Goal: Check status: Check status

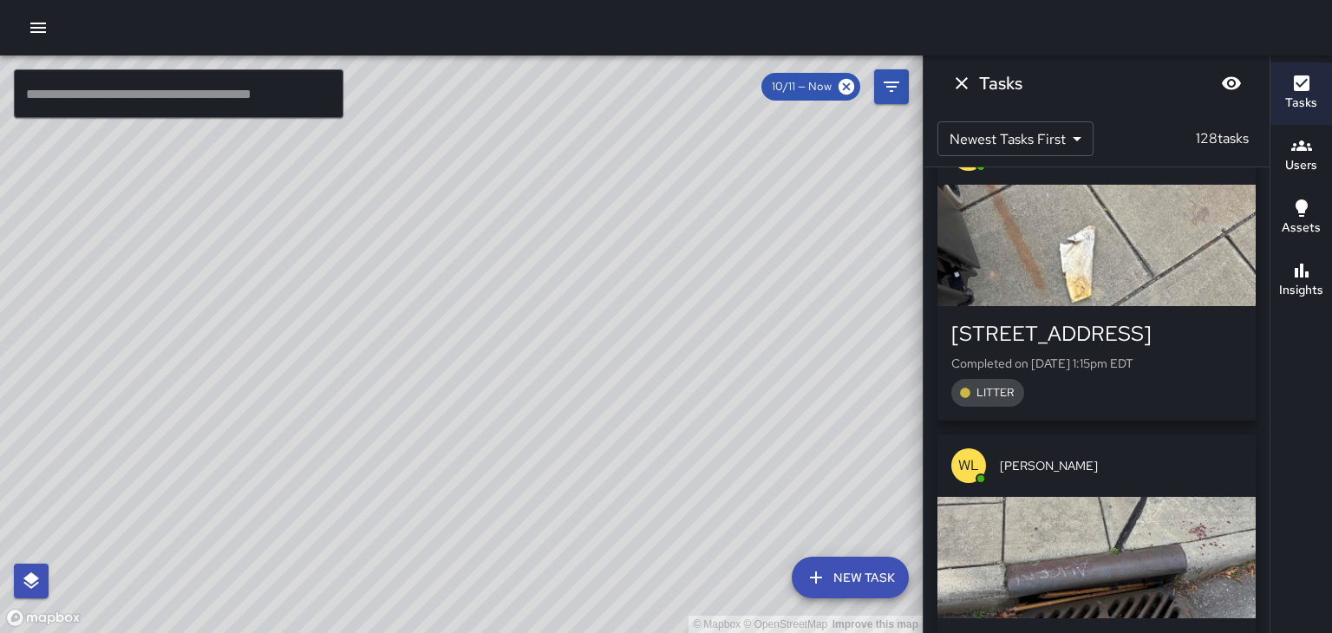
scroll to position [711, 0]
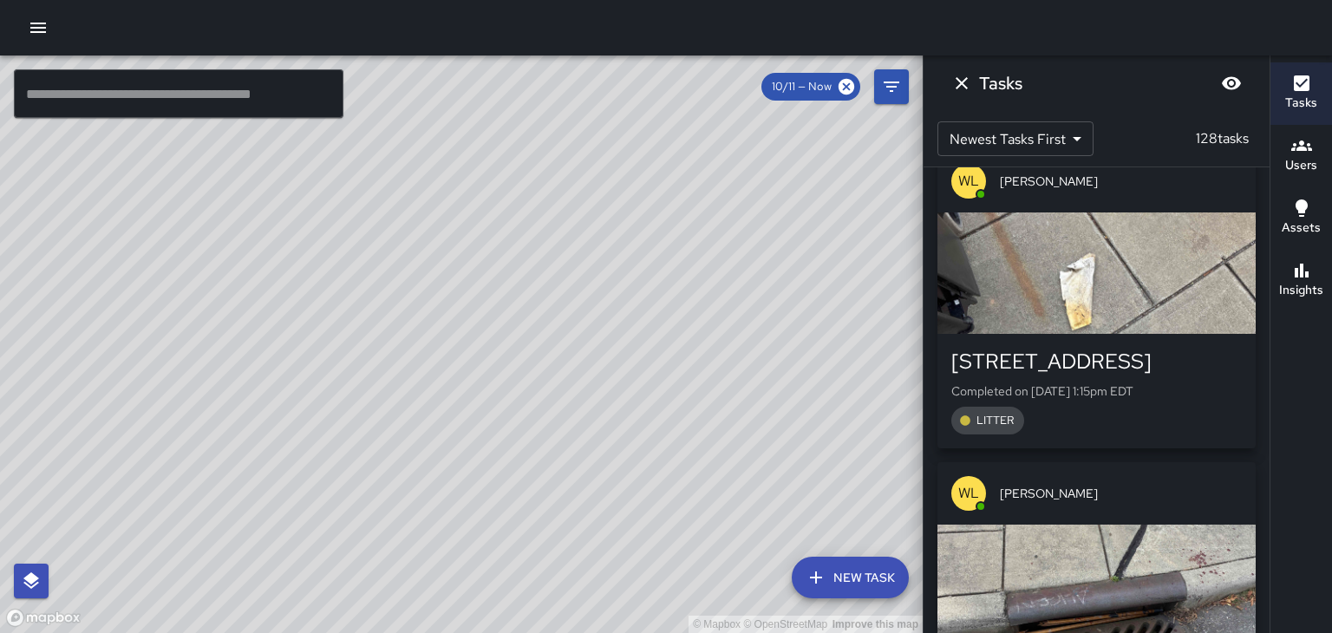
click at [1300, 155] on icon "button" at bounding box center [1301, 145] width 21 height 21
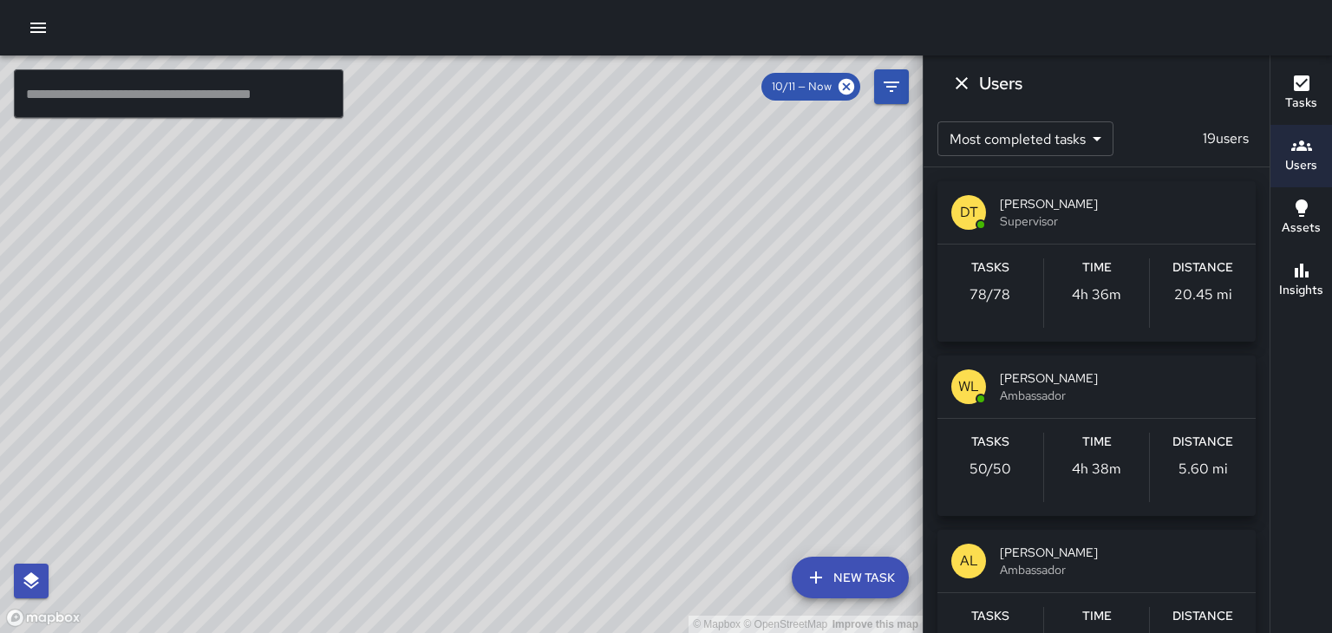
scroll to position [0, 0]
click at [1174, 384] on span "[PERSON_NAME]" at bounding box center [1121, 377] width 242 height 17
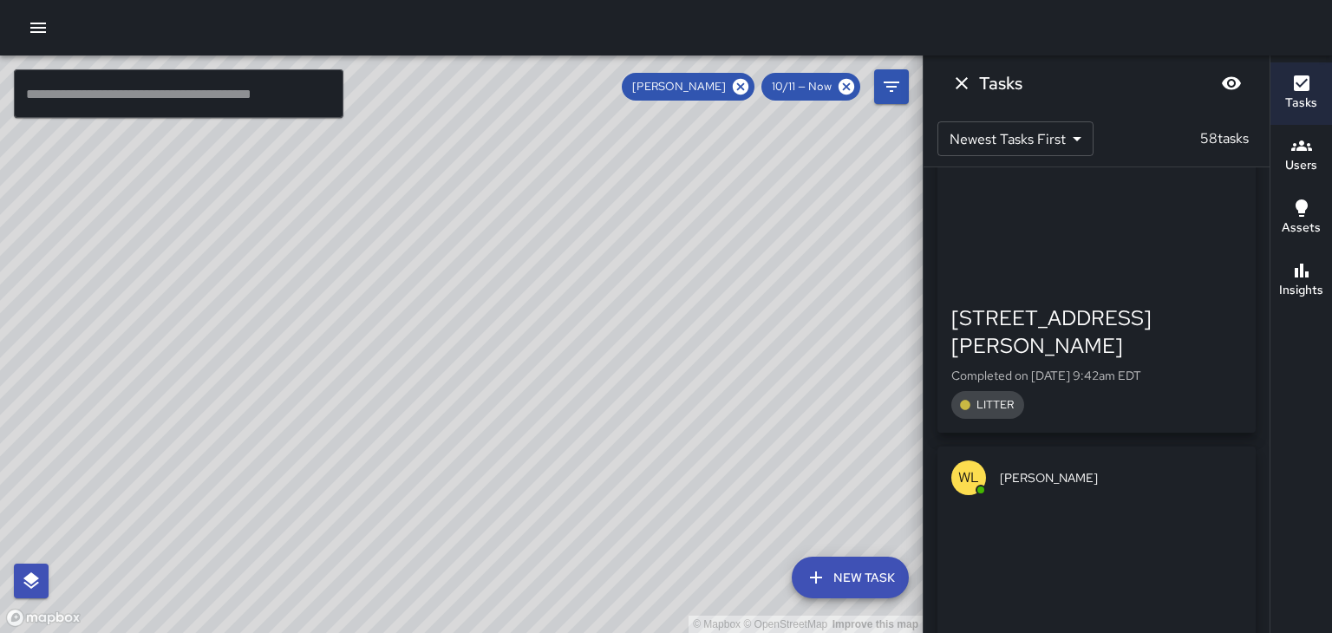
scroll to position [17082, 0]
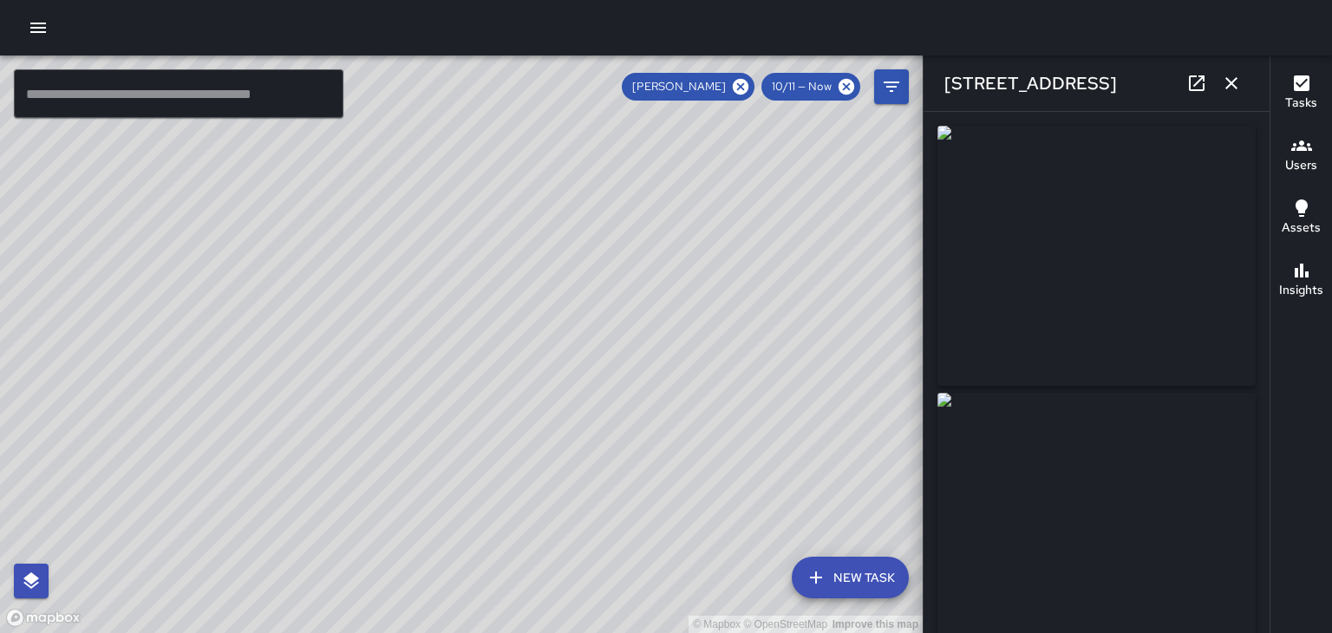
type input "**********"
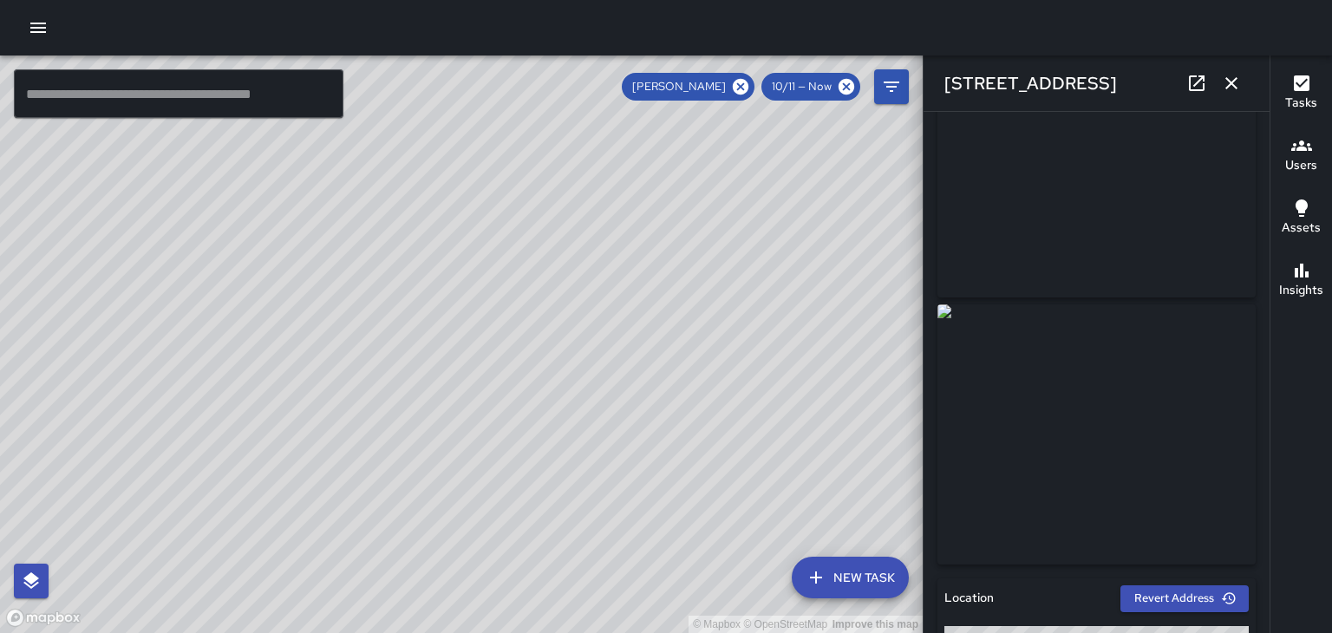
scroll to position [110, 0]
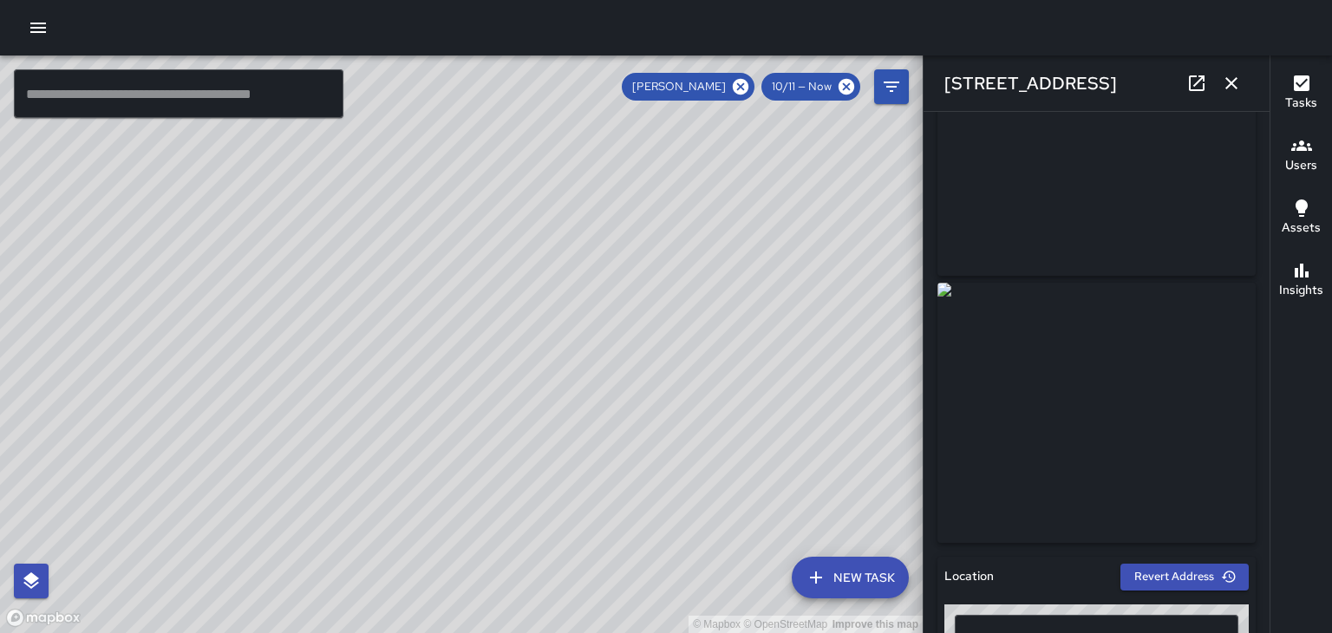
click at [1231, 83] on icon "button" at bounding box center [1231, 83] width 12 height 12
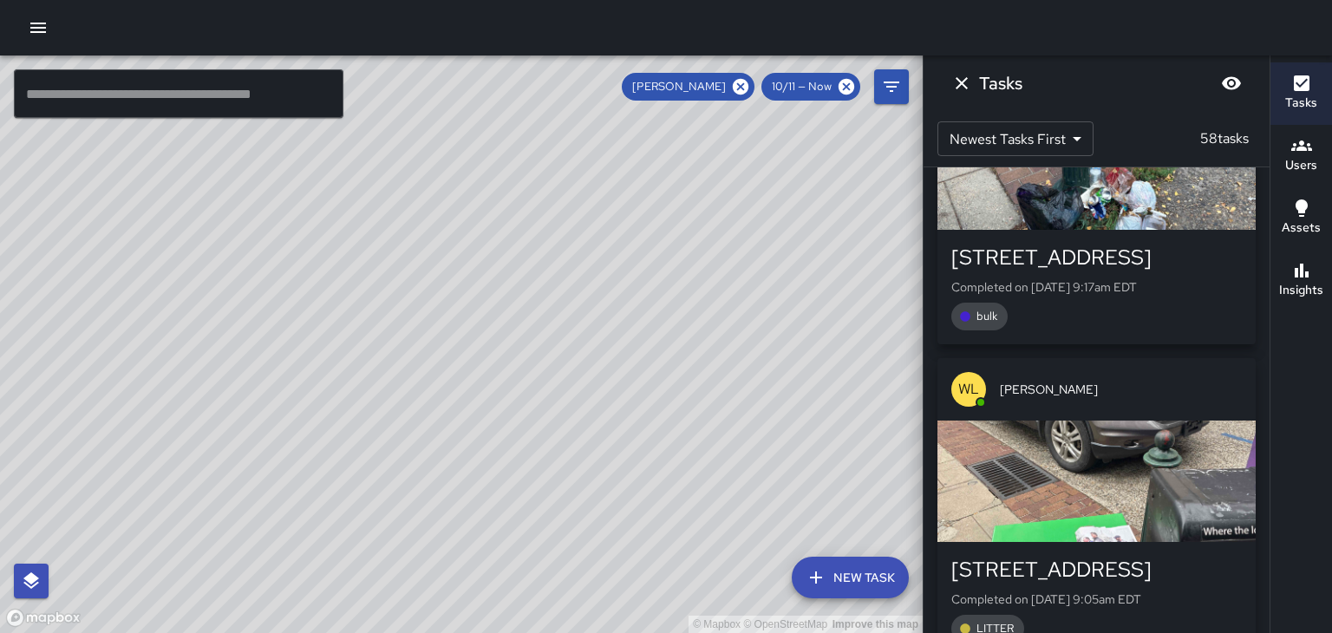
scroll to position [16859, 0]
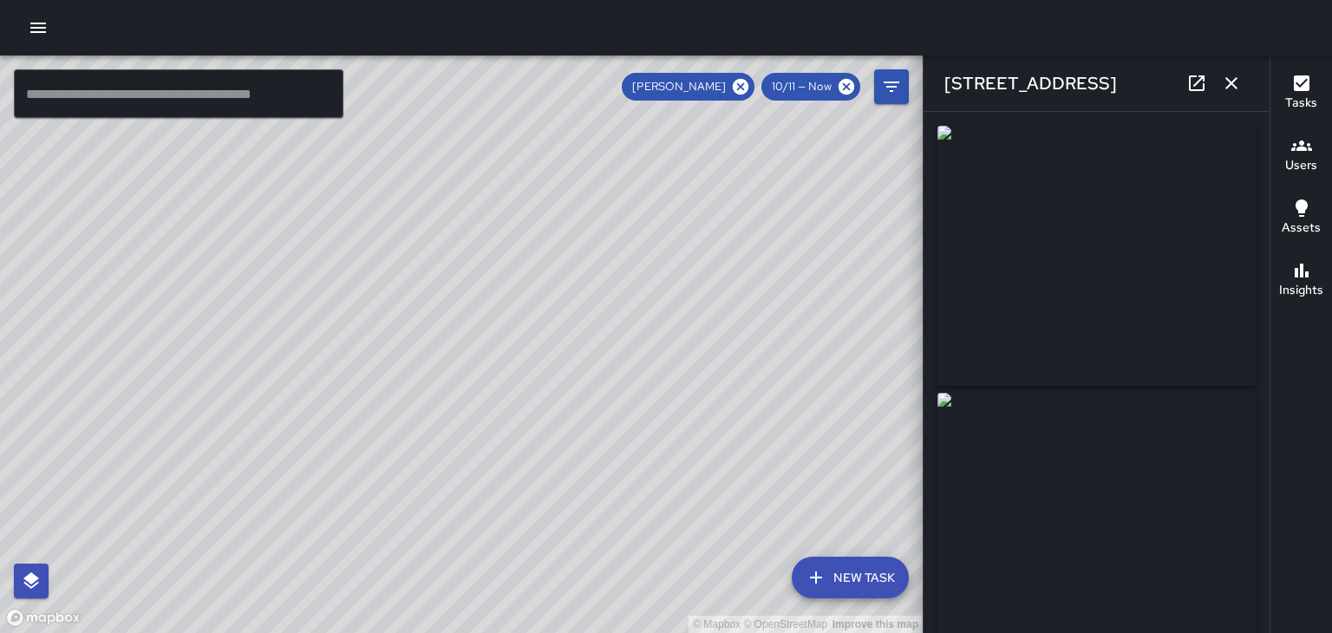
type input "**********"
click at [1245, 82] on button "button" at bounding box center [1231, 83] width 35 height 35
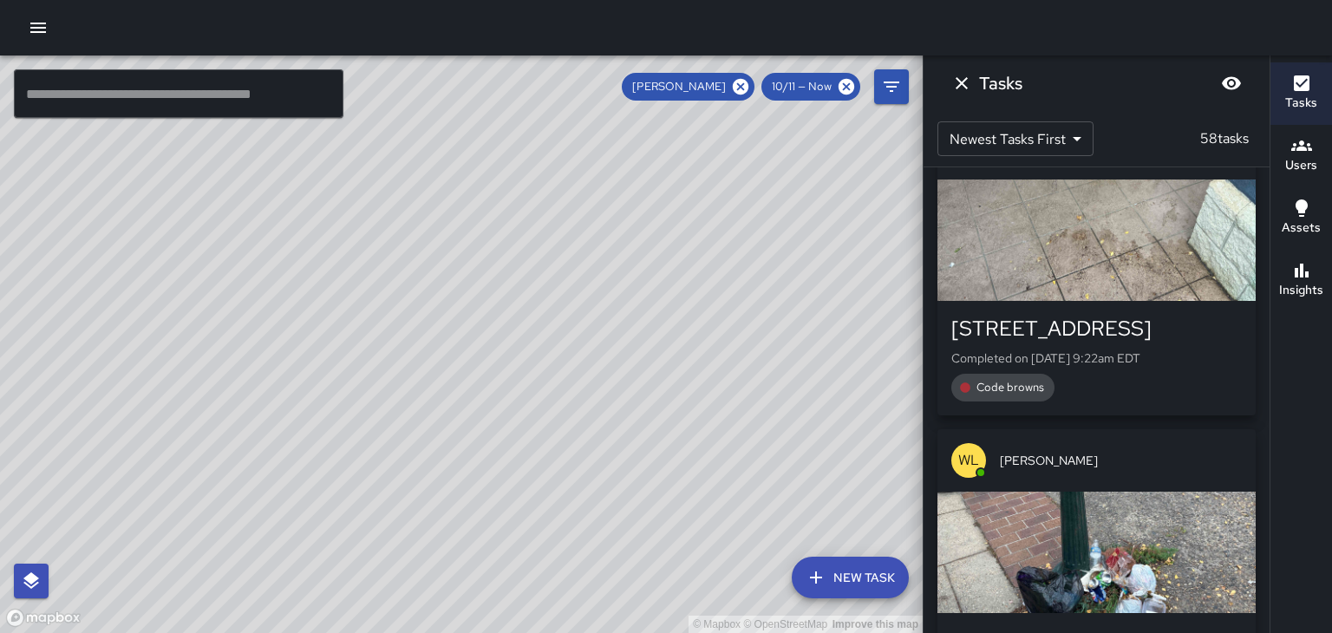
scroll to position [16474, 0]
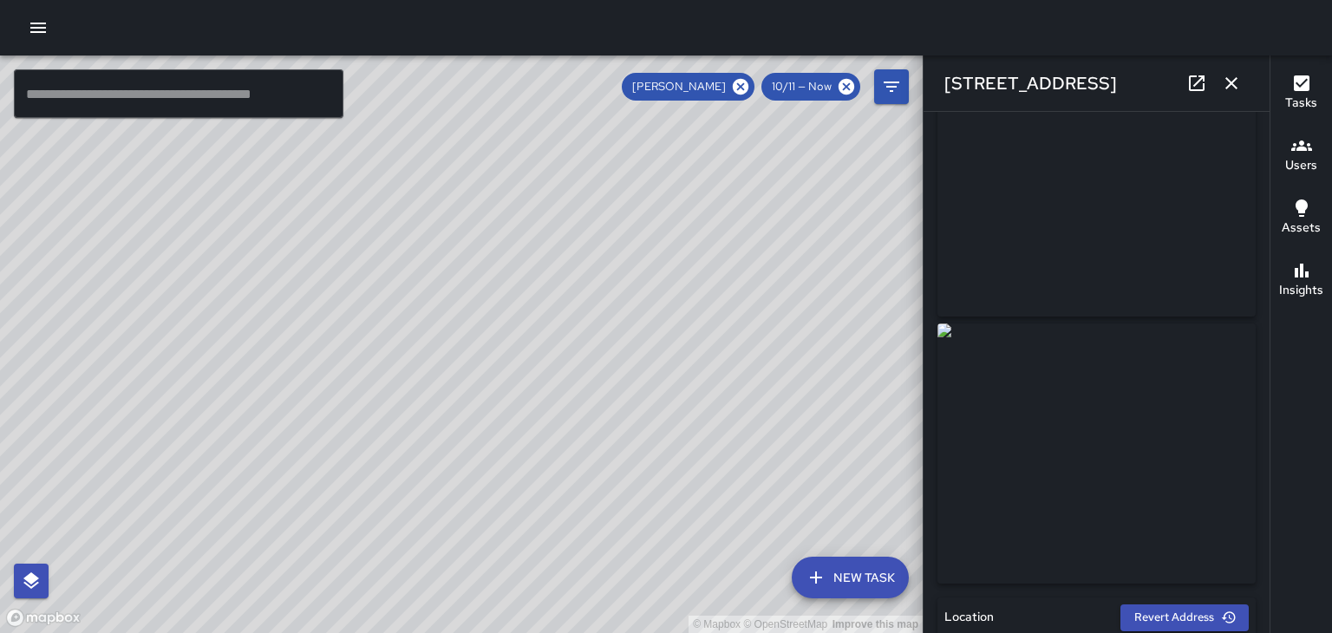
scroll to position [137, 0]
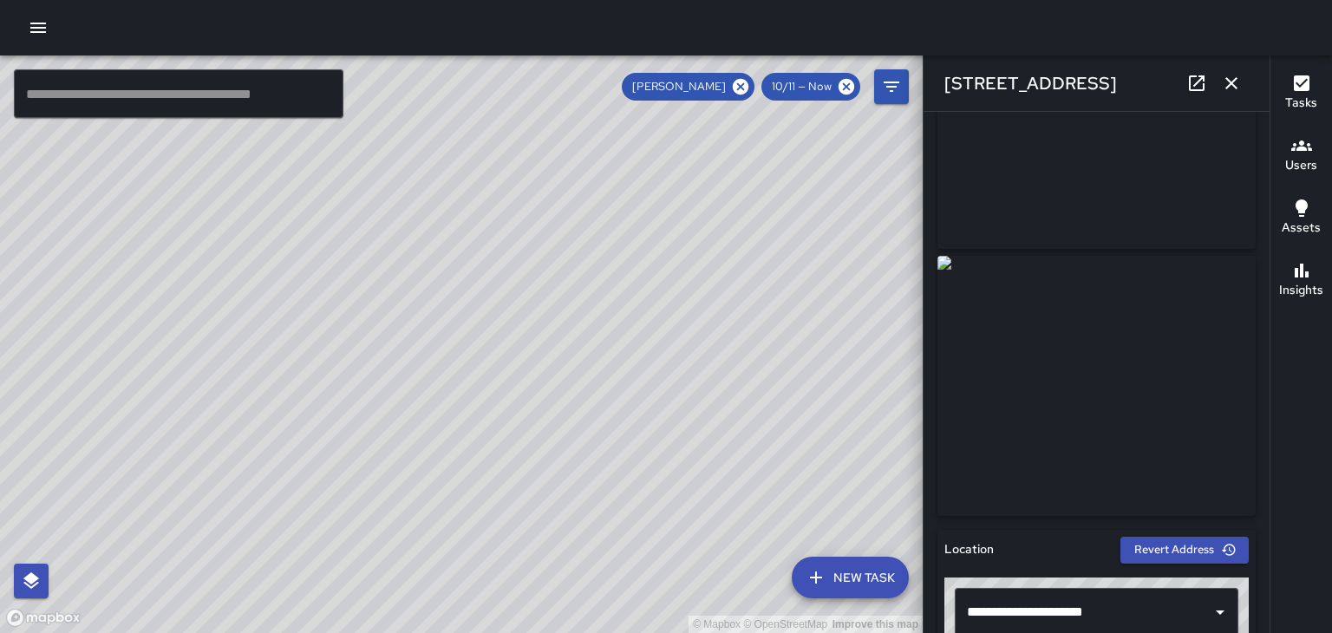
click at [1157, 367] on img at bounding box center [1096, 386] width 318 height 260
click at [1238, 98] on button "button" at bounding box center [1231, 83] width 35 height 35
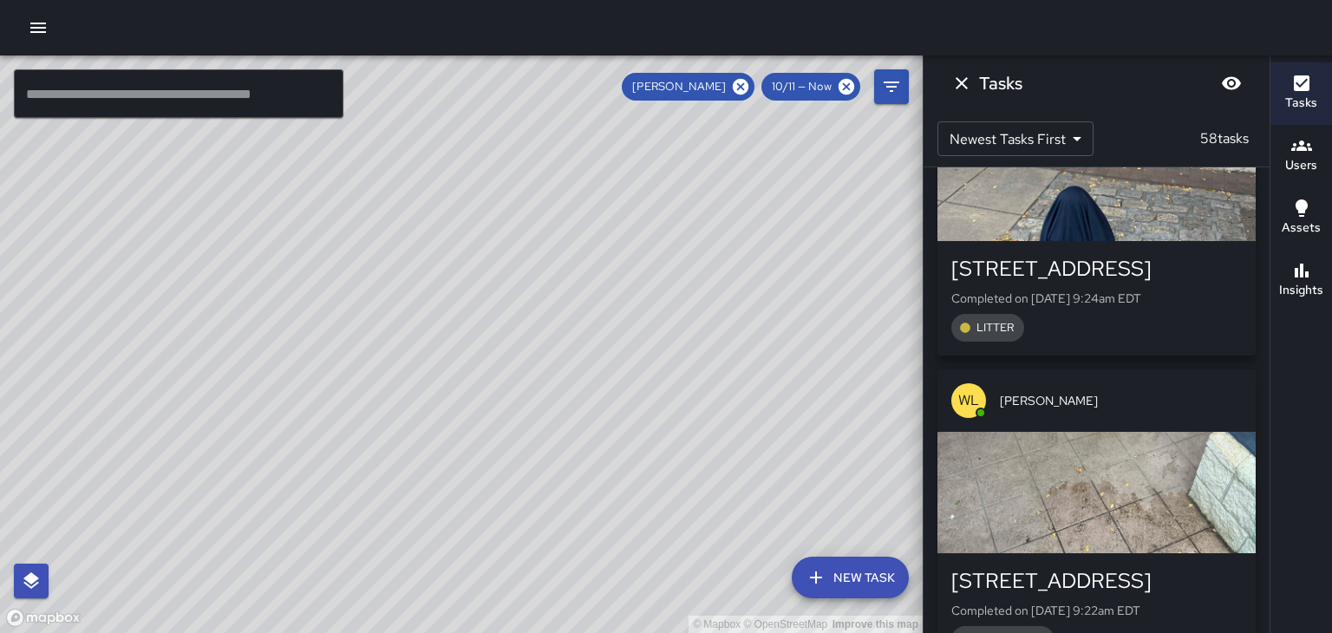
scroll to position [16218, 0]
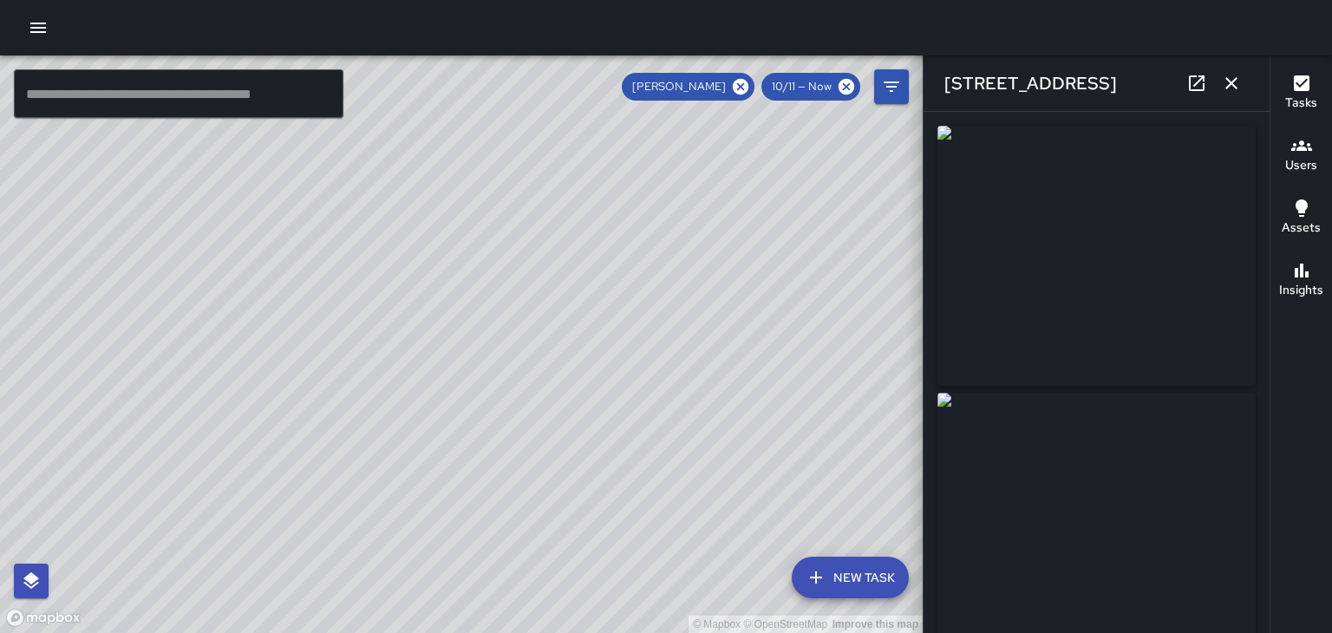
click at [1241, 81] on button "button" at bounding box center [1231, 83] width 35 height 35
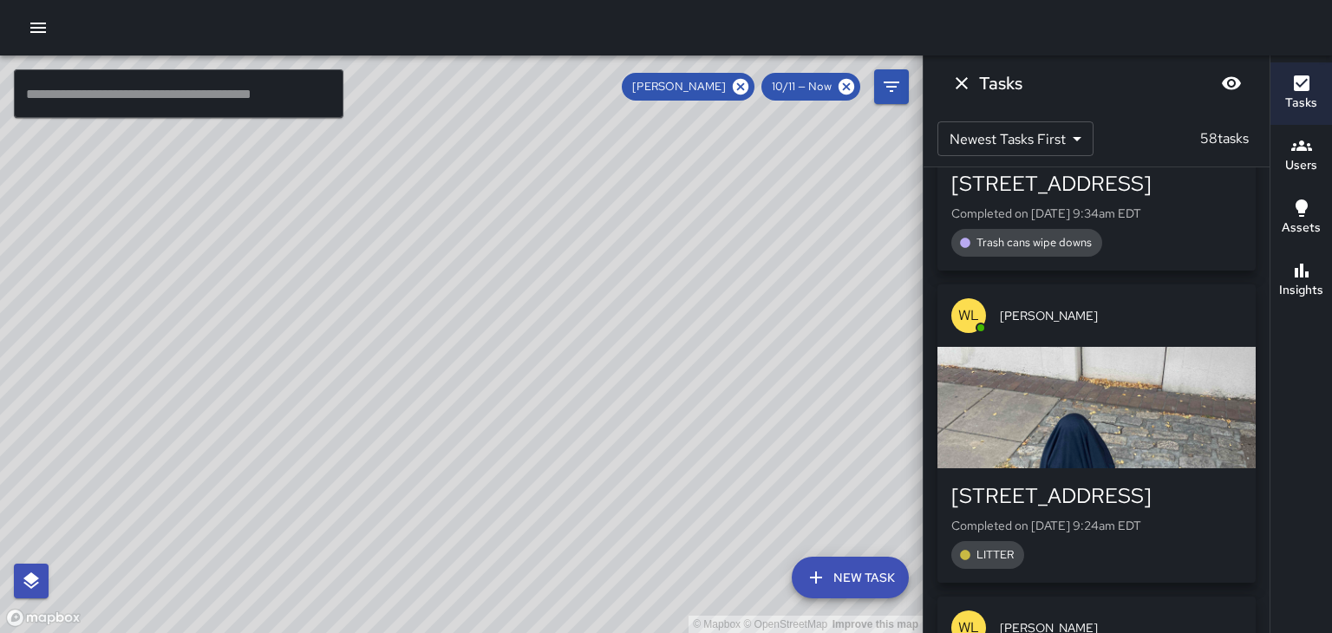
scroll to position [15964, 0]
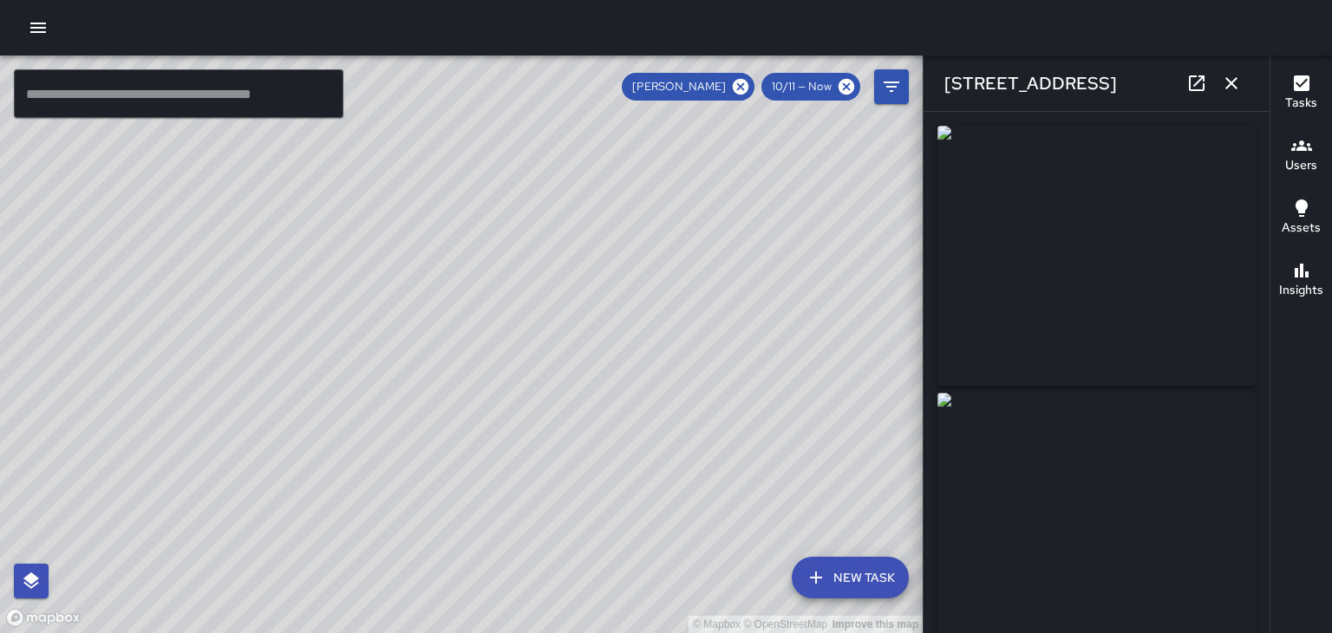
click at [1243, 89] on button "button" at bounding box center [1231, 83] width 35 height 35
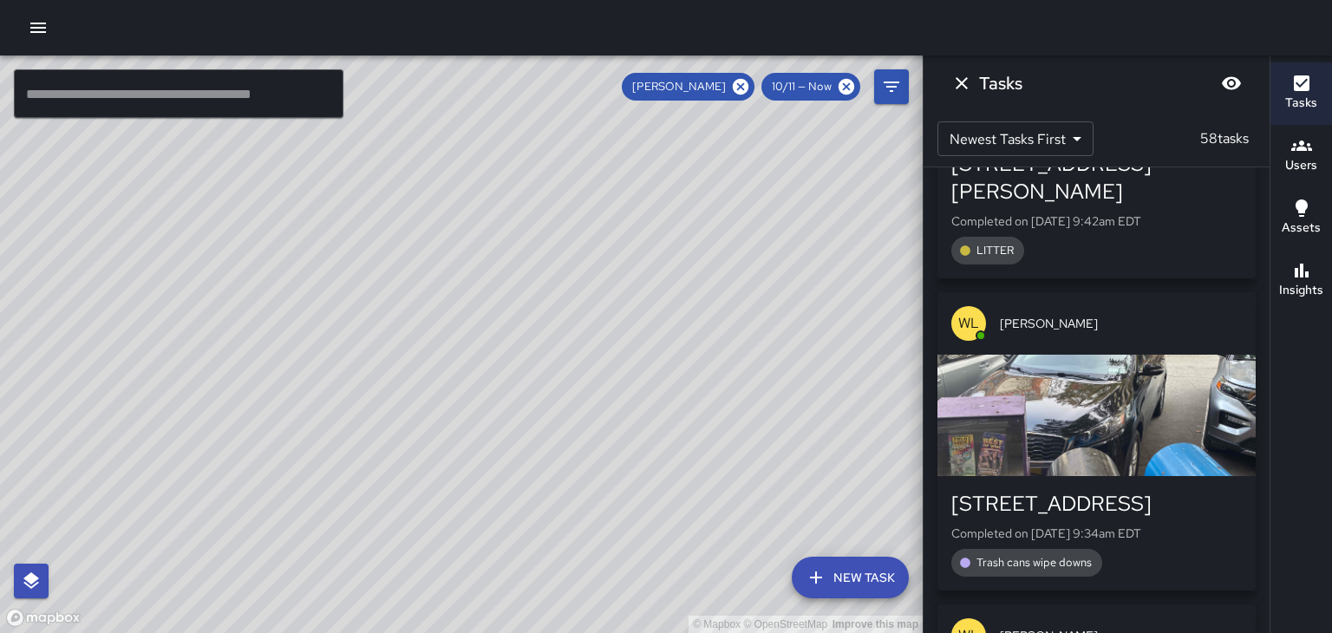
scroll to position [15667, 0]
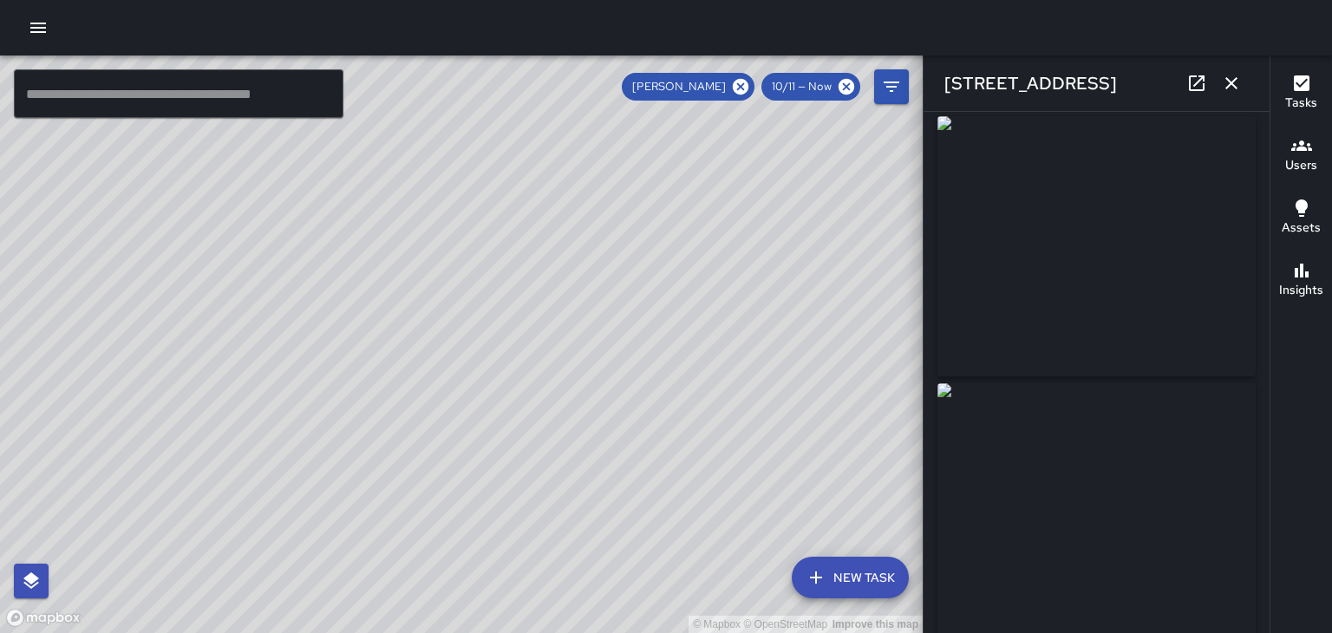
scroll to position [0, 0]
click at [1243, 90] on button "button" at bounding box center [1231, 83] width 35 height 35
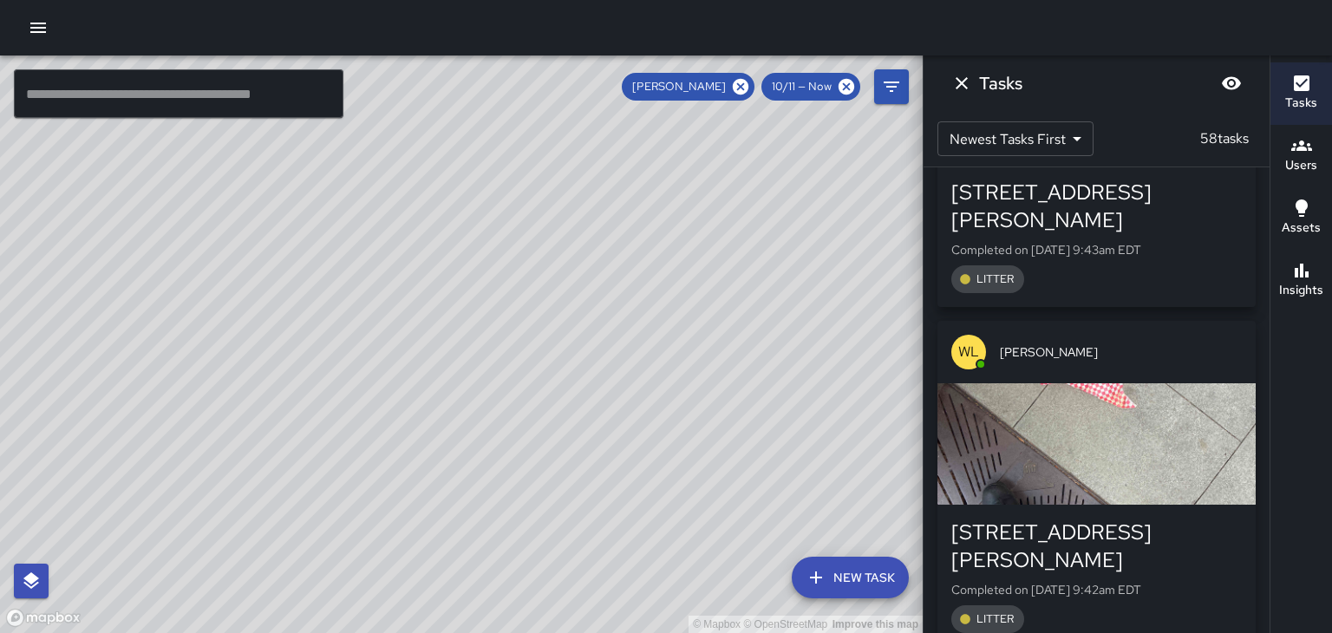
scroll to position [15302, 0]
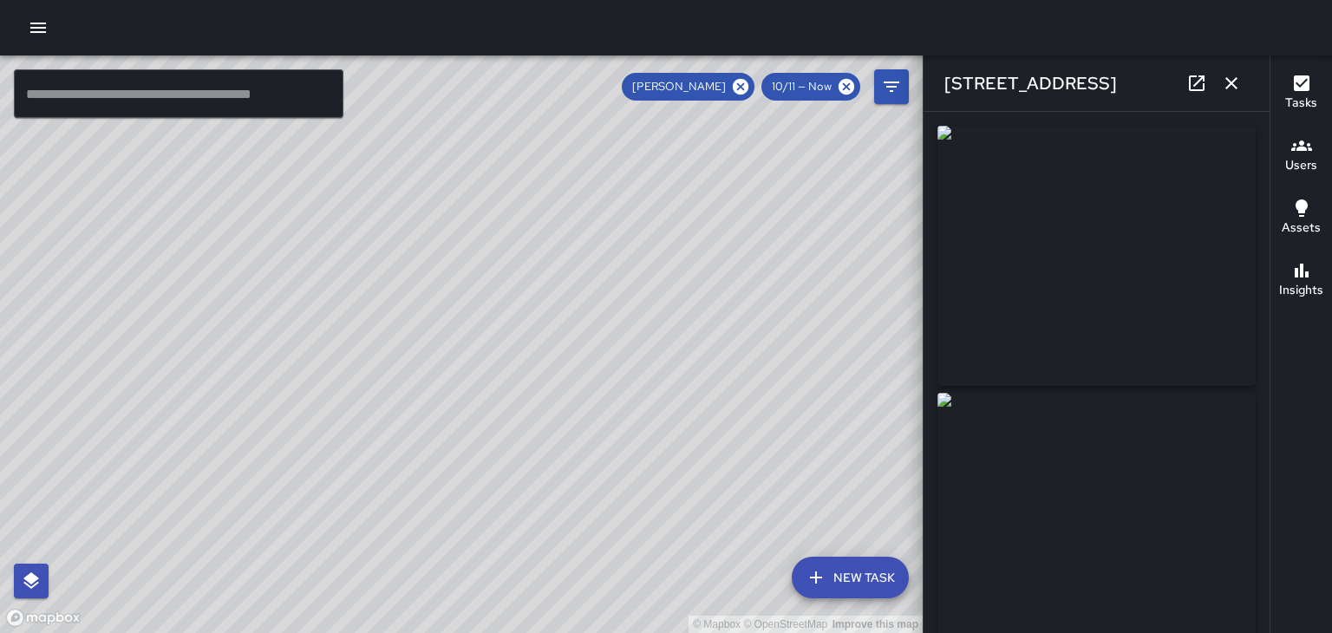
type input "**********"
click at [1241, 85] on button "button" at bounding box center [1231, 83] width 35 height 35
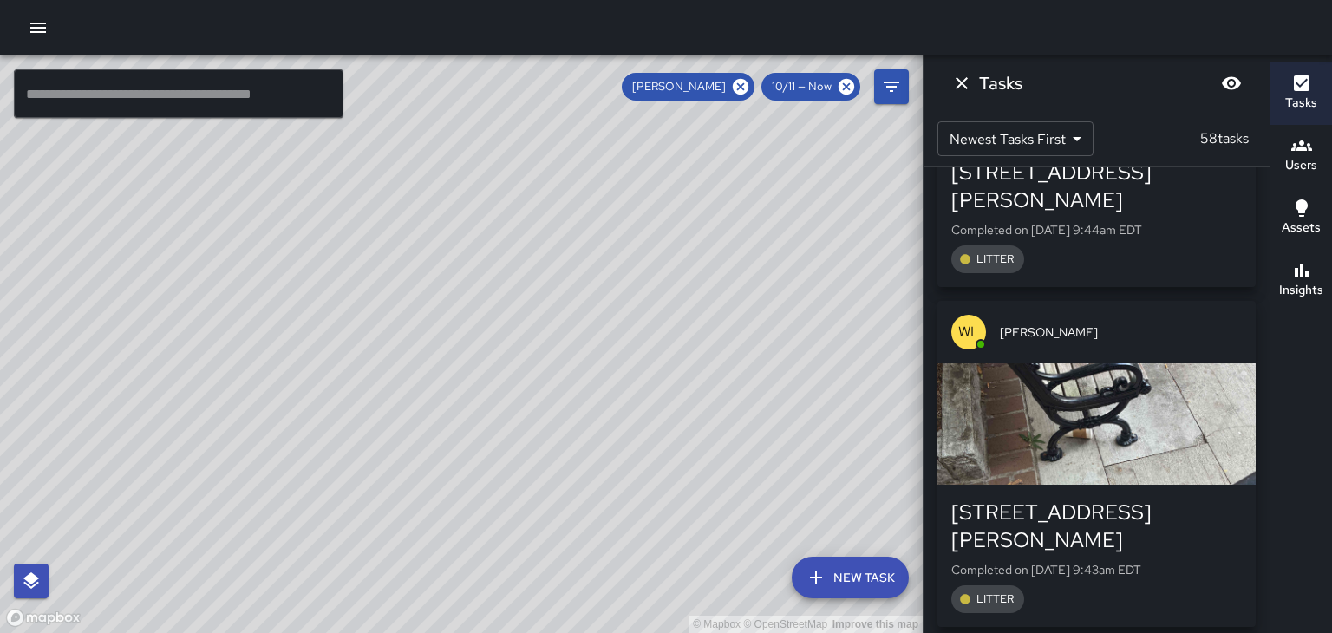
scroll to position [14982, 0]
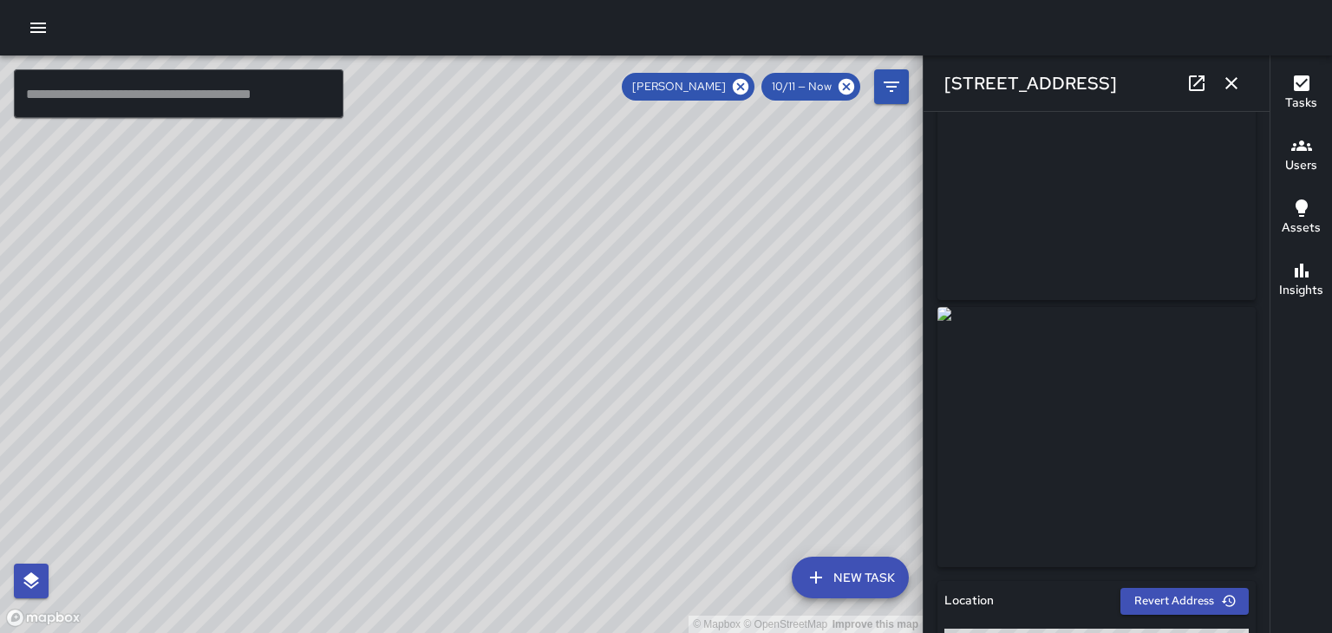
scroll to position [84, 0]
click at [1245, 93] on div "[STREET_ADDRESS]" at bounding box center [1096, 82] width 346 height 55
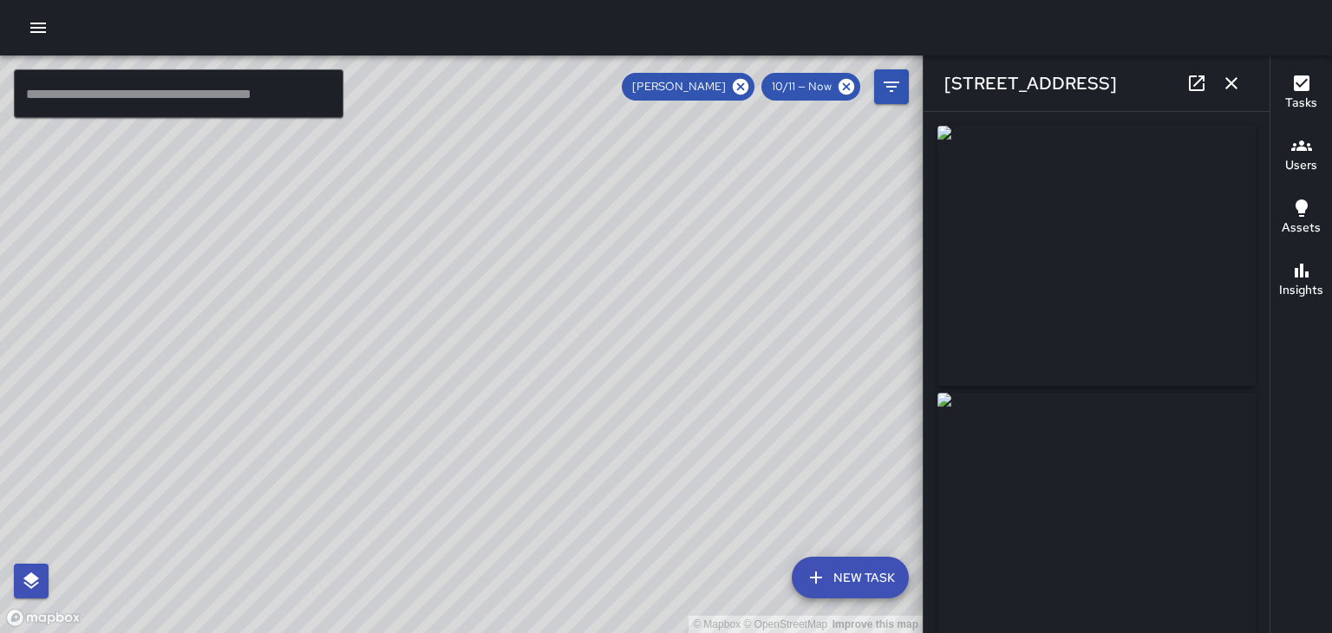
click at [1231, 83] on icon "button" at bounding box center [1231, 83] width 12 height 12
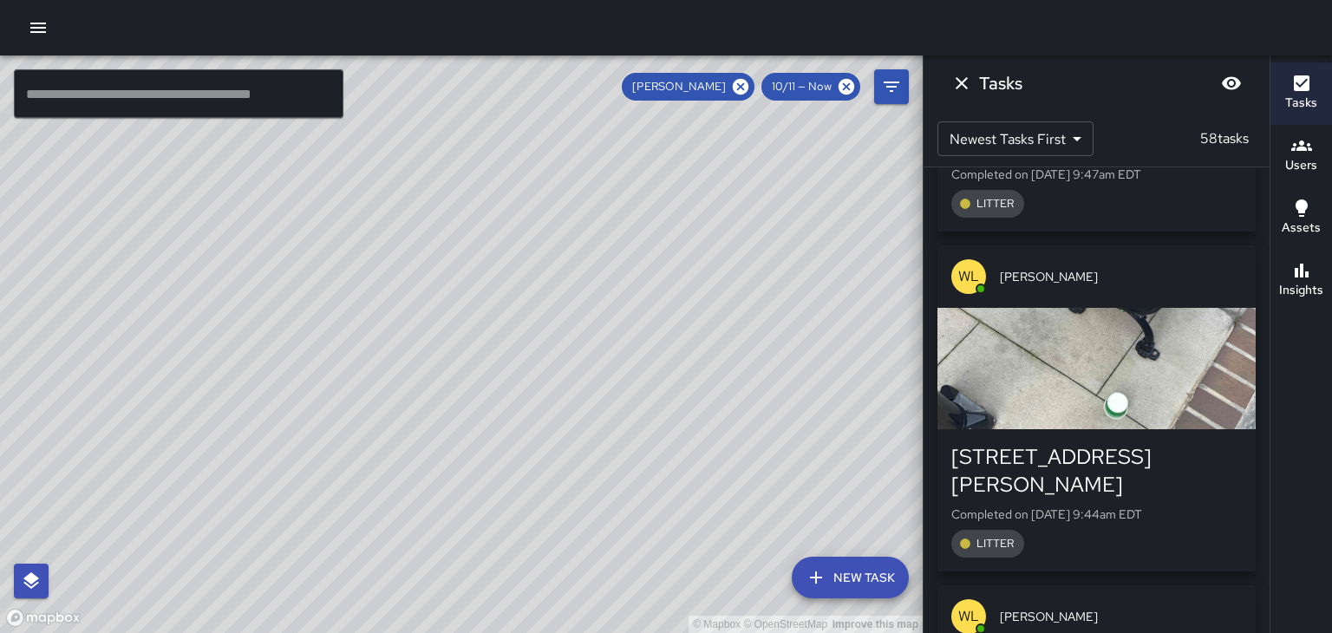
scroll to position [14698, 0]
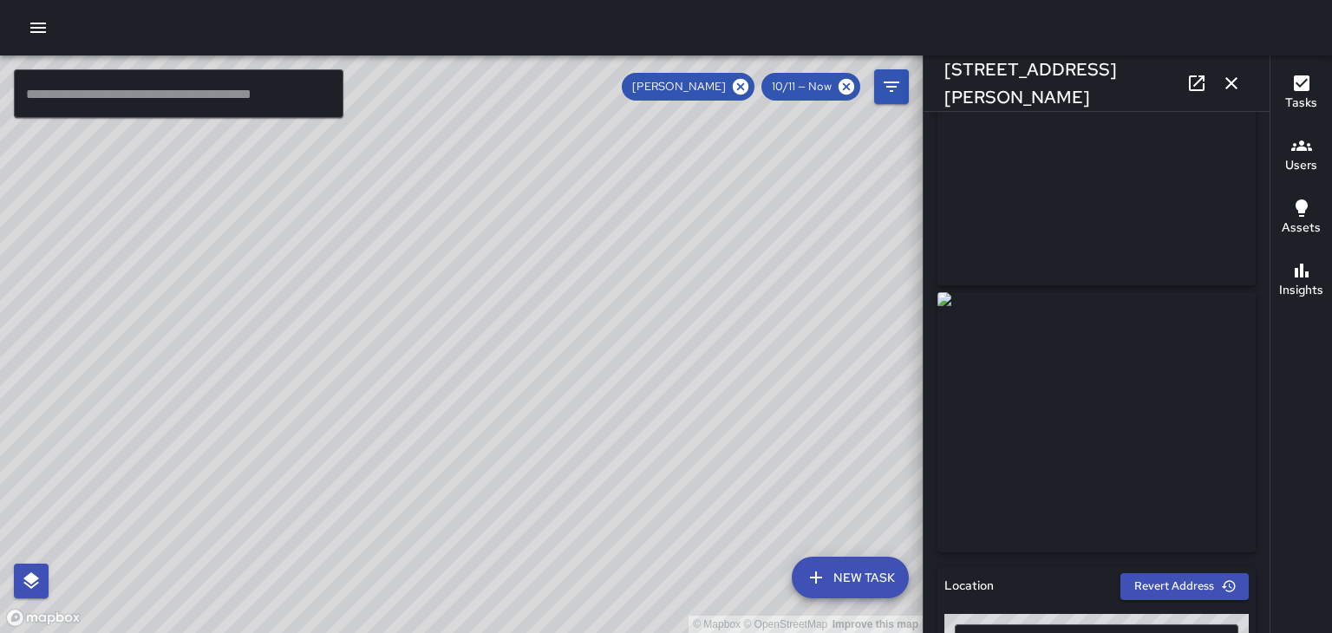
scroll to position [0, 0]
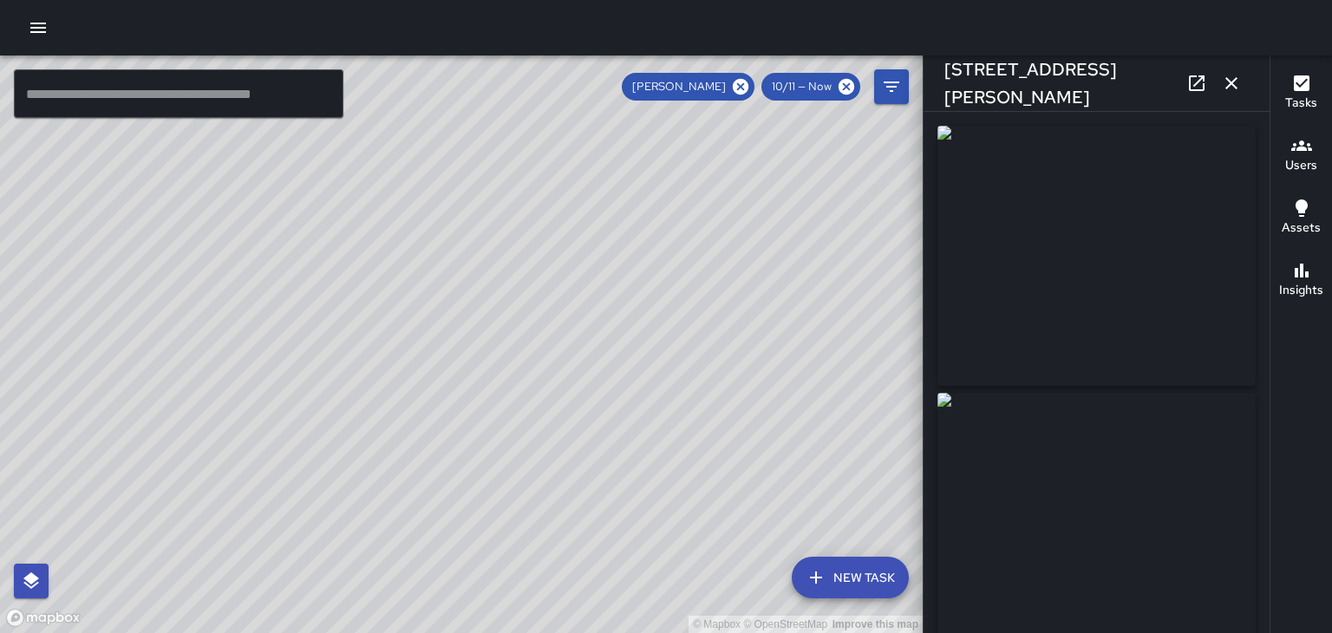
click at [1243, 93] on button "button" at bounding box center [1231, 83] width 35 height 35
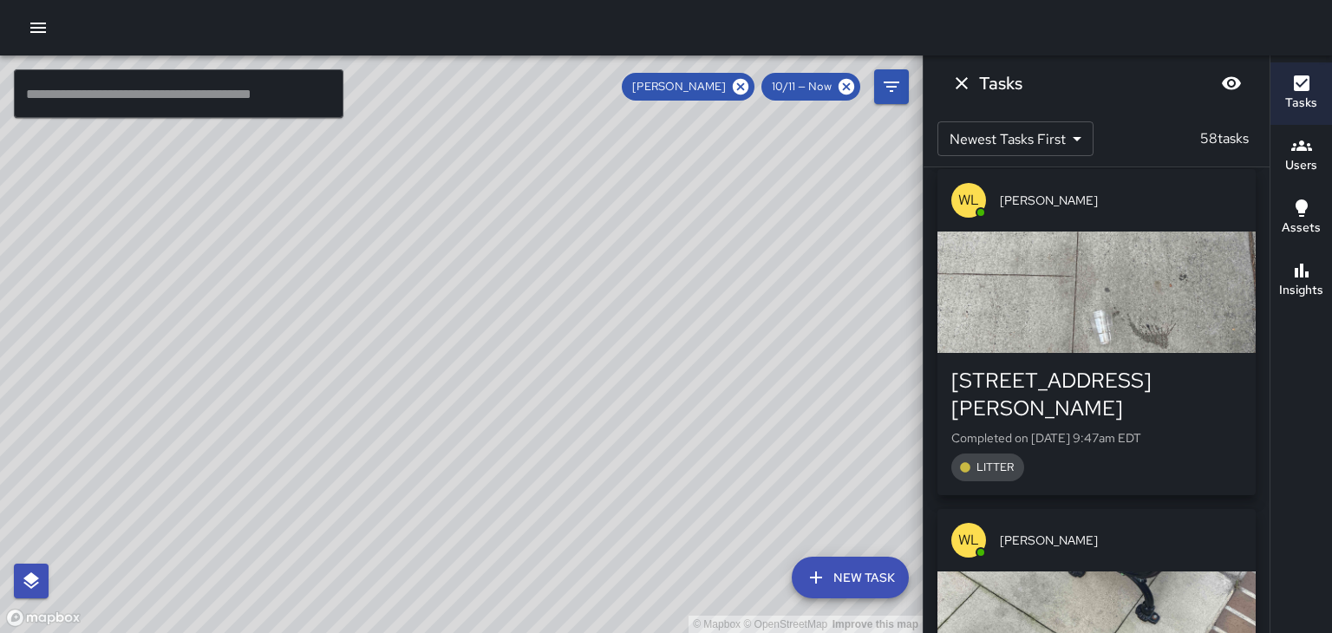
scroll to position [14435, 0]
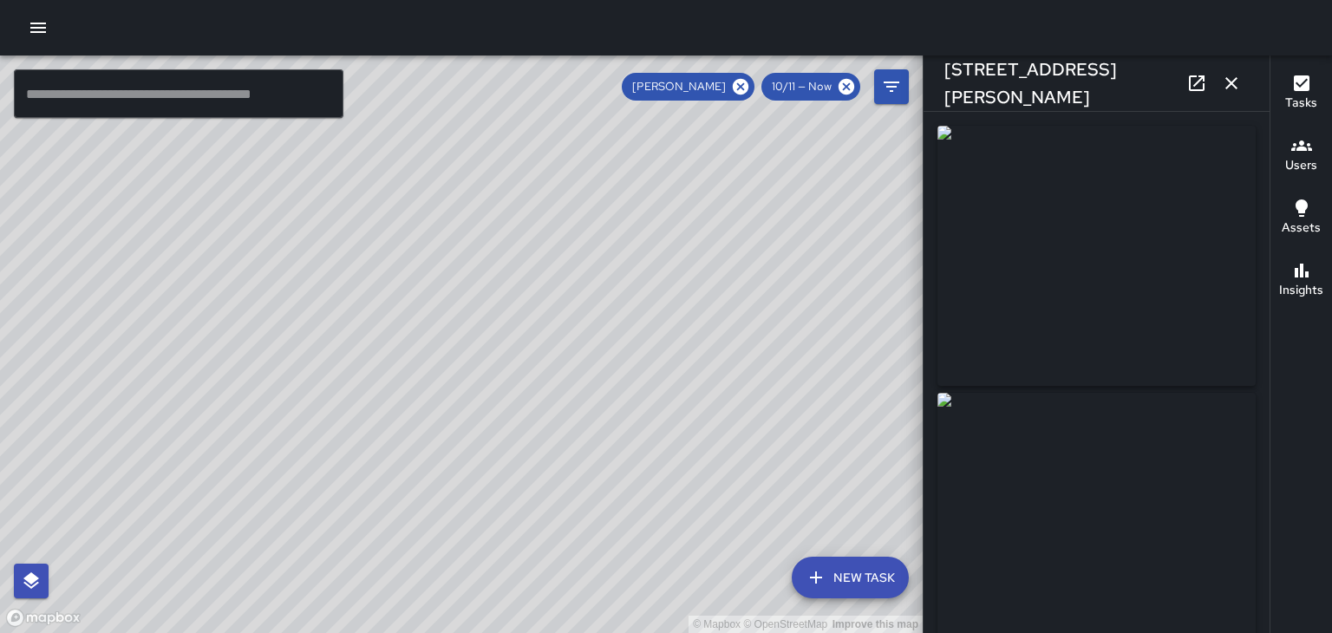
click at [1231, 83] on icon "button" at bounding box center [1231, 83] width 12 height 12
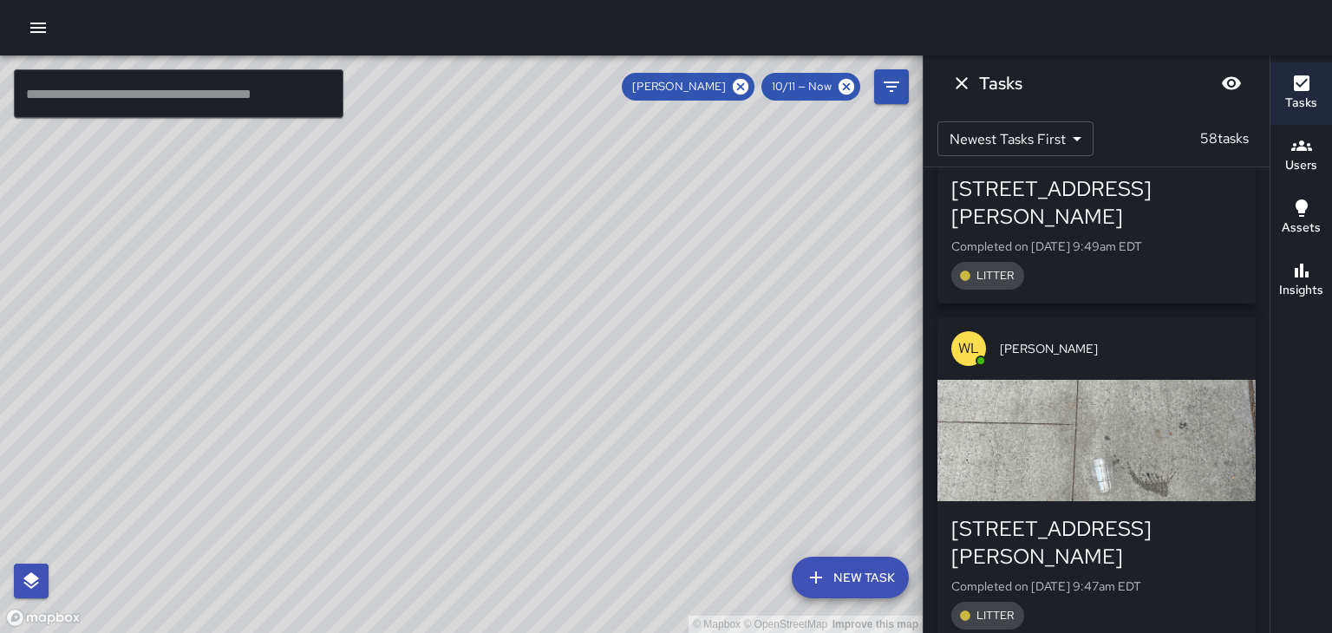
scroll to position [14287, 0]
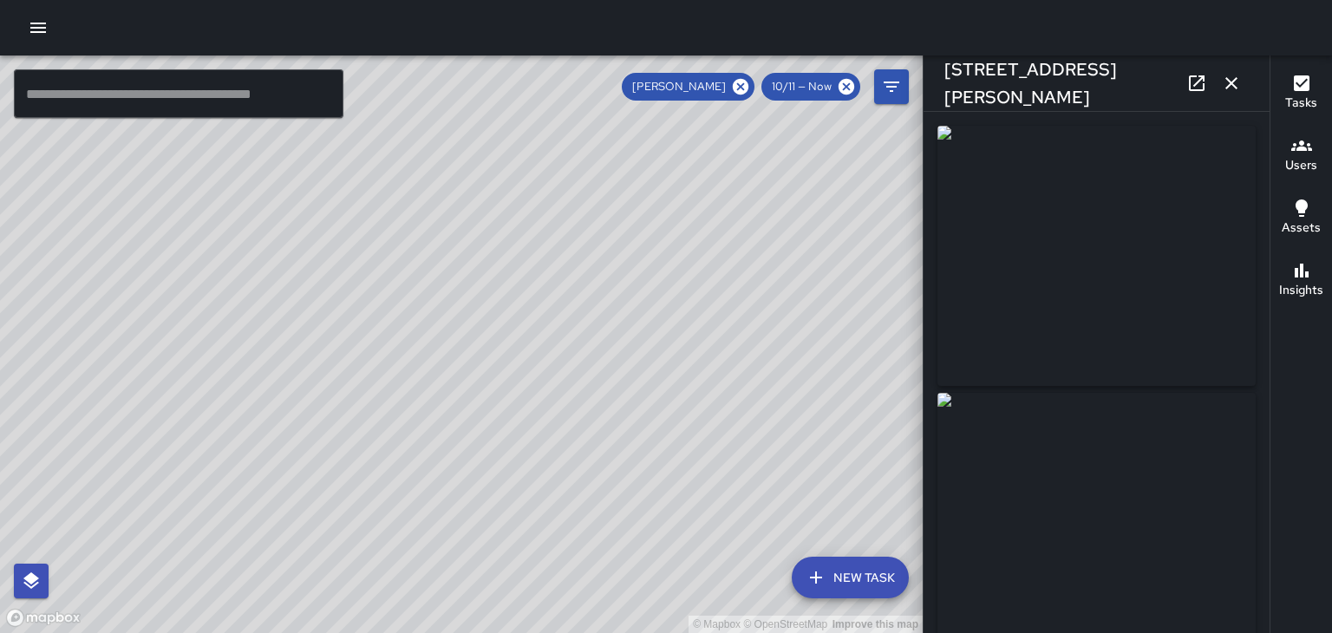
type input "**********"
click at [1235, 94] on button "button" at bounding box center [1231, 83] width 35 height 35
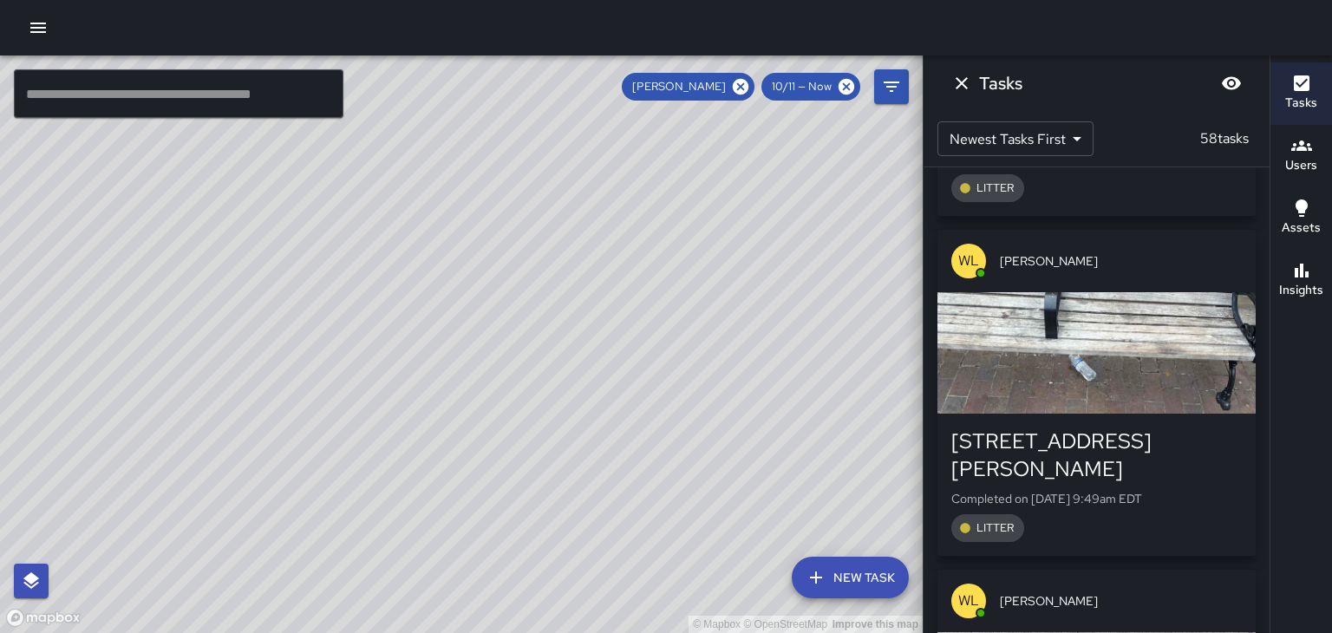
scroll to position [14021, 0]
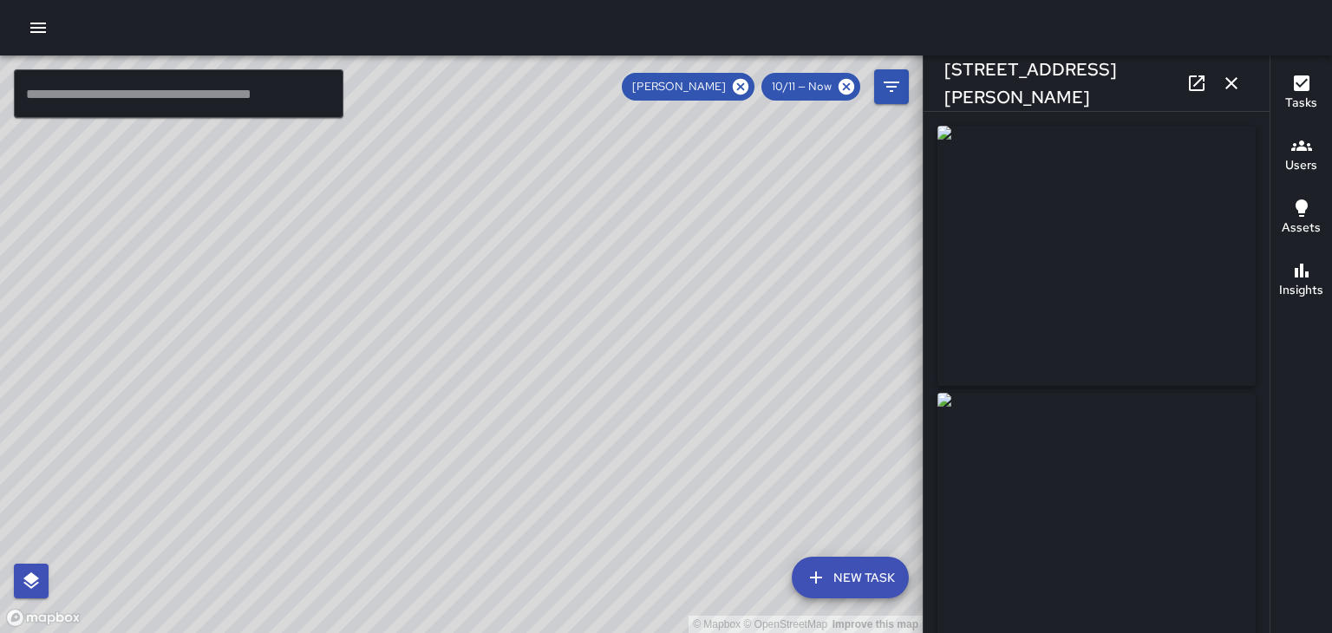
click at [1240, 84] on icon "button" at bounding box center [1231, 83] width 21 height 21
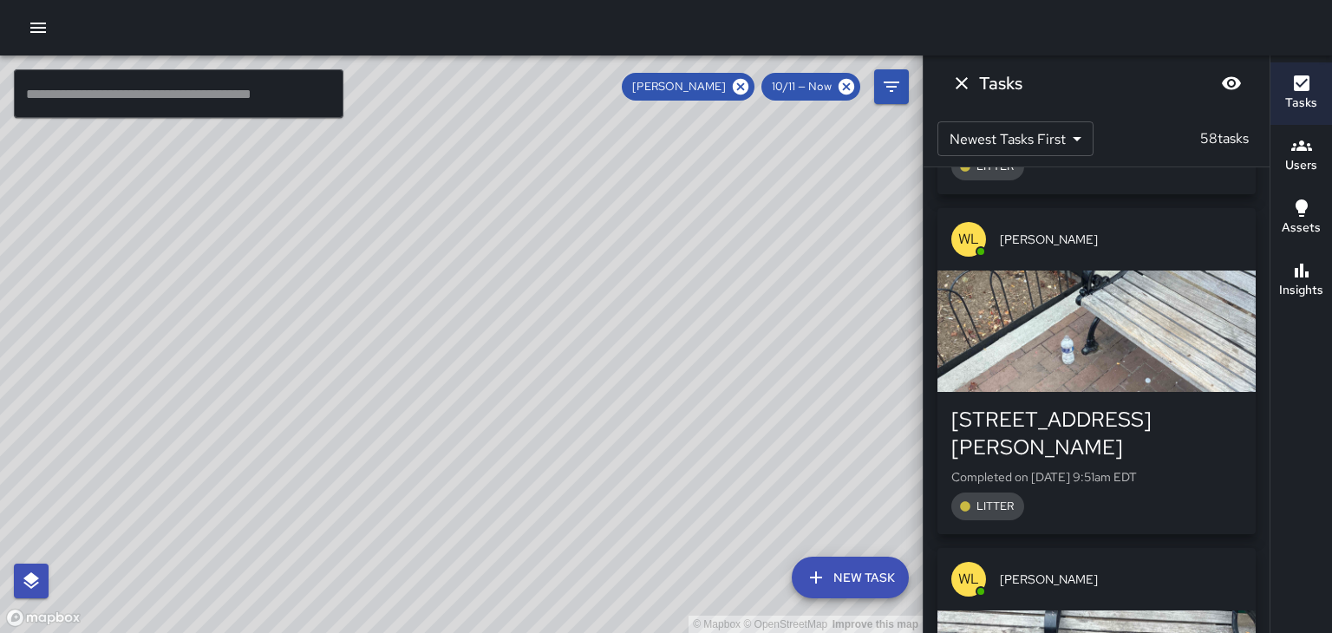
scroll to position [13718, 0]
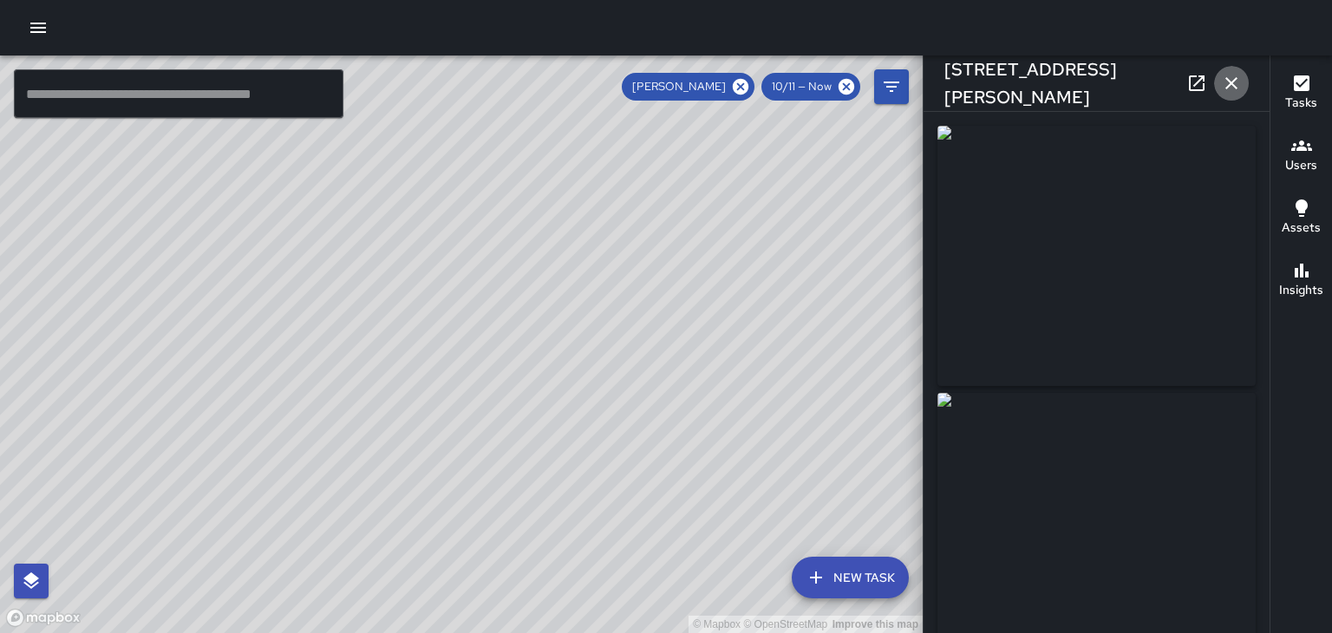
click at [1238, 87] on icon "button" at bounding box center [1231, 83] width 21 height 21
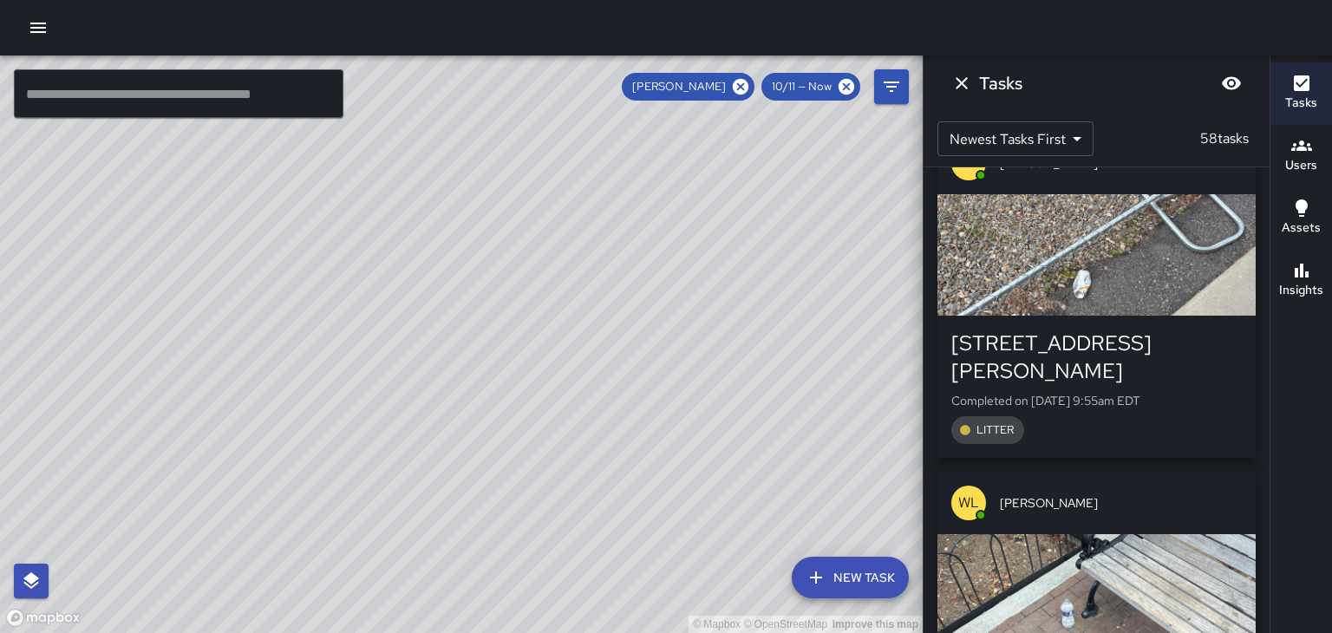
scroll to position [13456, 0]
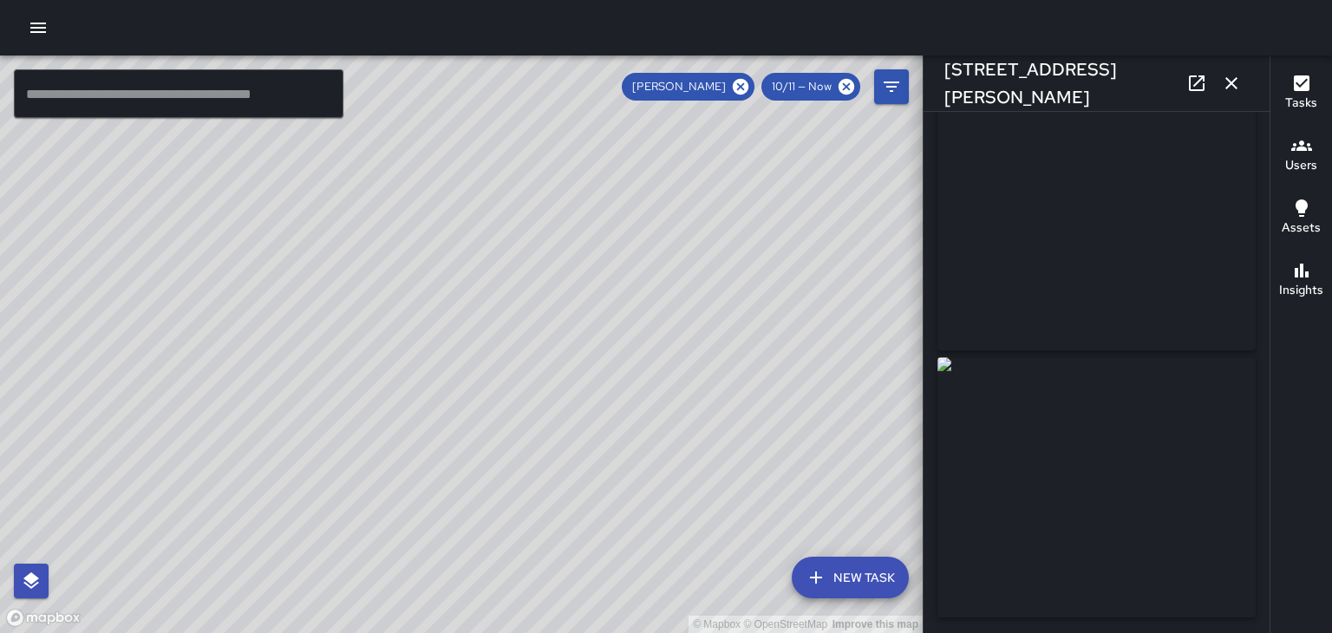
scroll to position [30, 0]
click at [1241, 90] on button "button" at bounding box center [1231, 83] width 35 height 35
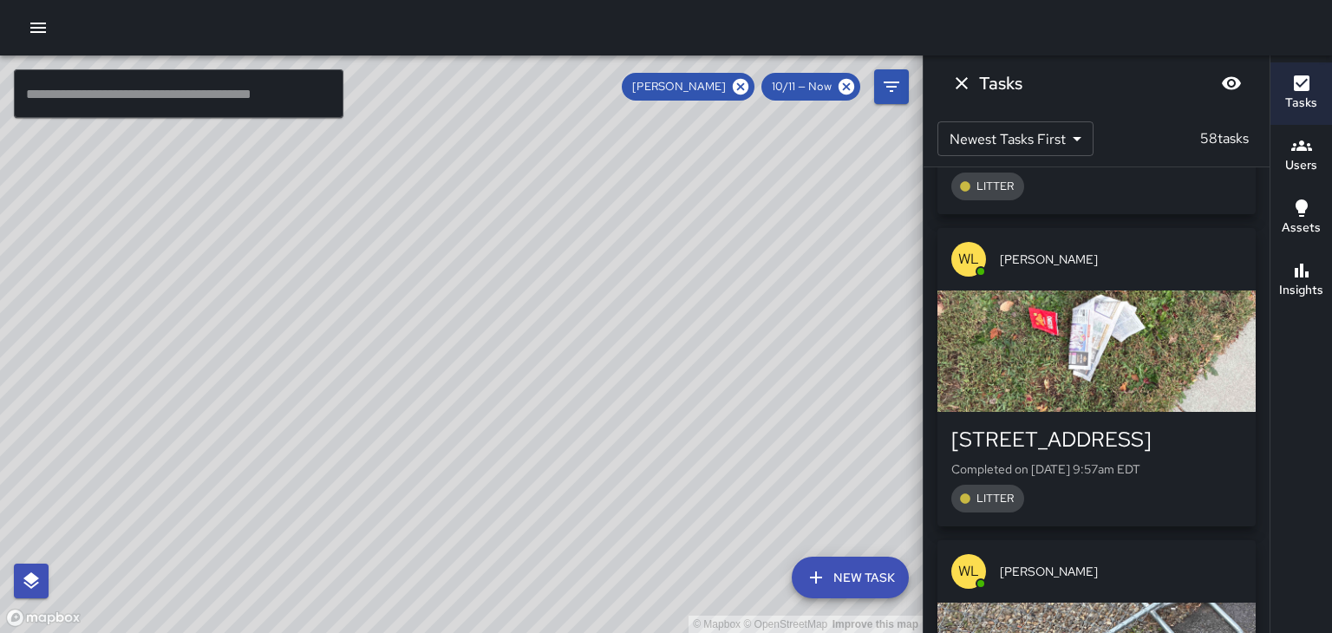
scroll to position [13049, 0]
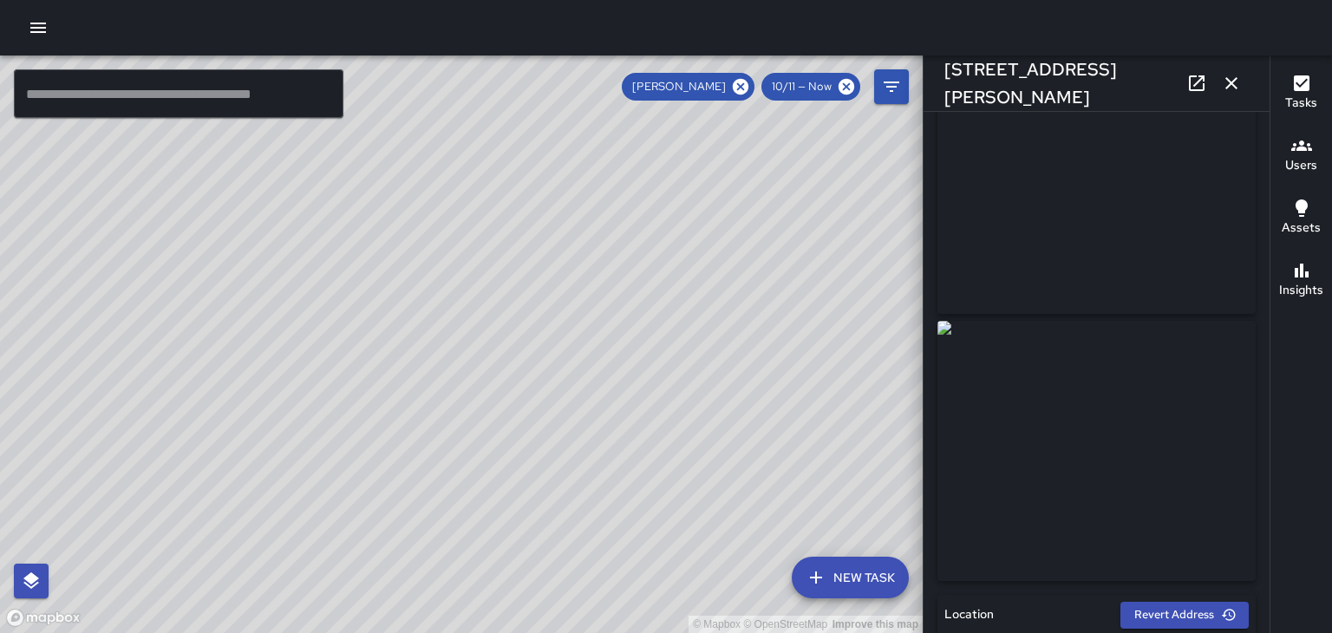
scroll to position [70, 0]
click at [1247, 83] on button "button" at bounding box center [1231, 83] width 35 height 35
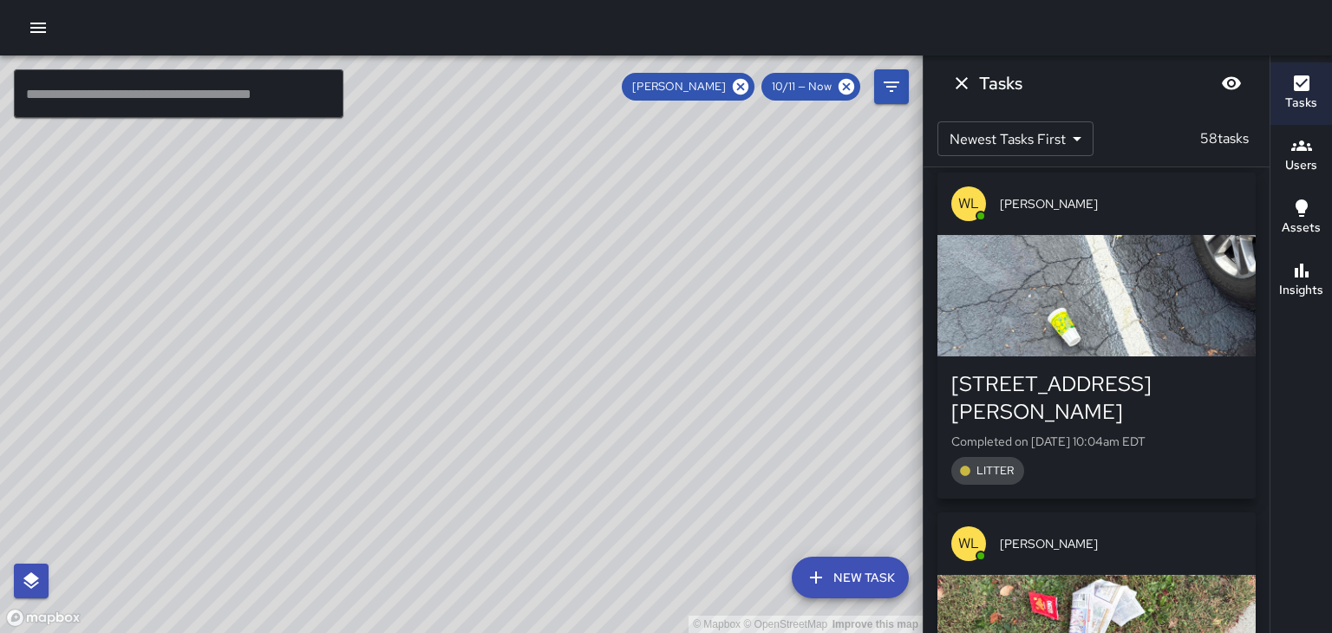
scroll to position [12765, 0]
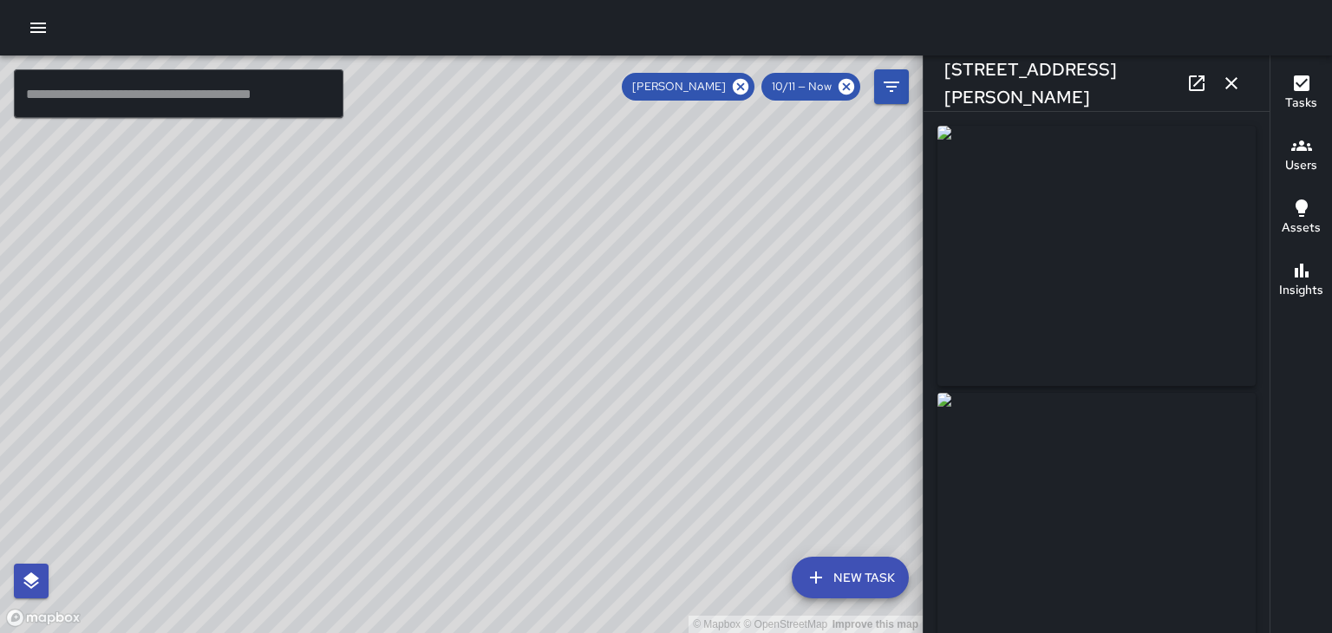
type input "**********"
click at [1247, 79] on button "button" at bounding box center [1231, 83] width 35 height 35
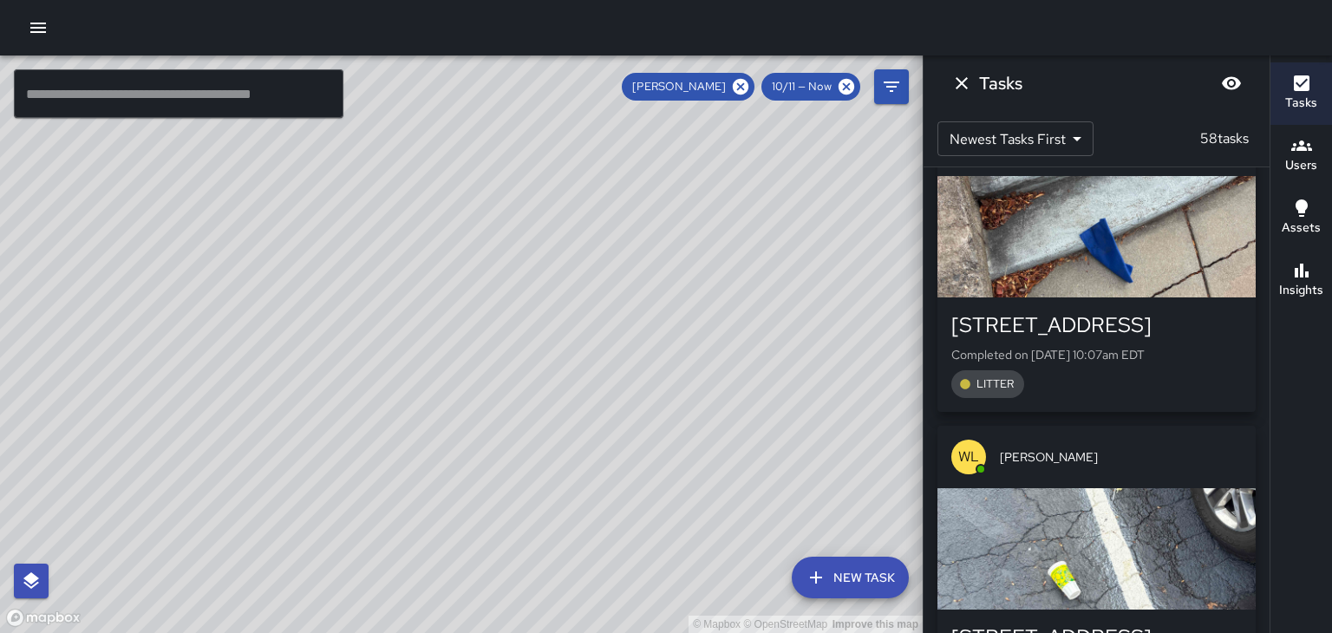
scroll to position [12508, 0]
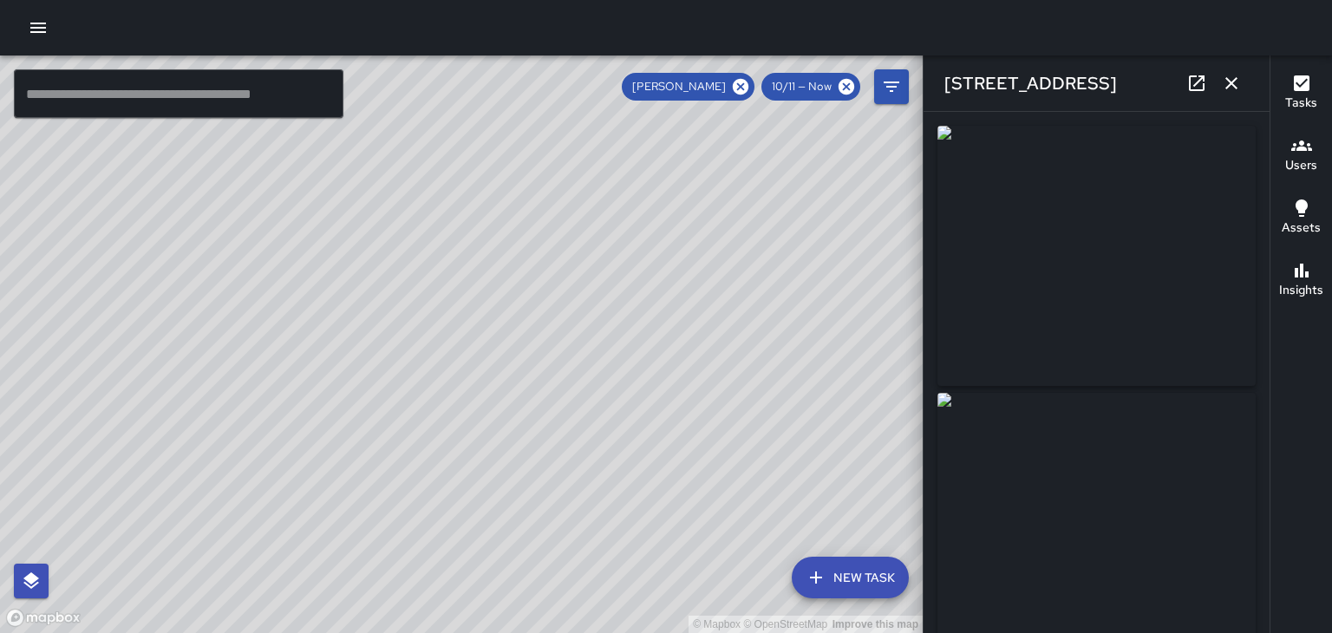
click at [1246, 88] on button "button" at bounding box center [1231, 83] width 35 height 35
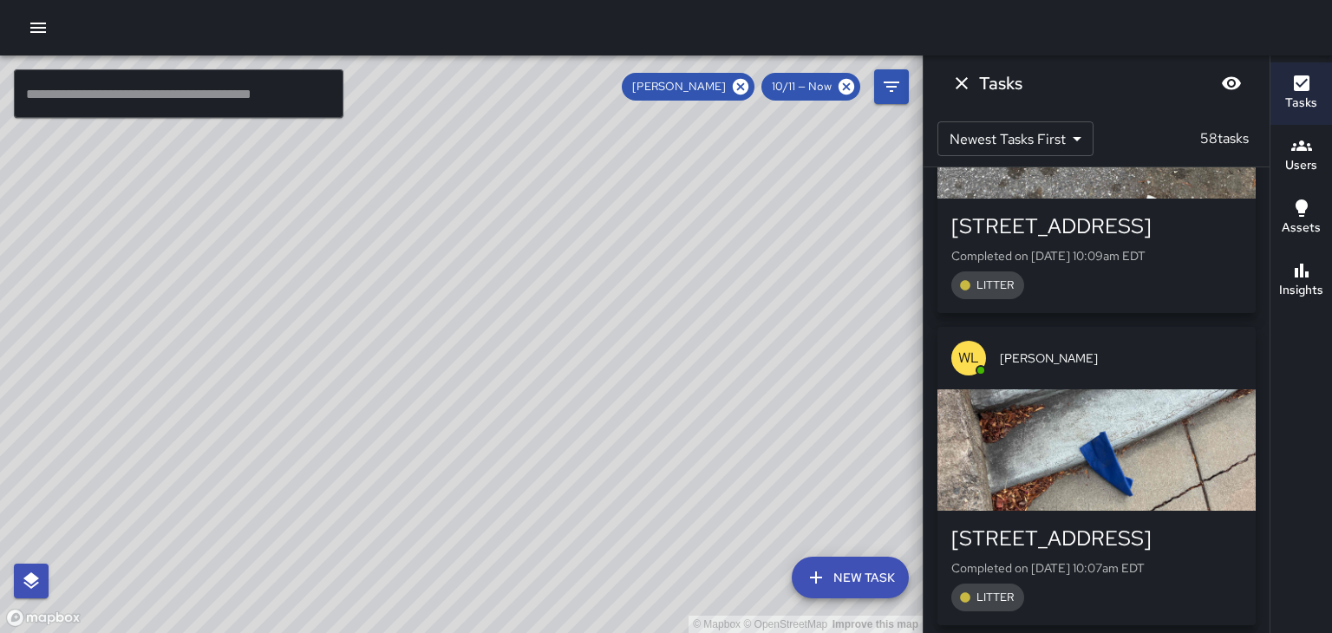
scroll to position [12260, 0]
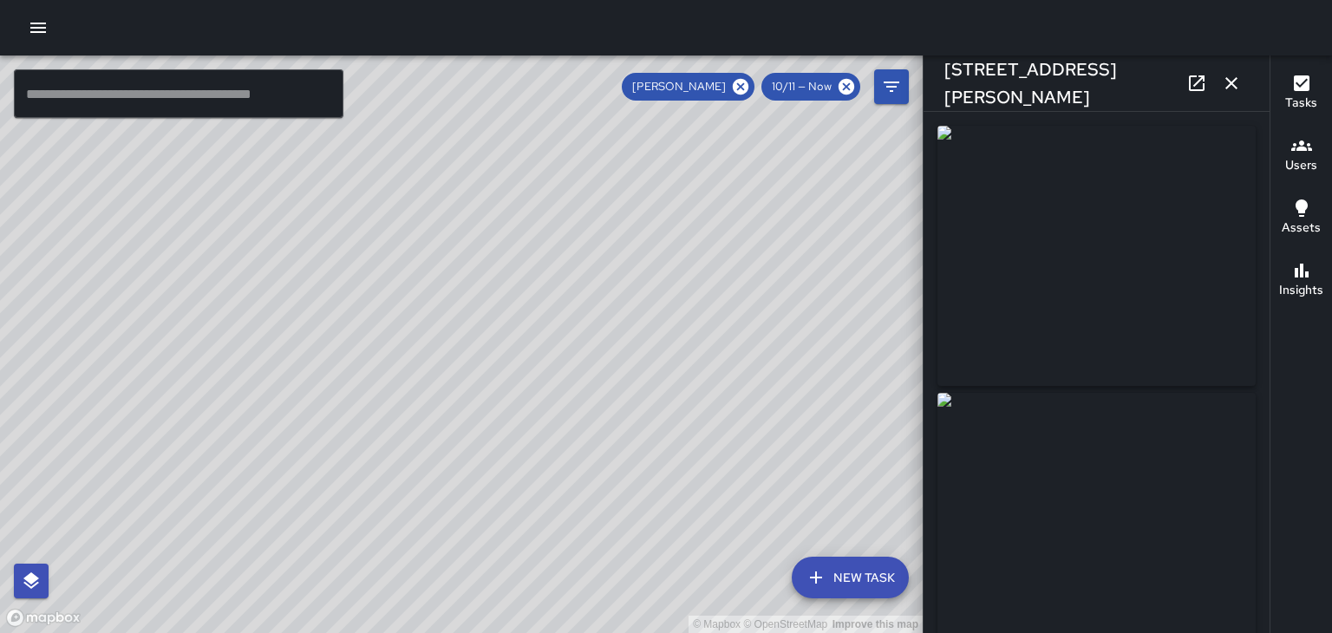
type input "**********"
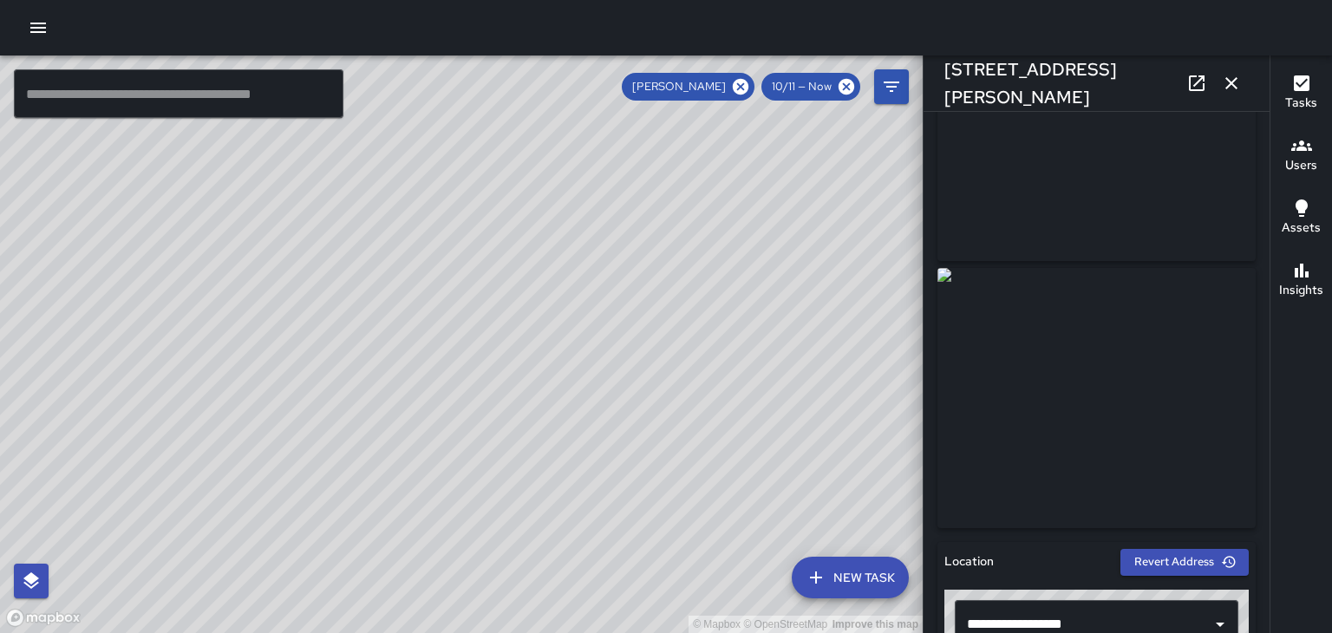
scroll to position [0, 0]
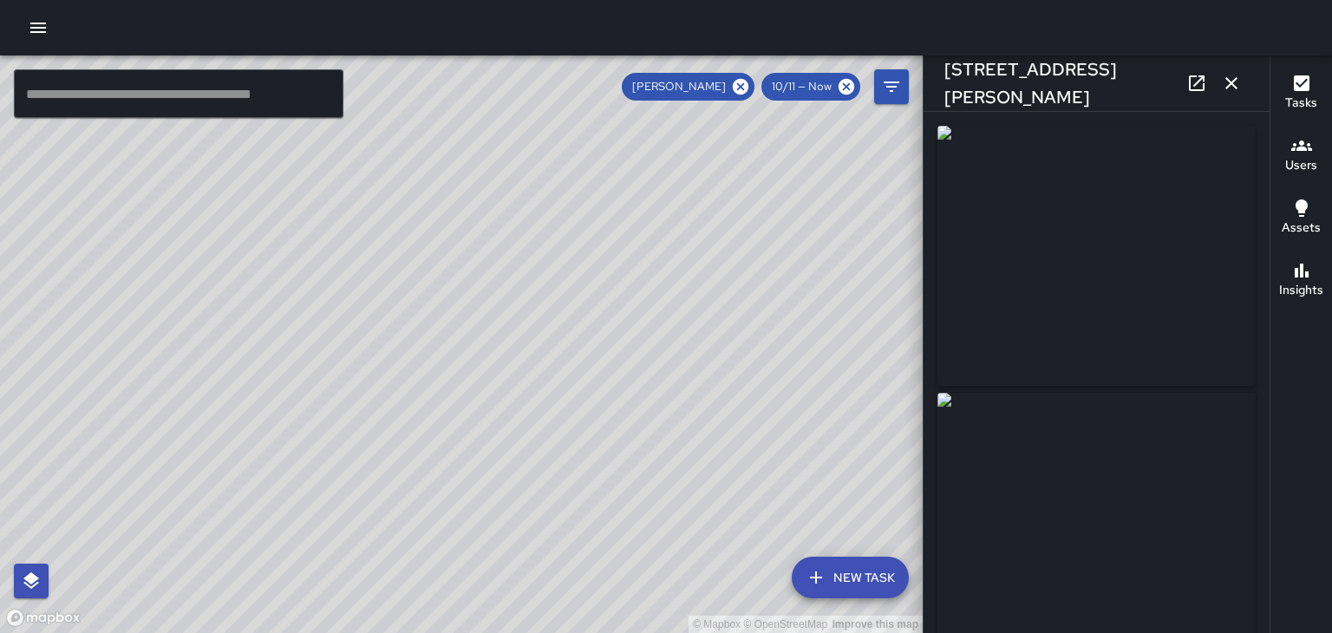
click at [1243, 81] on button "button" at bounding box center [1231, 83] width 35 height 35
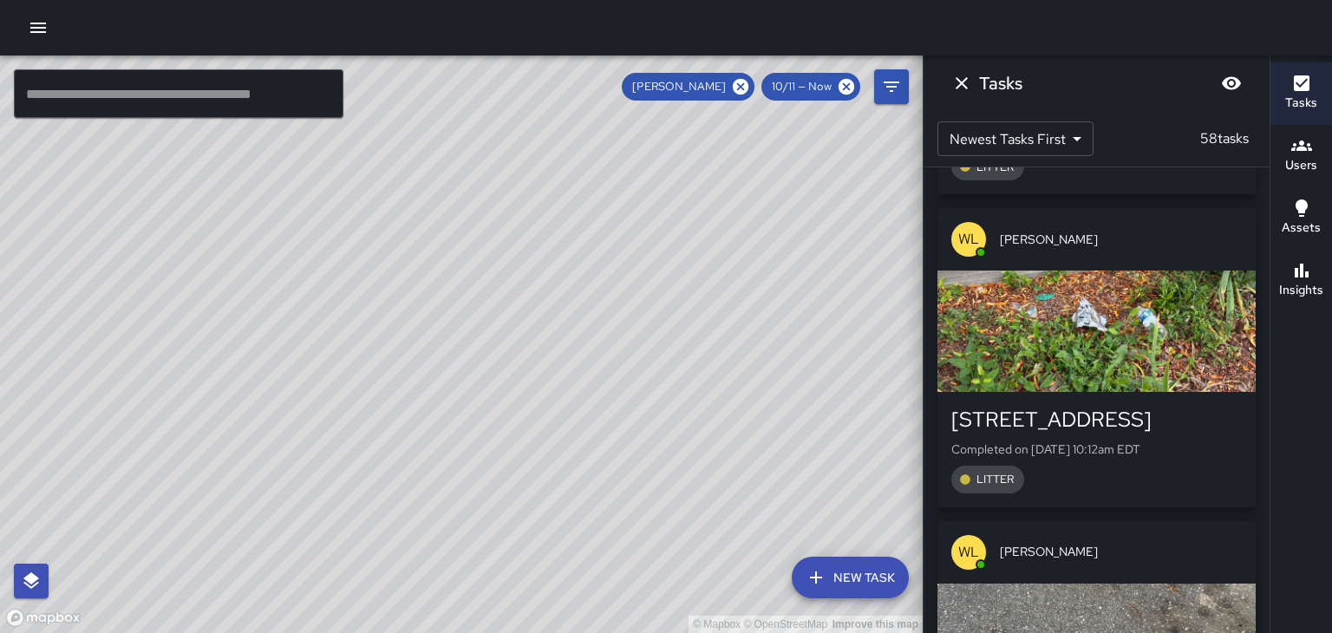
scroll to position [11786, 0]
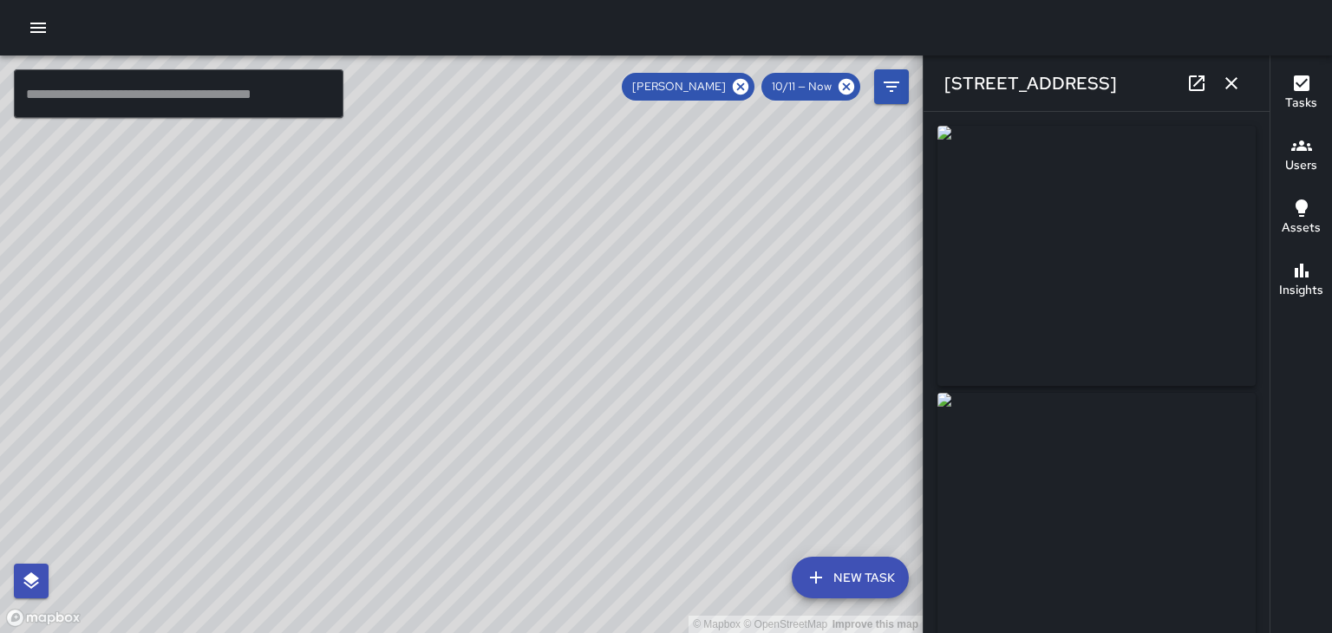
scroll to position [1, 0]
click at [1244, 87] on button "button" at bounding box center [1231, 83] width 35 height 35
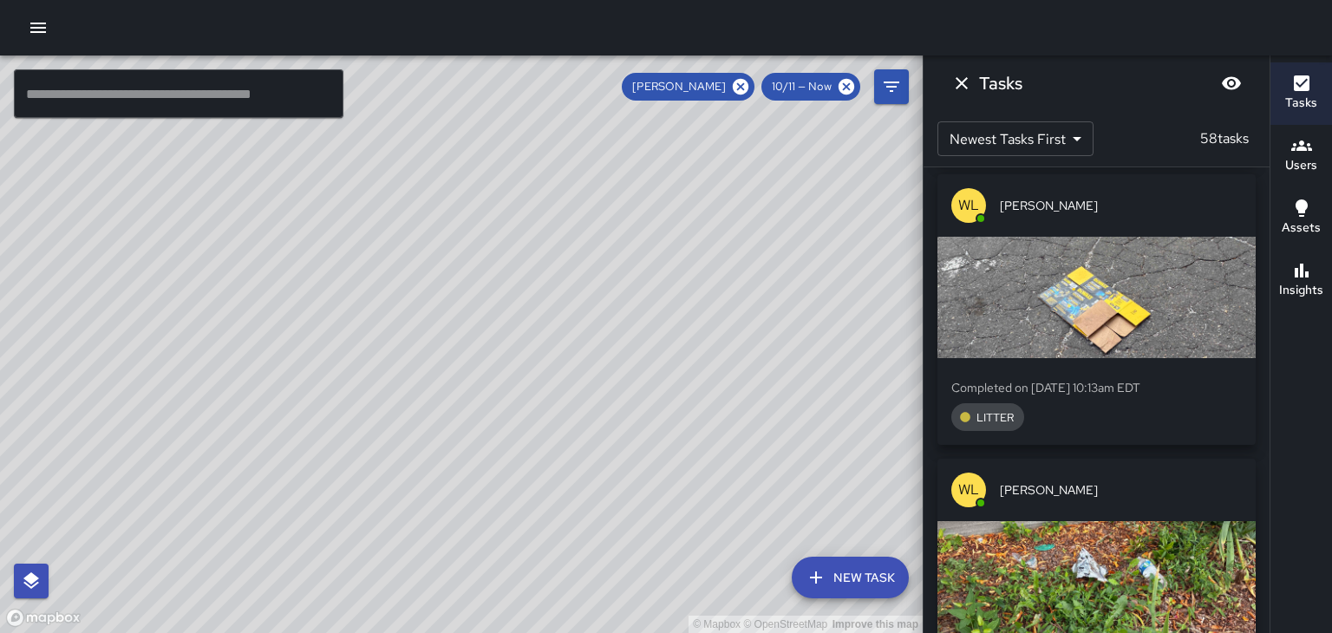
scroll to position [11536, 0]
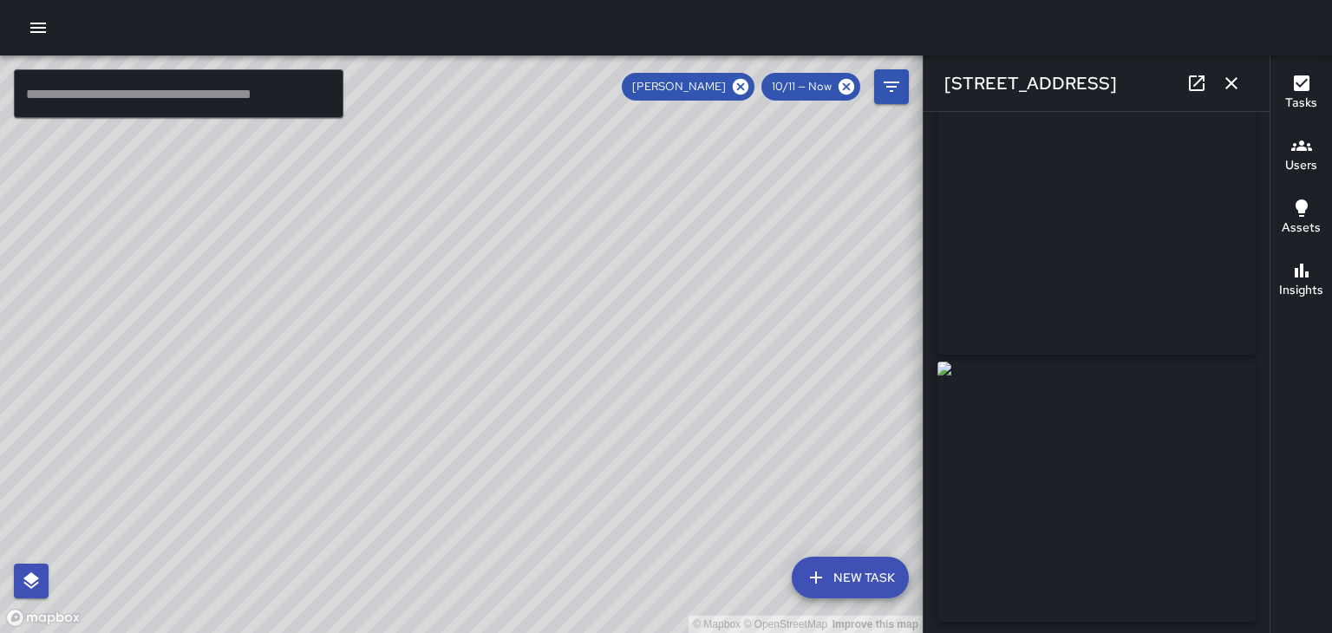
scroll to position [28, 0]
click at [1244, 94] on button "button" at bounding box center [1231, 83] width 35 height 35
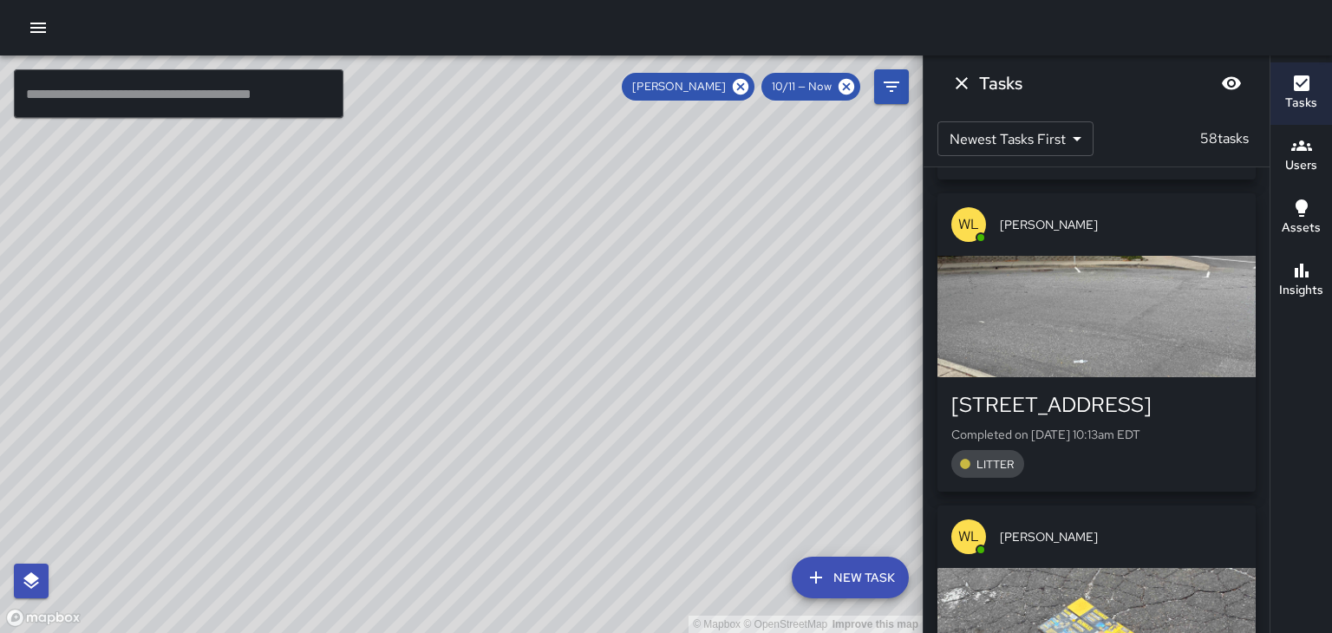
scroll to position [11204, 0]
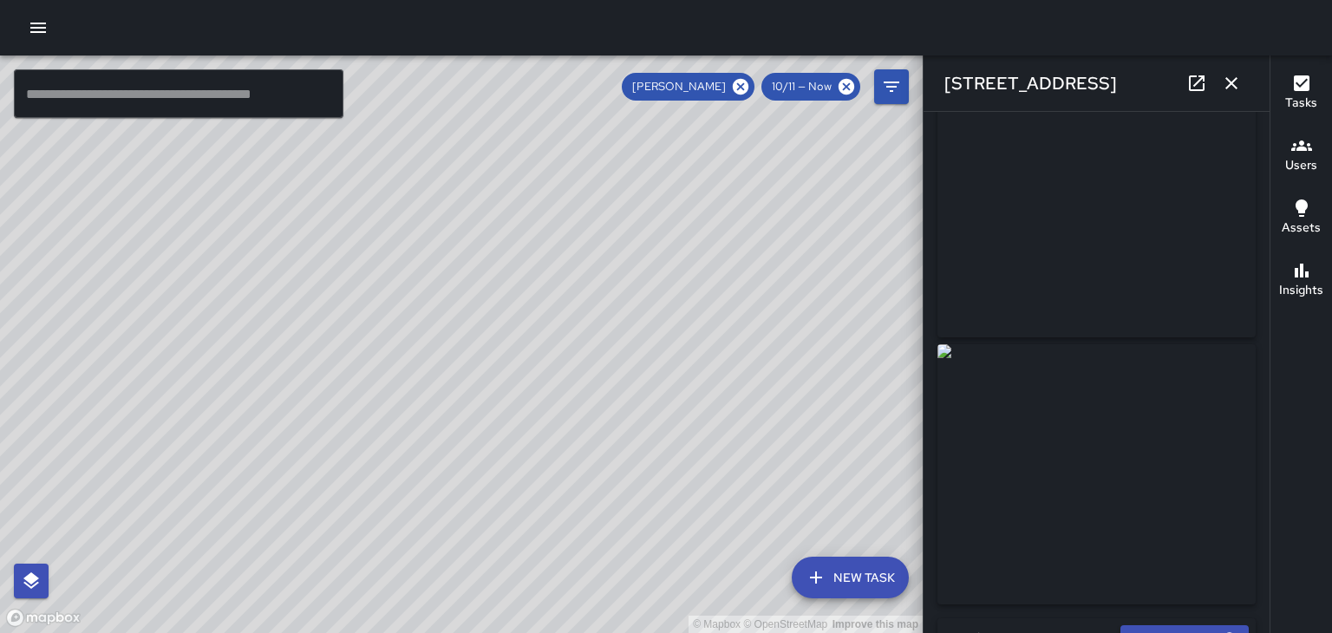
scroll to position [49, 0]
click at [1242, 86] on button "button" at bounding box center [1231, 83] width 35 height 35
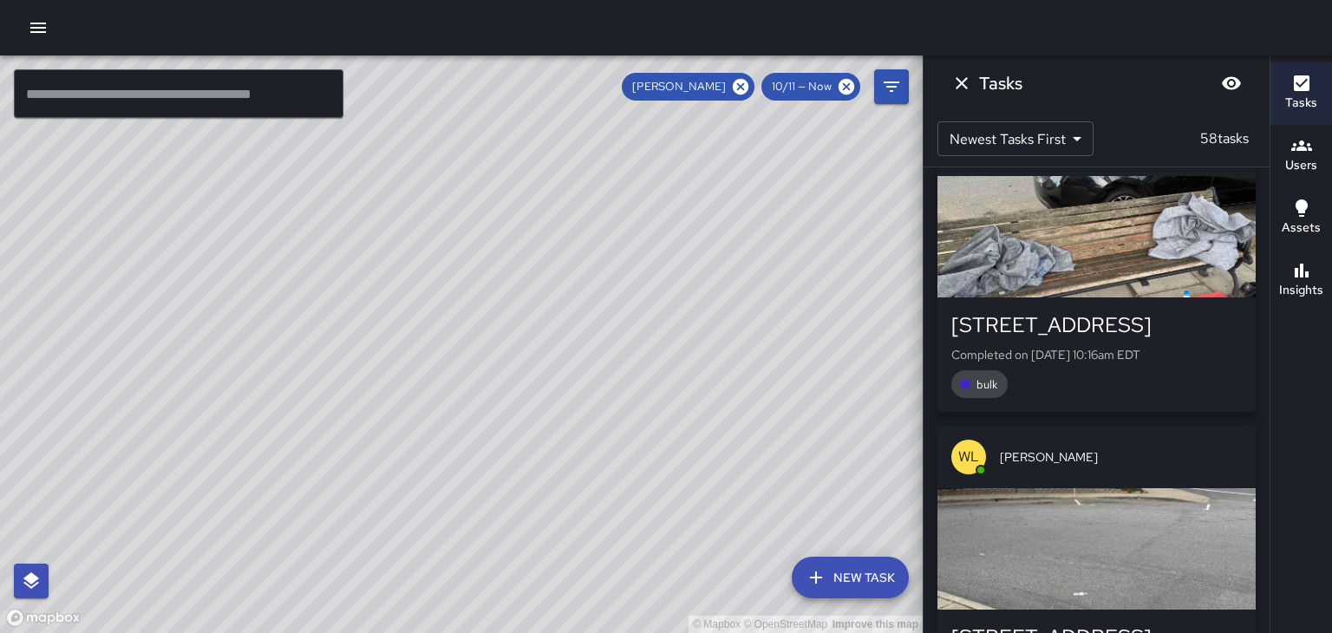
scroll to position [10965, 0]
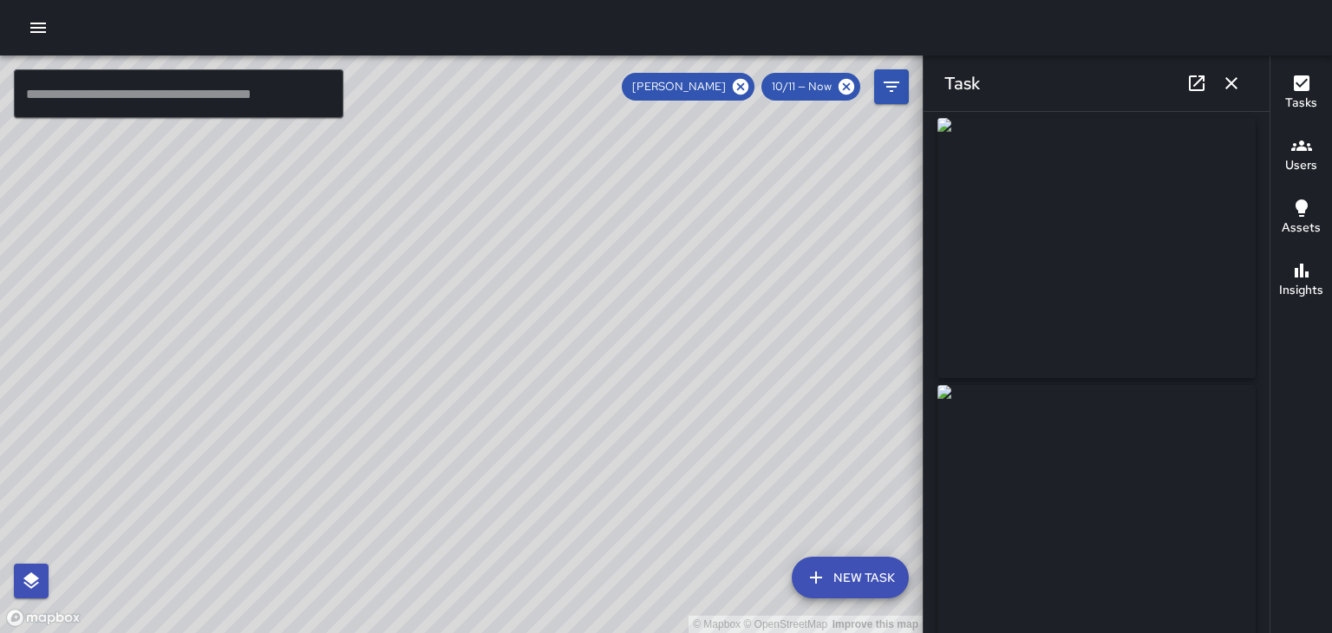
scroll to position [3, 0]
click at [1235, 94] on button "button" at bounding box center [1231, 83] width 35 height 35
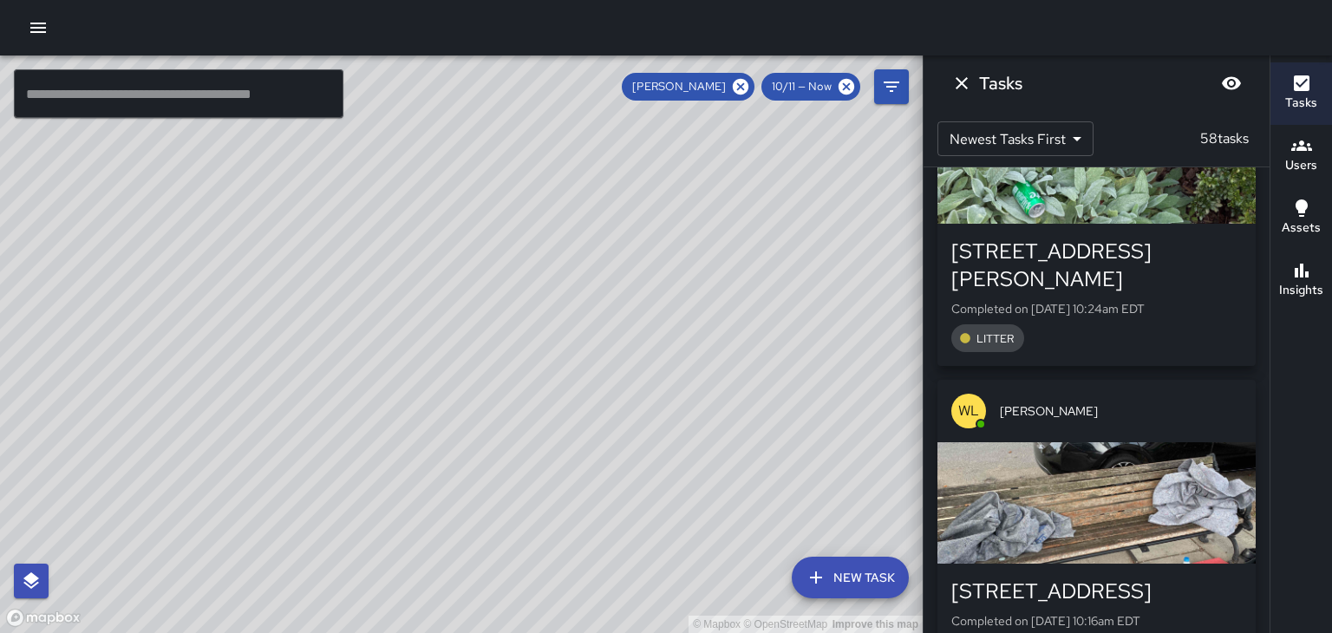
scroll to position [10708, 0]
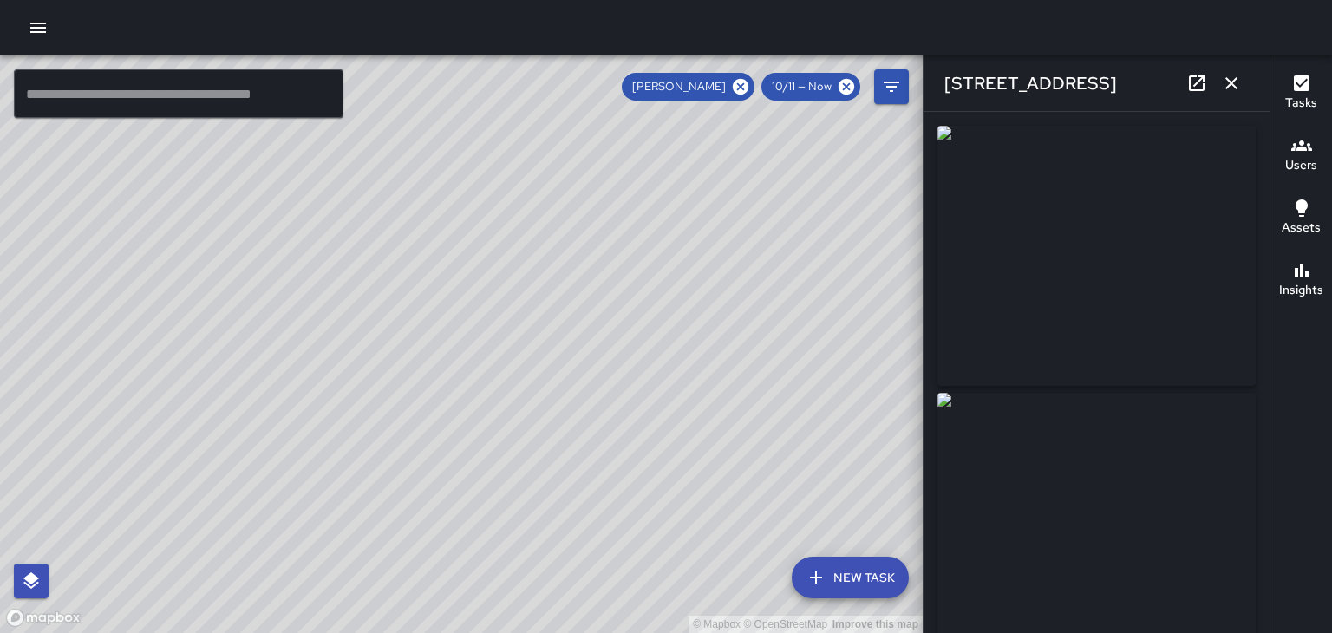
click at [1245, 88] on button "button" at bounding box center [1231, 83] width 35 height 35
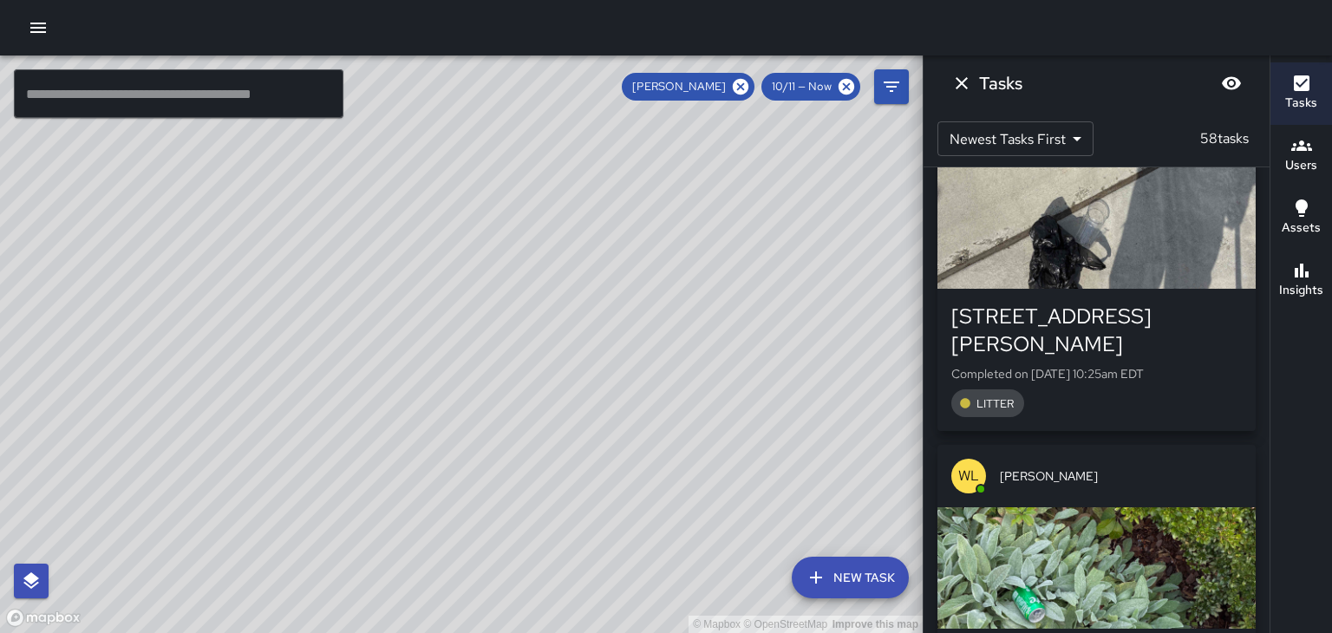
scroll to position [10281, 0]
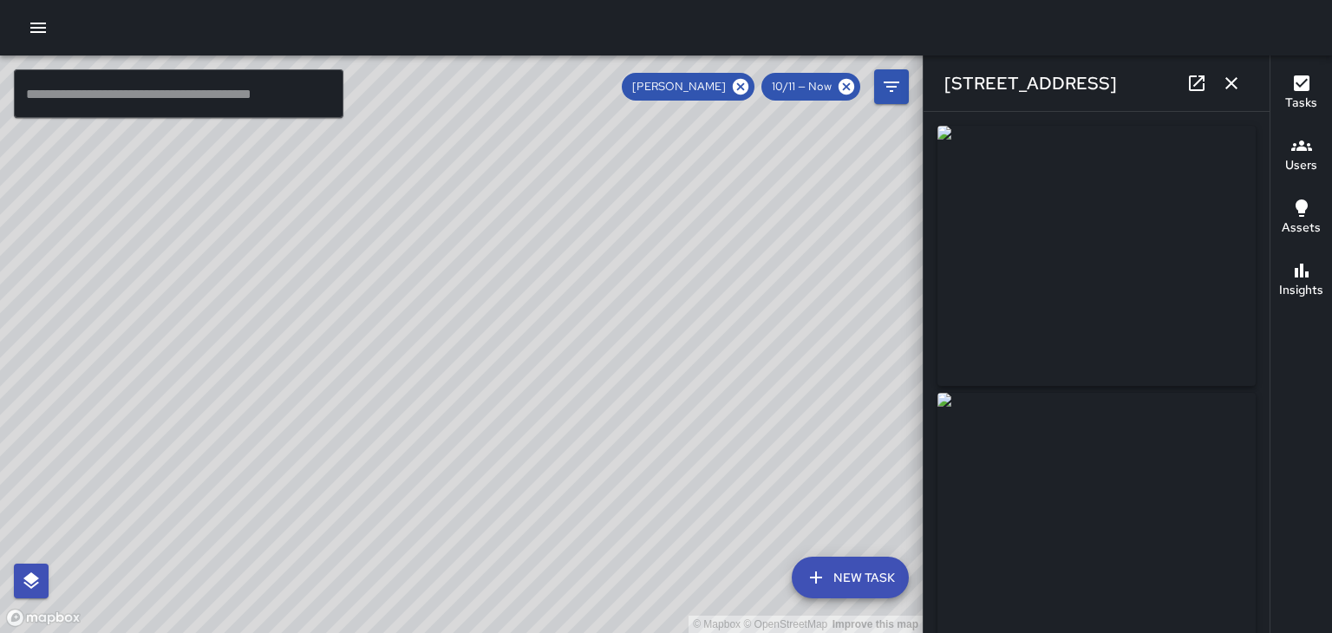
click at [1243, 81] on button "button" at bounding box center [1231, 83] width 35 height 35
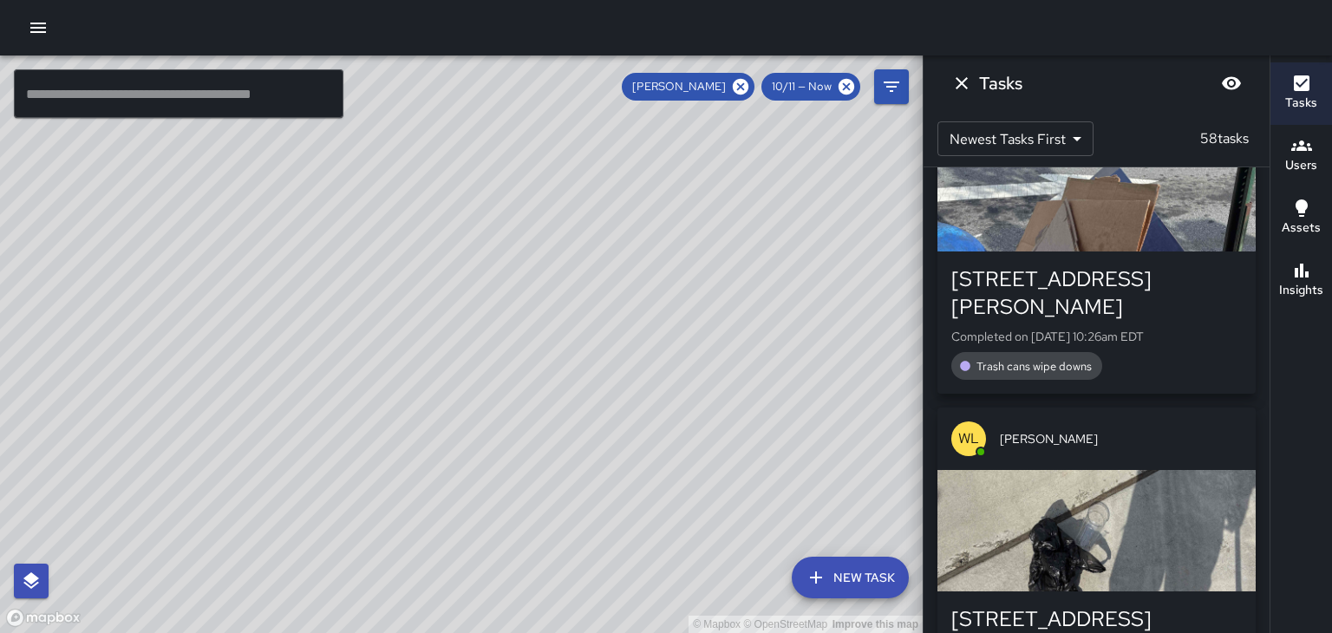
scroll to position [10004, 0]
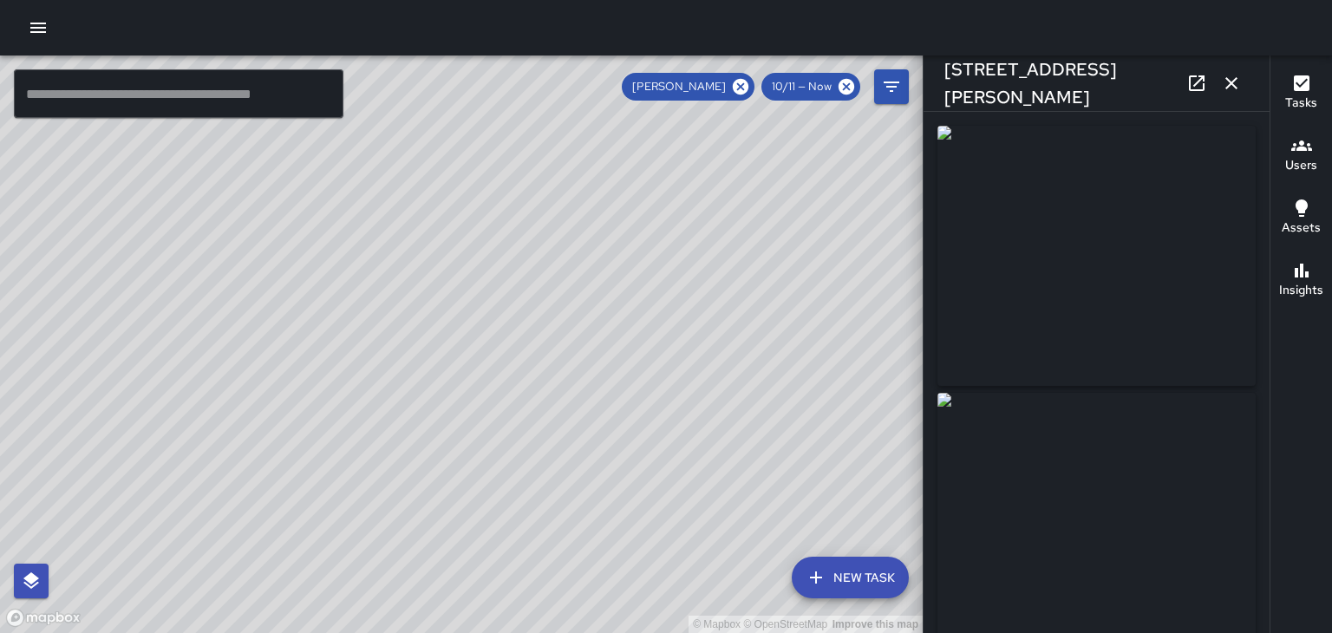
click at [1246, 92] on div "[STREET_ADDRESS][PERSON_NAME]" at bounding box center [1096, 82] width 346 height 55
click at [1231, 88] on icon "button" at bounding box center [1231, 83] width 21 height 21
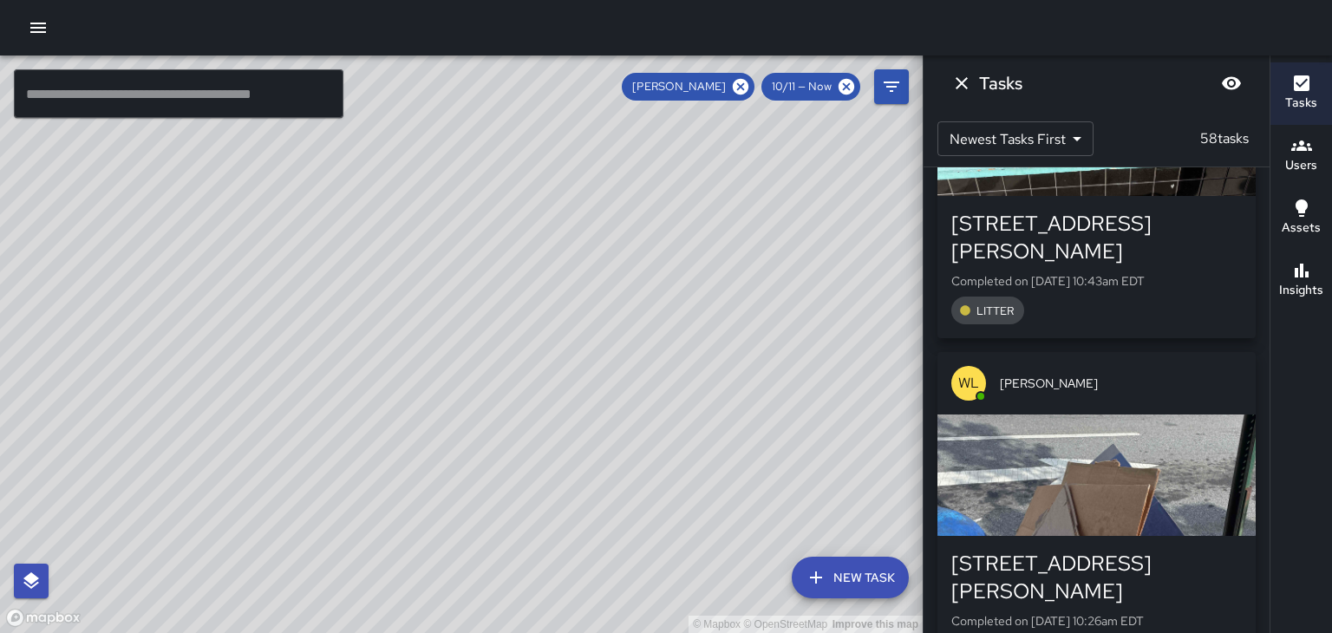
scroll to position [9709, 0]
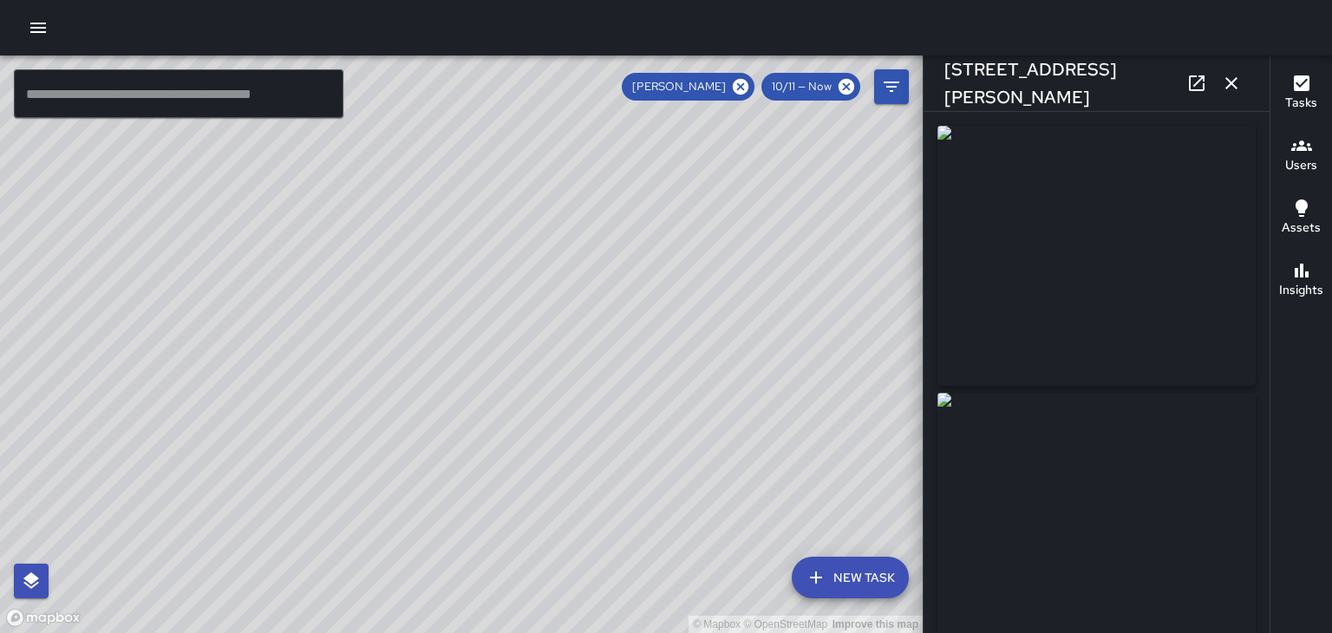
type input "**********"
click at [1246, 91] on div "[STREET_ADDRESS][PERSON_NAME]" at bounding box center [1096, 82] width 346 height 55
click at [1243, 94] on button "button" at bounding box center [1231, 83] width 35 height 35
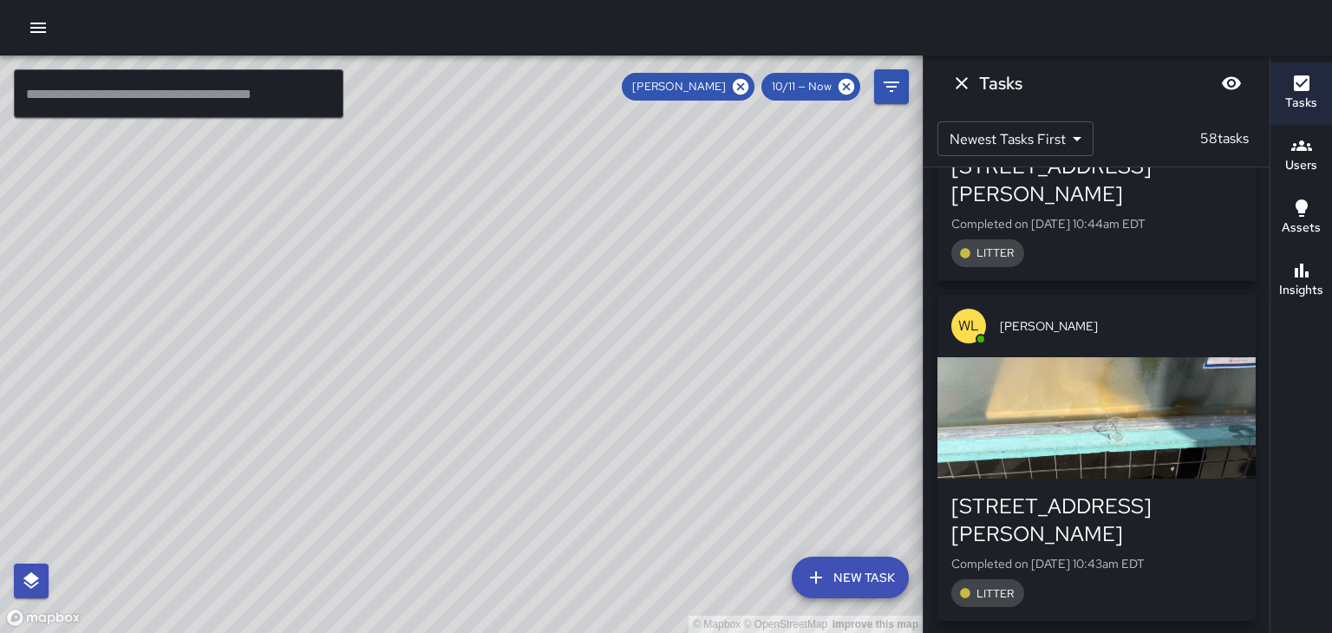
scroll to position [9419, 0]
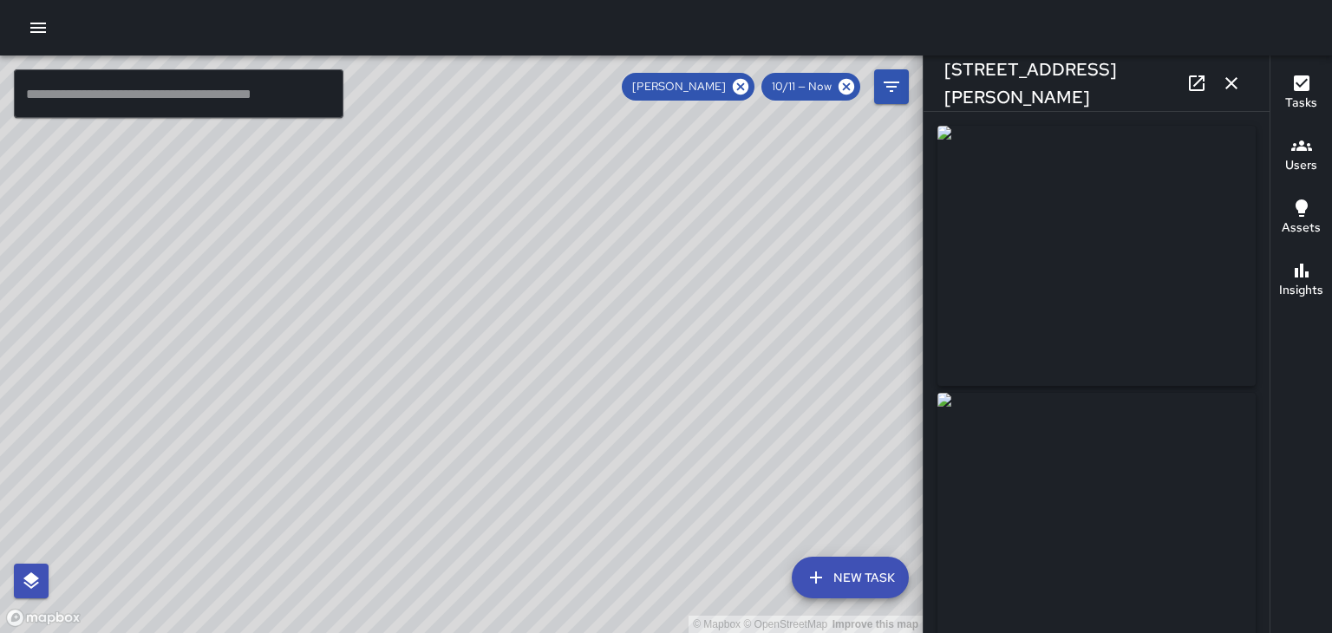
type input "**********"
click at [1247, 92] on div "[STREET_ADDRESS][PERSON_NAME]" at bounding box center [1096, 82] width 346 height 55
click at [1244, 91] on button "button" at bounding box center [1231, 83] width 35 height 35
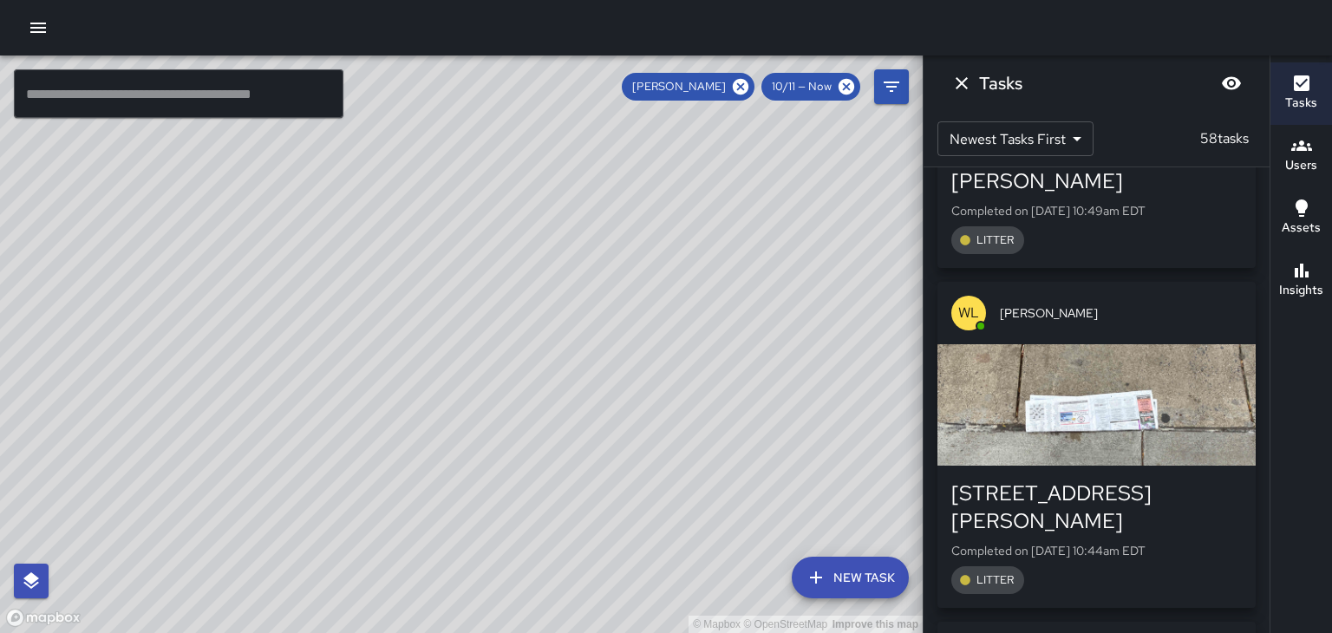
scroll to position [9106, 0]
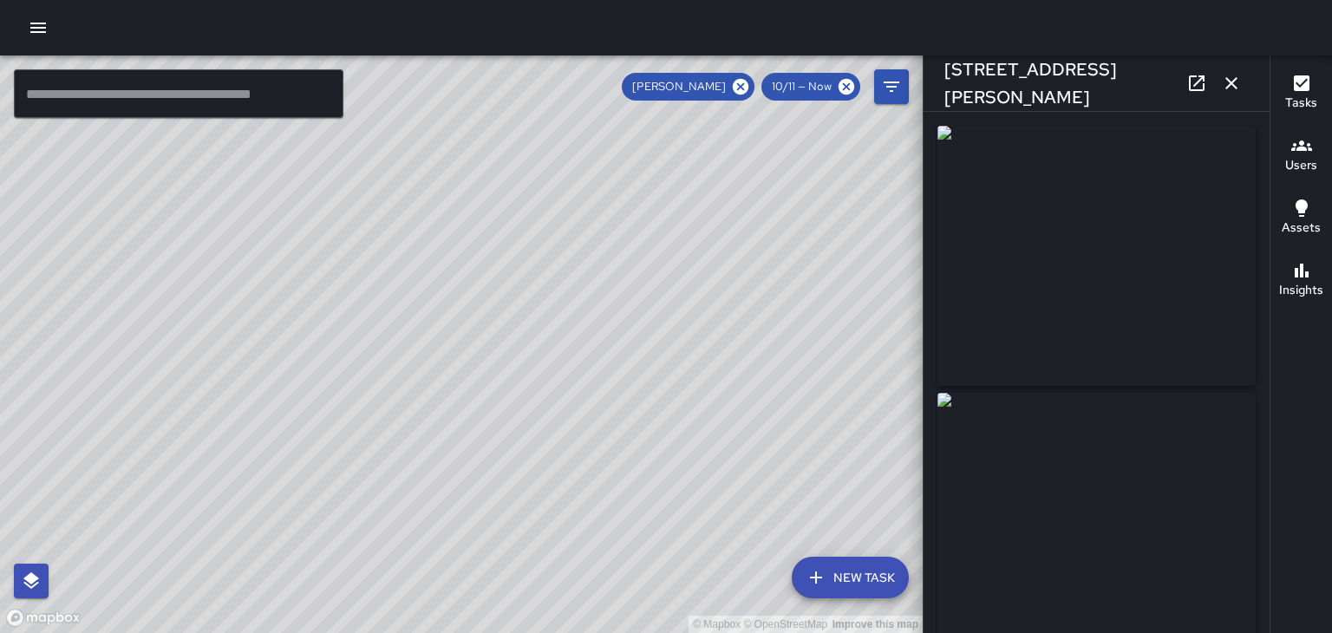
type input "**********"
click at [1242, 80] on button "button" at bounding box center [1231, 83] width 35 height 35
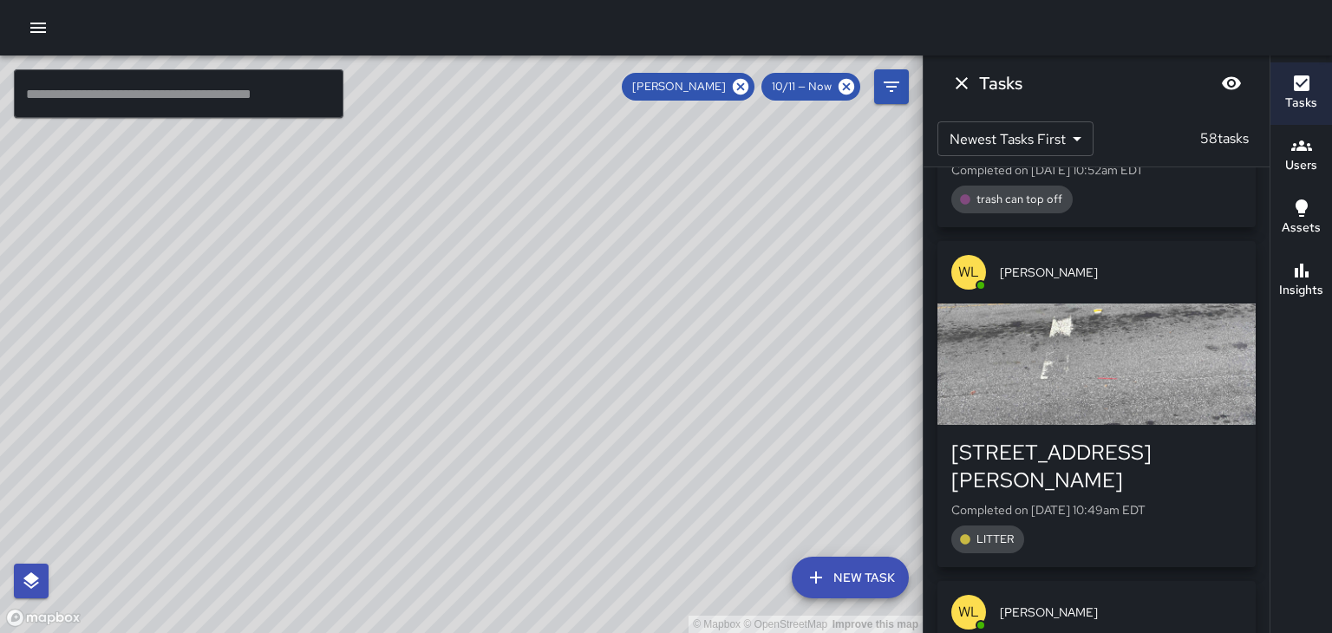
scroll to position [8793, 0]
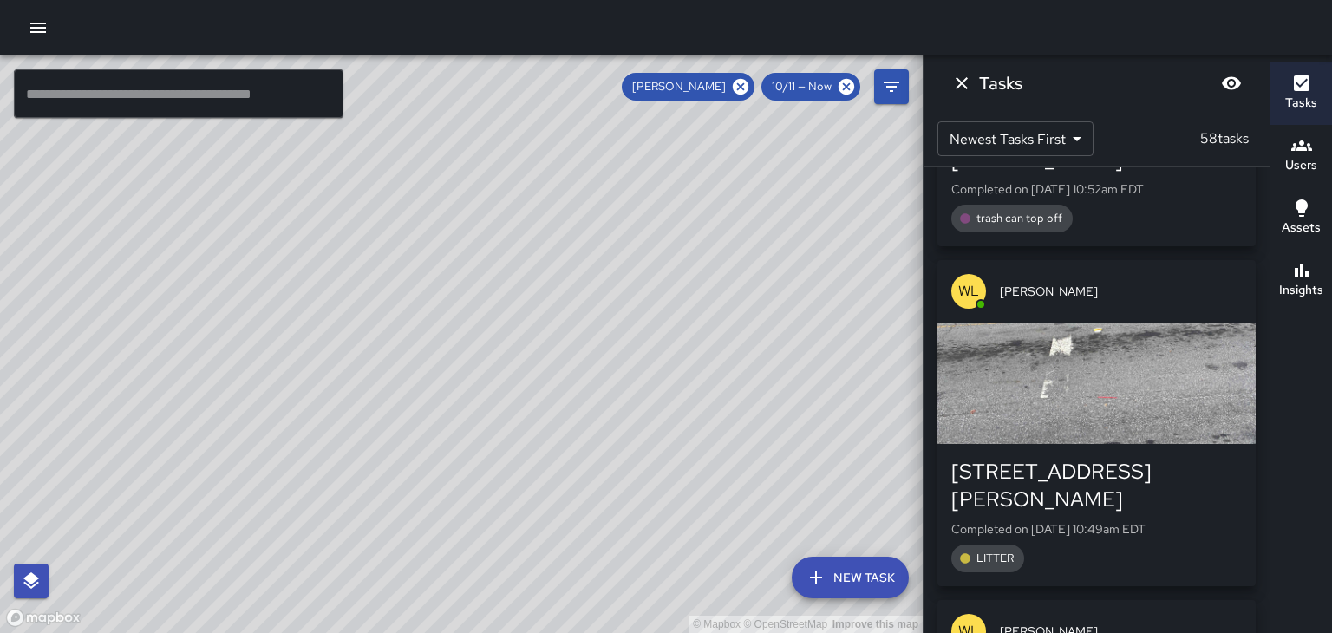
click at [1186, 622] on span "[PERSON_NAME]" at bounding box center [1121, 630] width 242 height 17
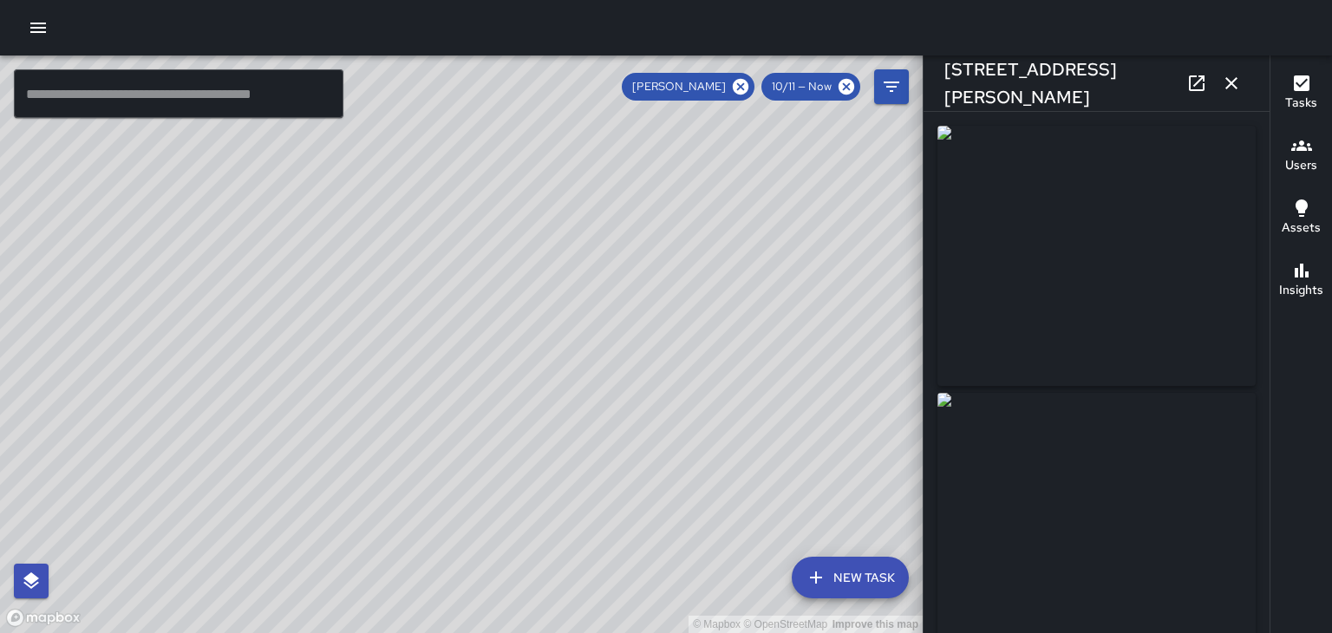
click at [1240, 96] on button "button" at bounding box center [1231, 83] width 35 height 35
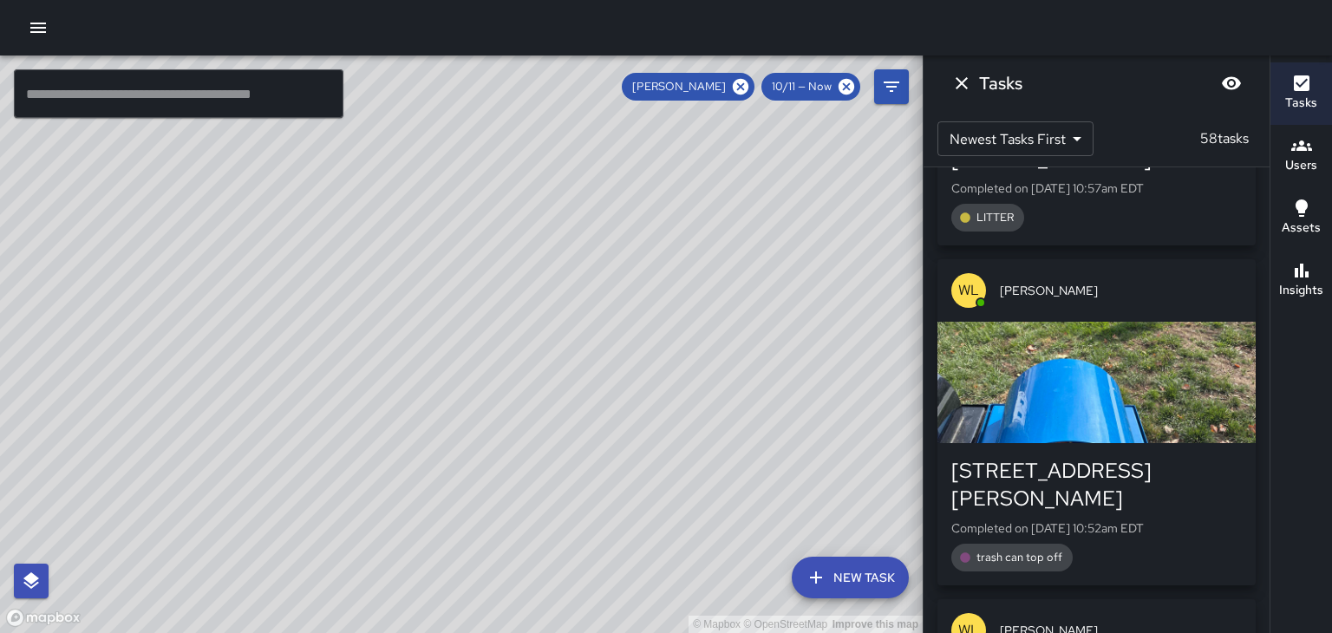
scroll to position [8402, 0]
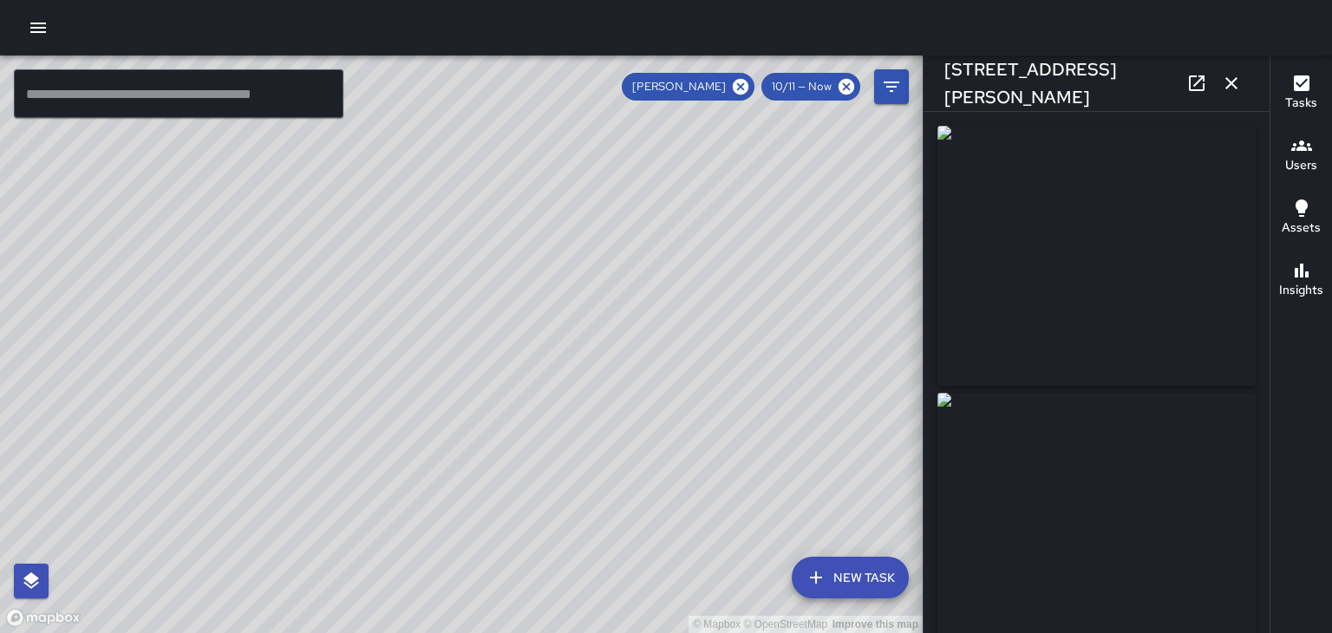
click at [1237, 96] on button "button" at bounding box center [1231, 83] width 35 height 35
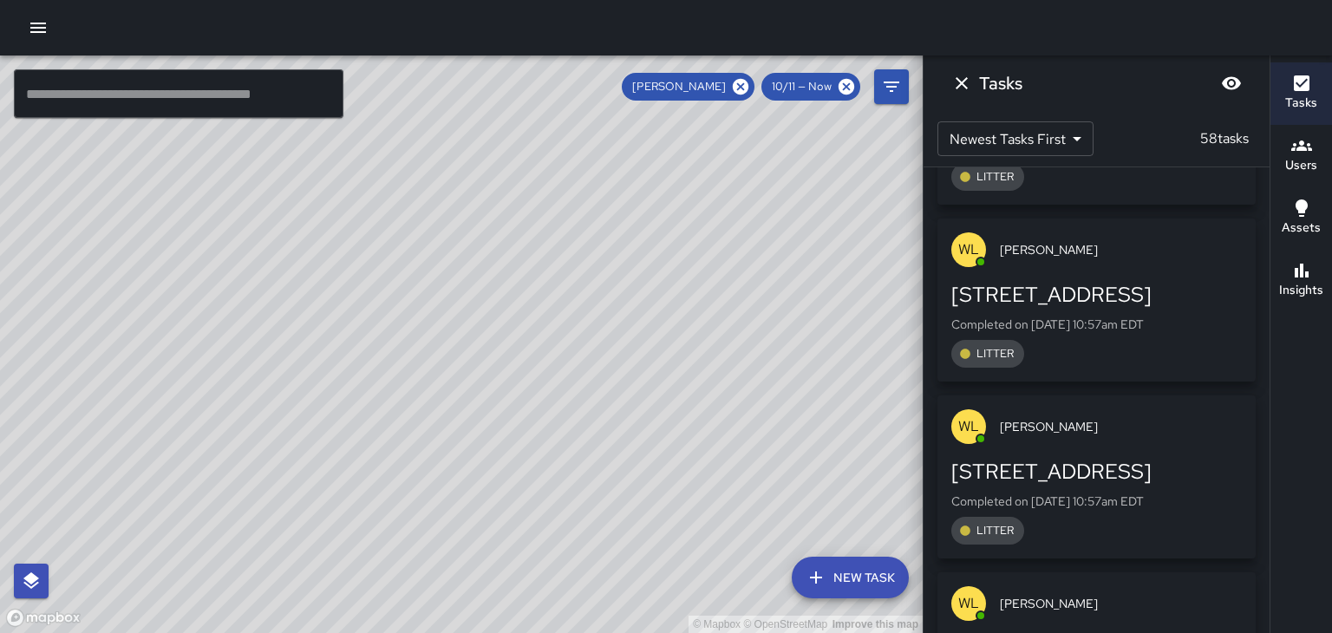
scroll to position [8135, 0]
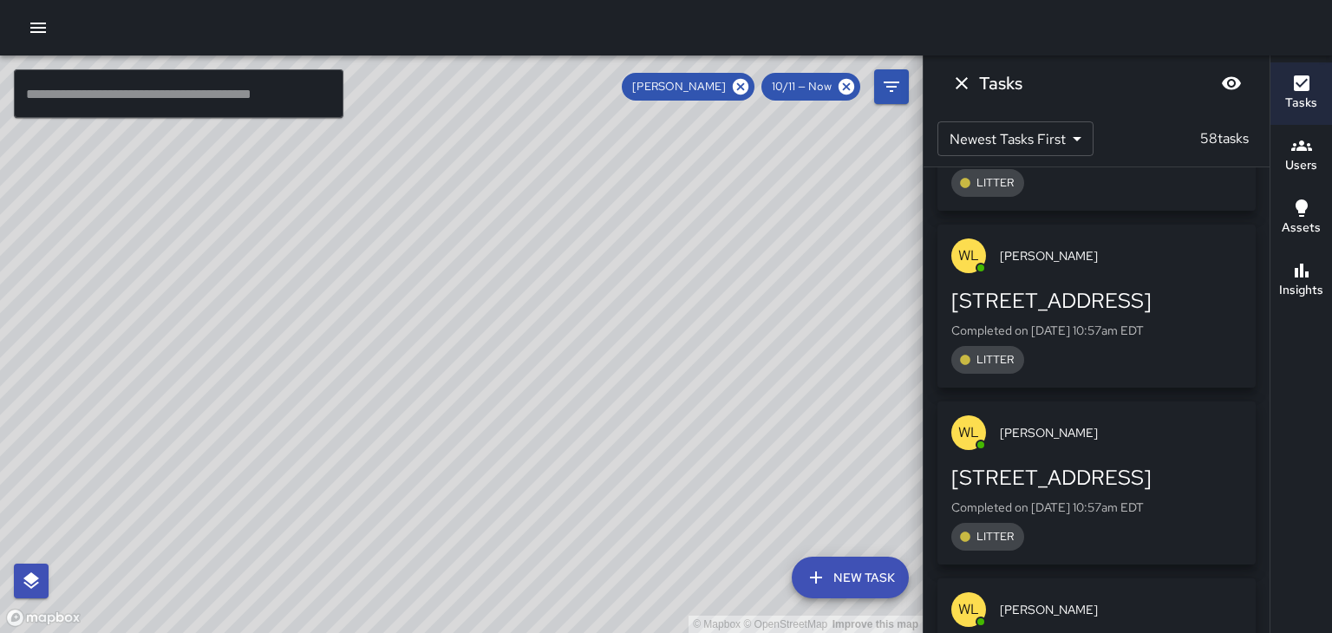
click at [1181, 578] on div "[PERSON_NAME]" at bounding box center [1096, 609] width 318 height 62
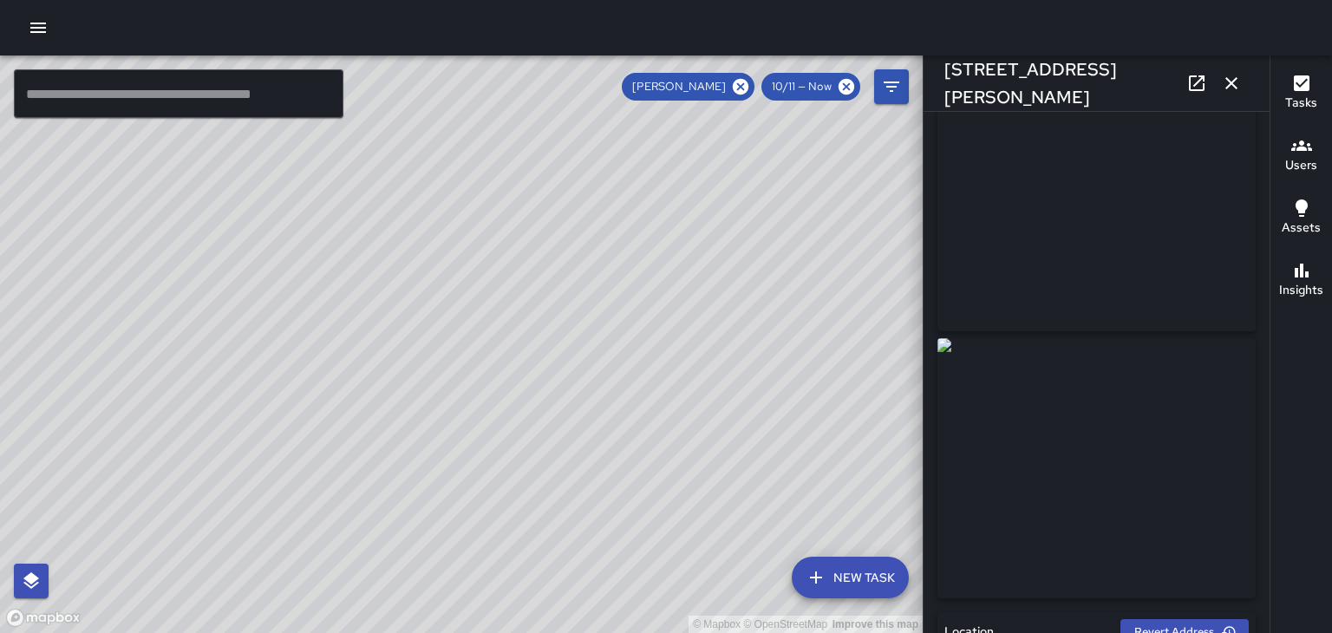
scroll to position [93, 0]
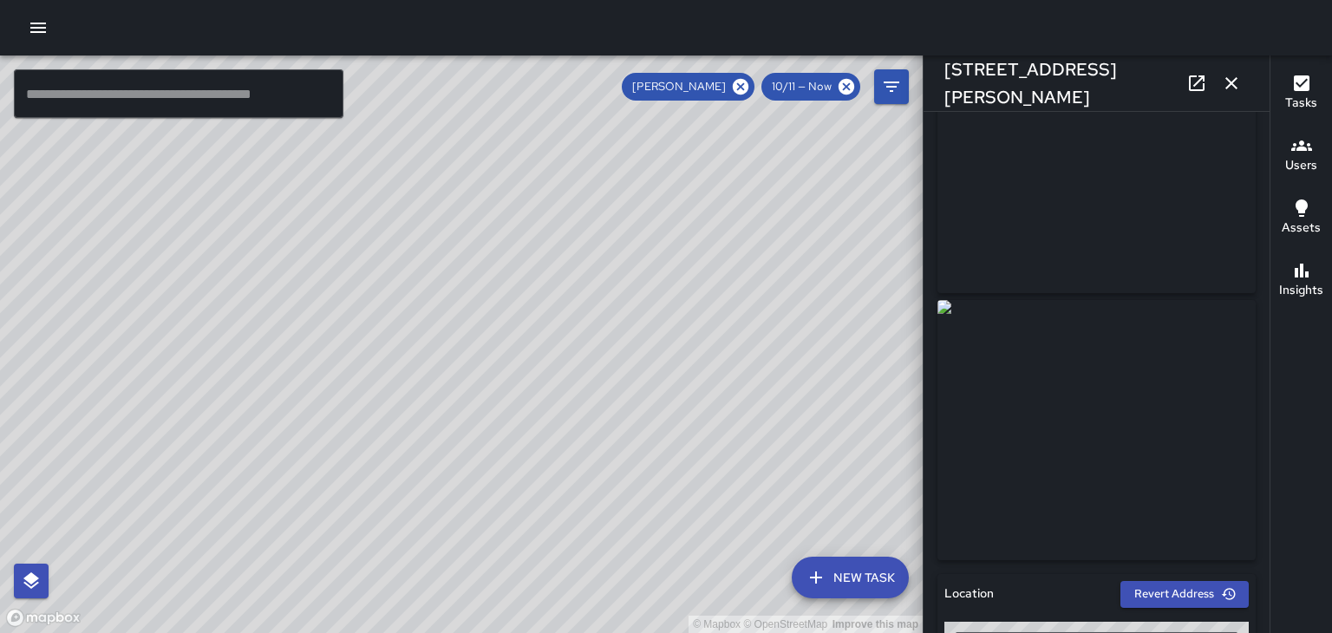
click at [1235, 94] on button "button" at bounding box center [1231, 83] width 35 height 35
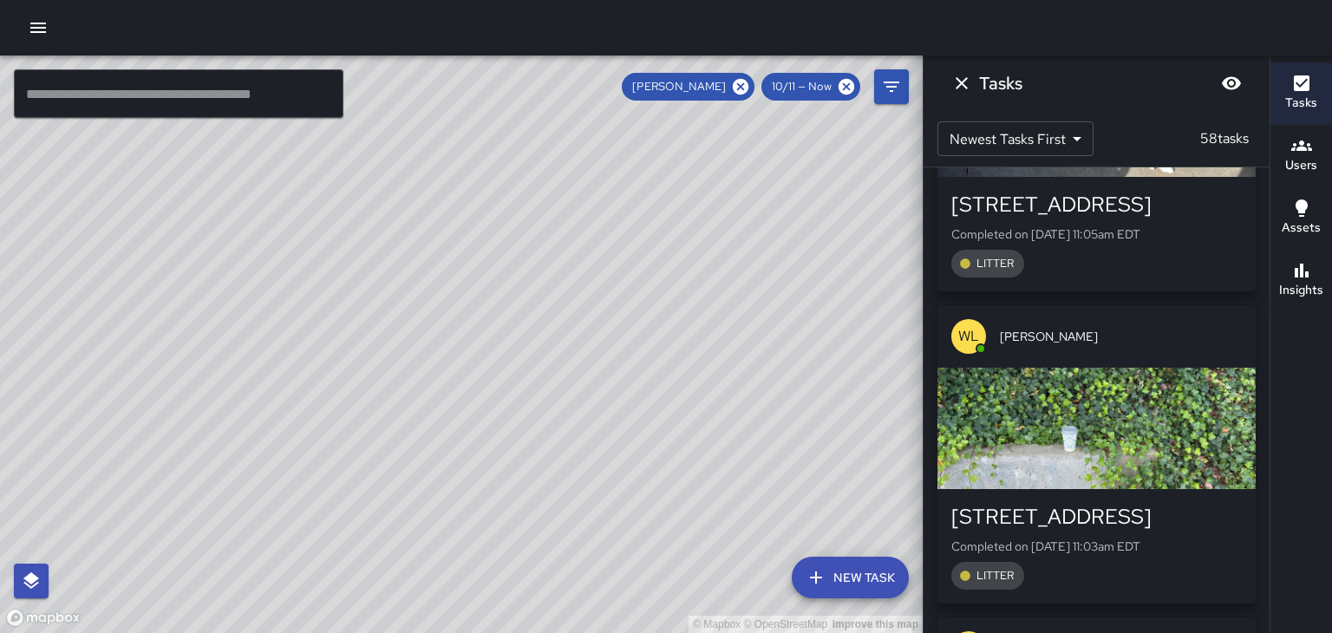
scroll to position [7063, 0]
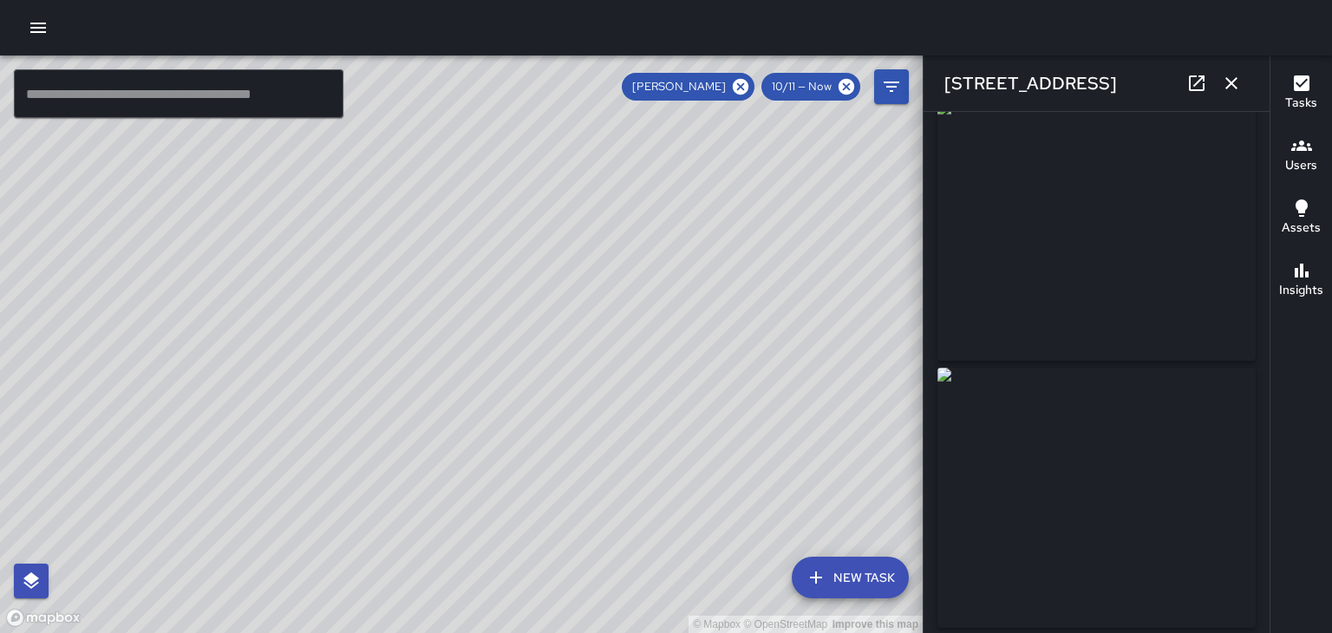
scroll to position [23, 0]
click at [1231, 83] on icon "button" at bounding box center [1231, 83] width 12 height 12
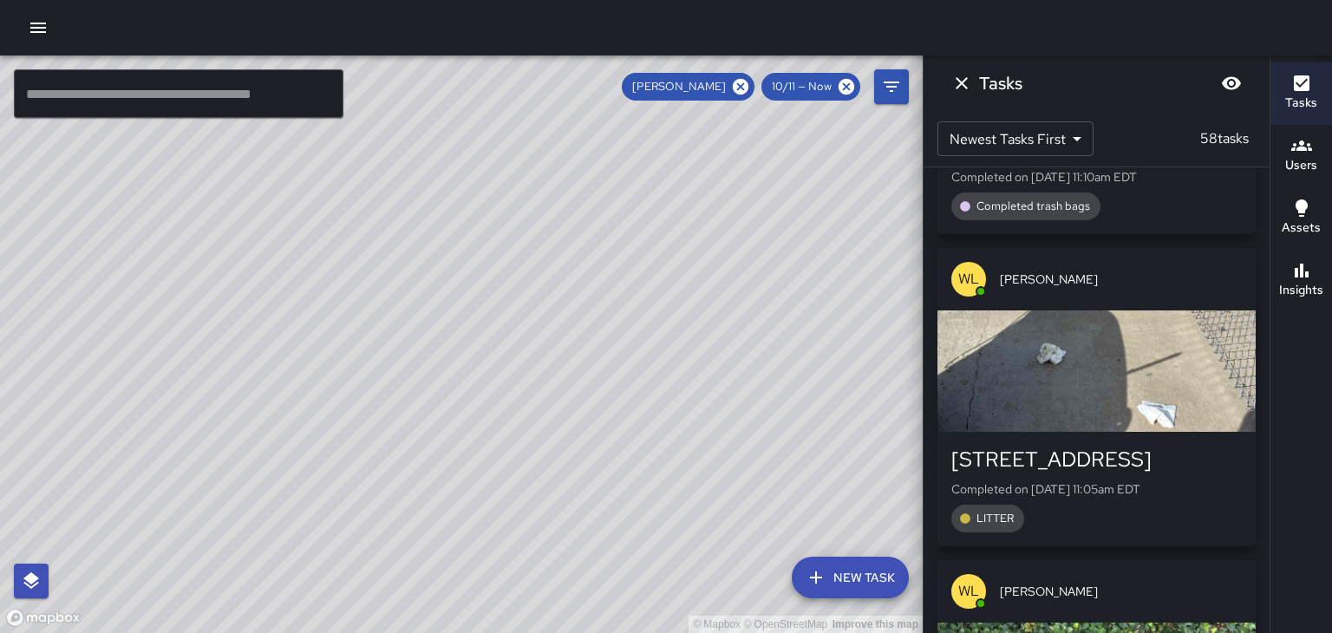
scroll to position [6815, 0]
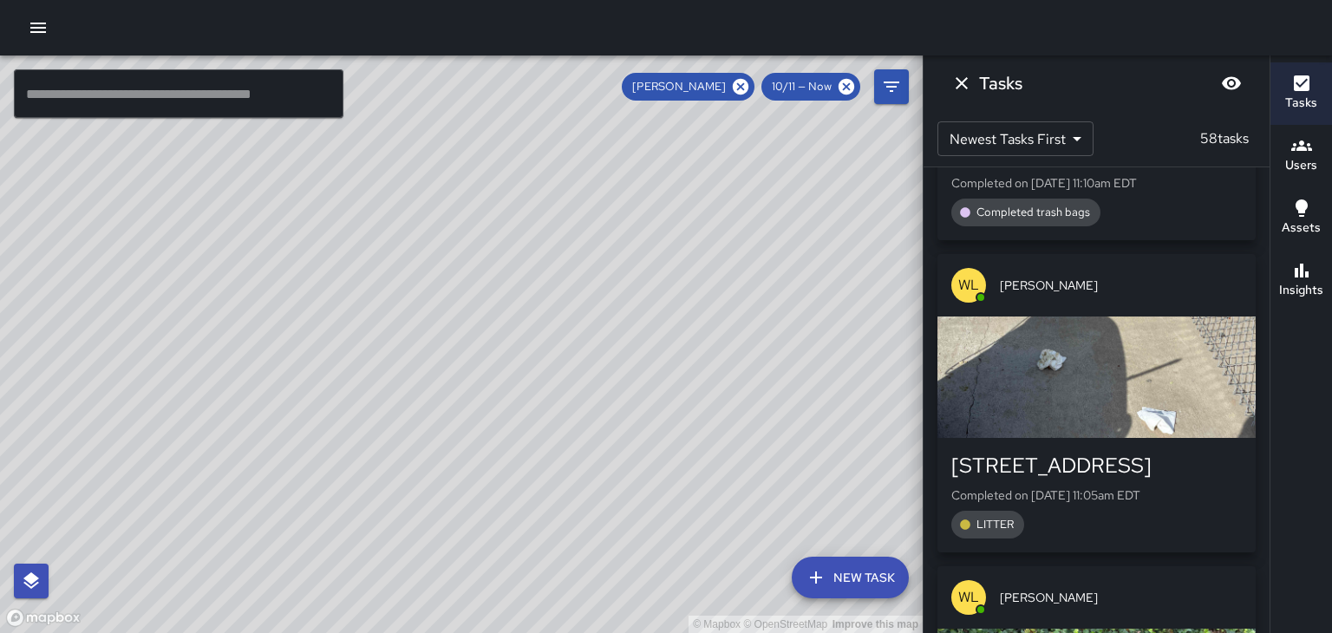
click at [1183, 566] on div "[PERSON_NAME]" at bounding box center [1096, 597] width 318 height 62
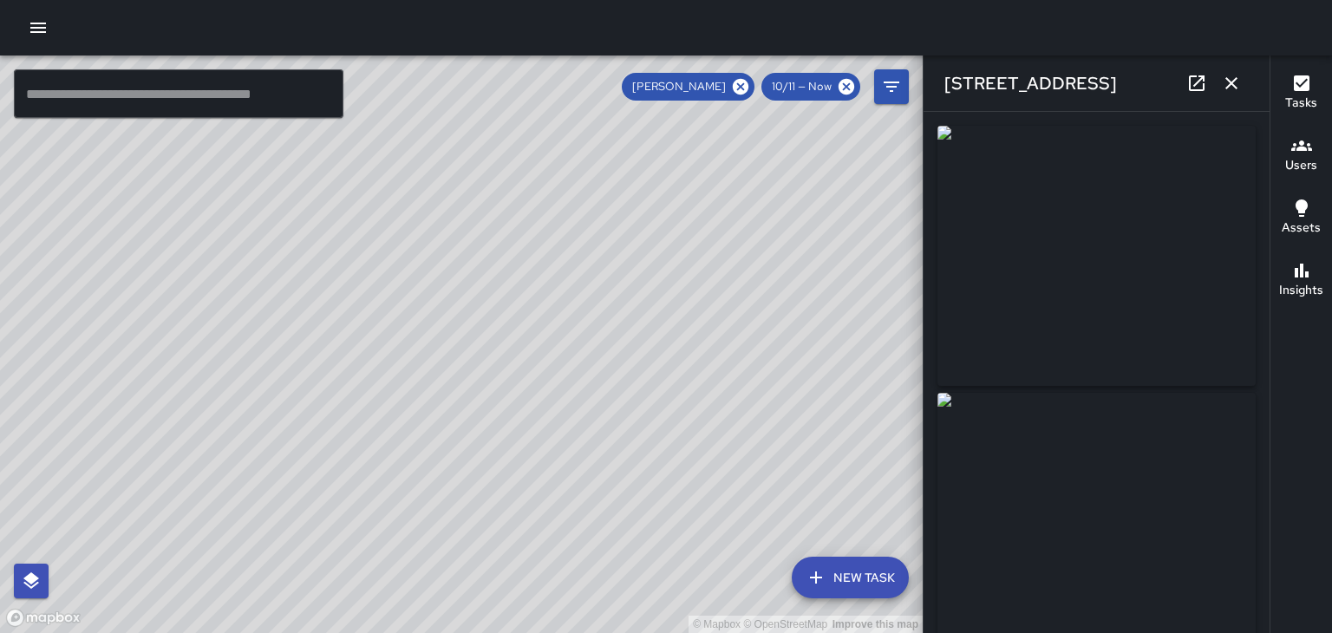
type input "**********"
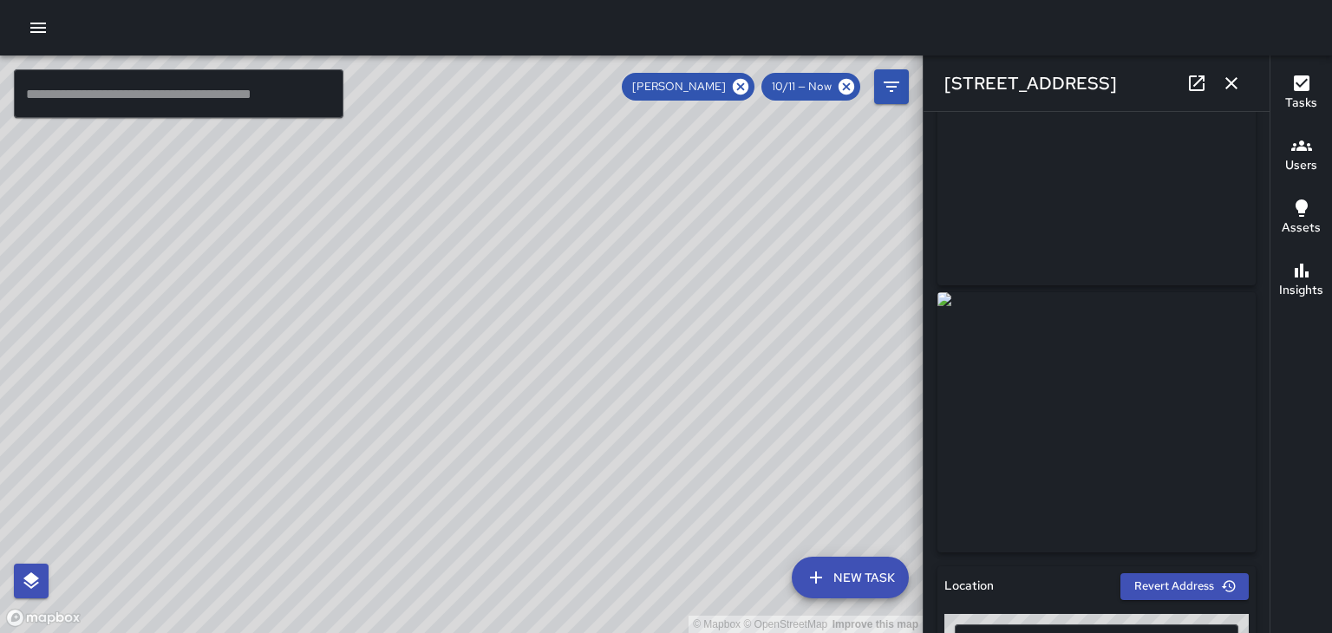
scroll to position [115, 0]
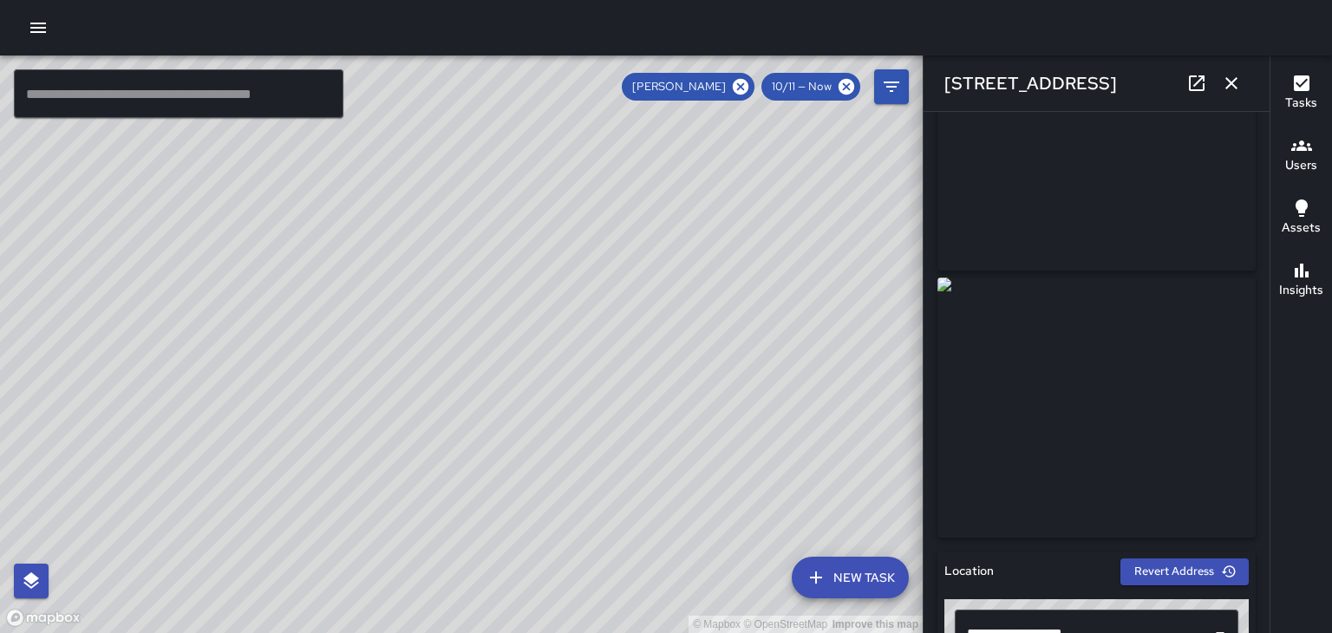
click at [1235, 92] on icon "button" at bounding box center [1231, 83] width 21 height 21
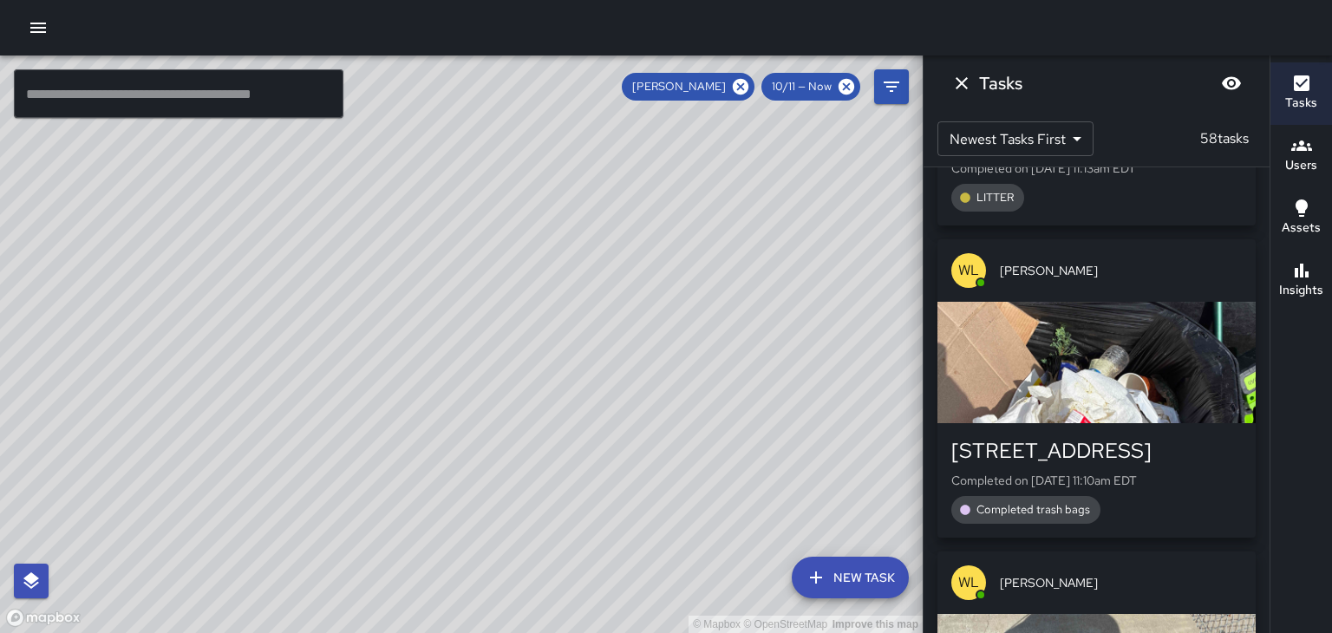
scroll to position [6512, 0]
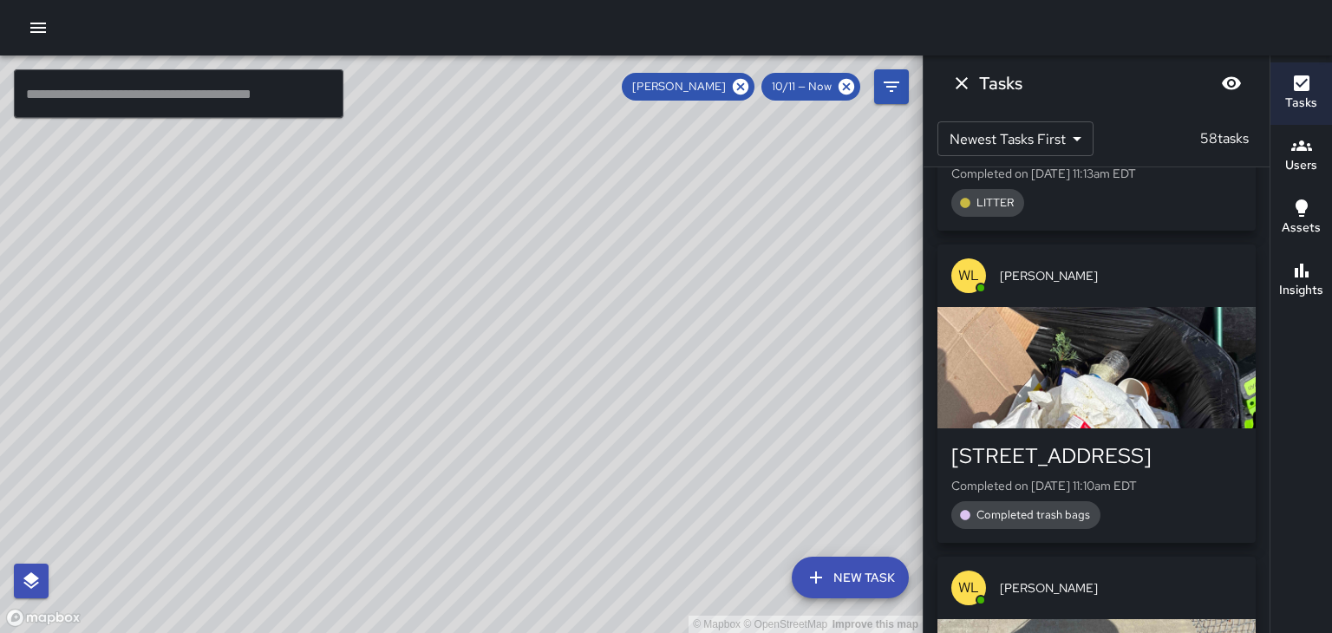
click at [1202, 579] on span "[PERSON_NAME]" at bounding box center [1121, 587] width 242 height 17
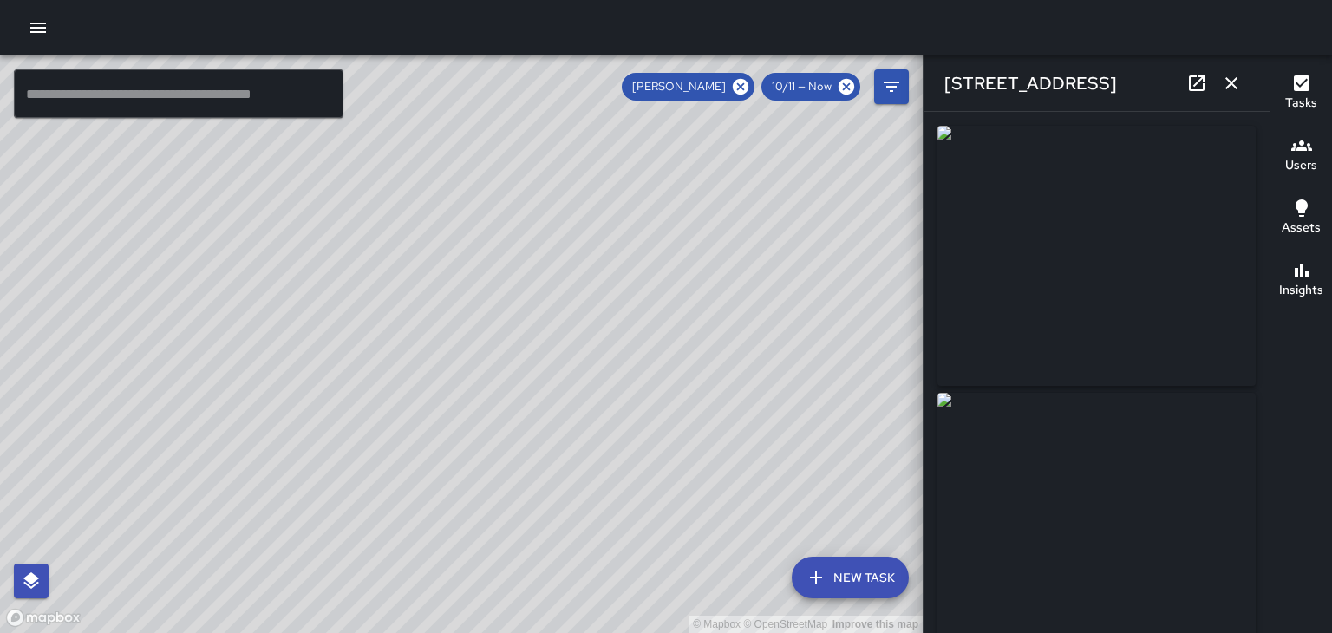
click at [1202, 260] on img at bounding box center [1096, 256] width 318 height 260
type input "**********"
click at [1234, 87] on icon "button" at bounding box center [1231, 83] width 21 height 21
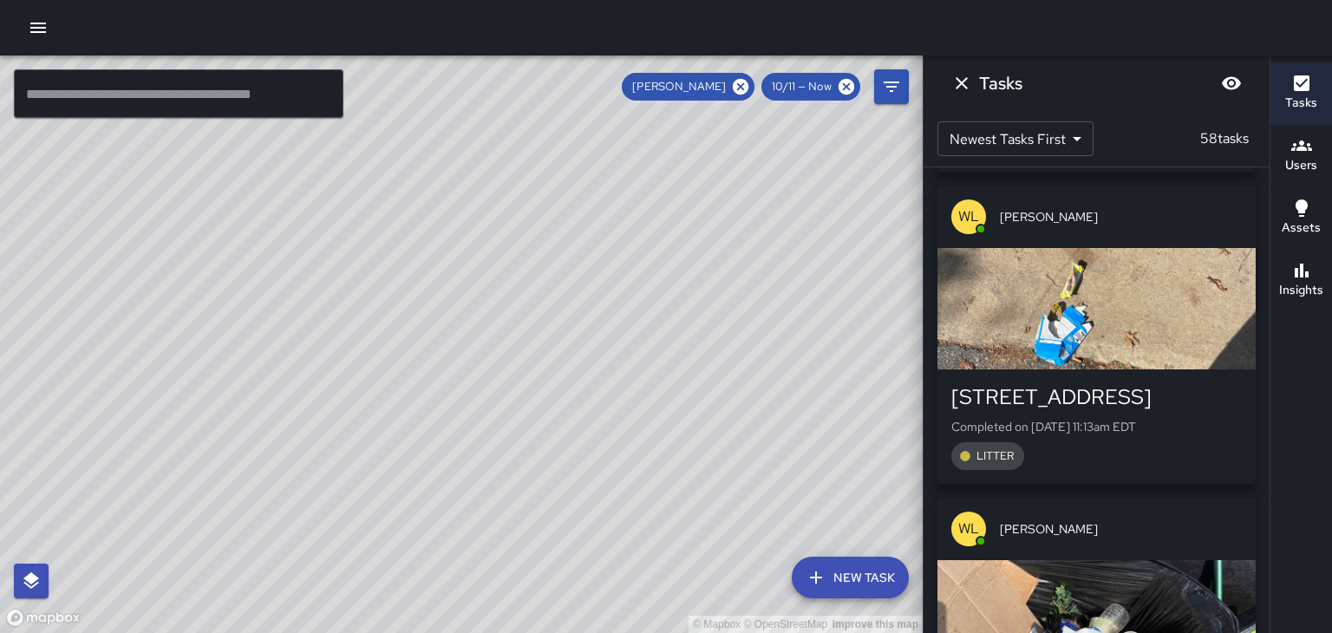
scroll to position [6221, 0]
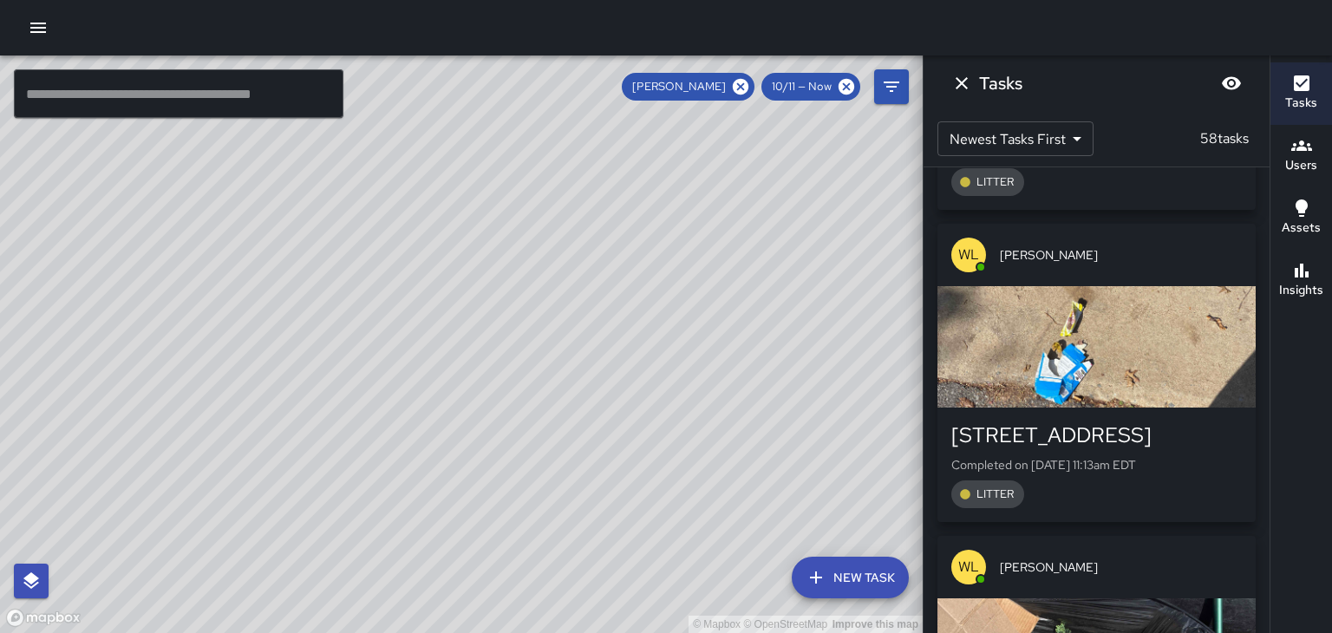
click at [1209, 558] on span "[PERSON_NAME]" at bounding box center [1121, 566] width 242 height 17
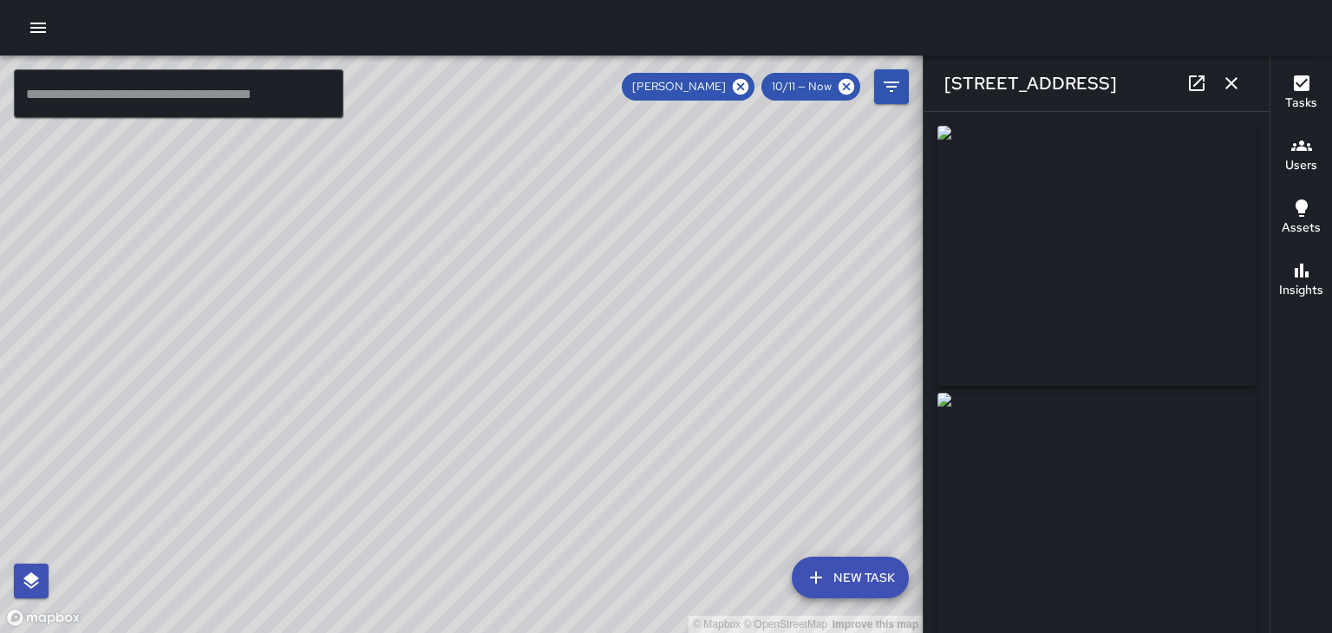
click at [1231, 83] on icon "button" at bounding box center [1231, 83] width 12 height 12
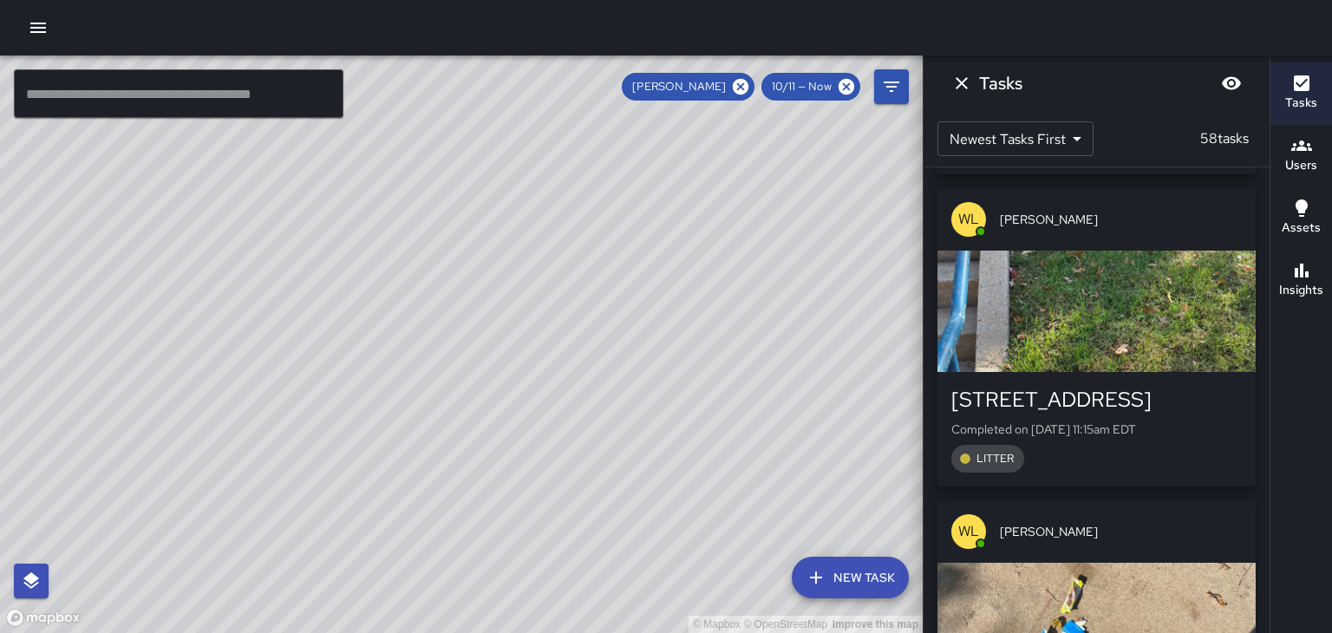
scroll to position [5944, 0]
click at [1218, 501] on div "[PERSON_NAME]" at bounding box center [1096, 532] width 318 height 62
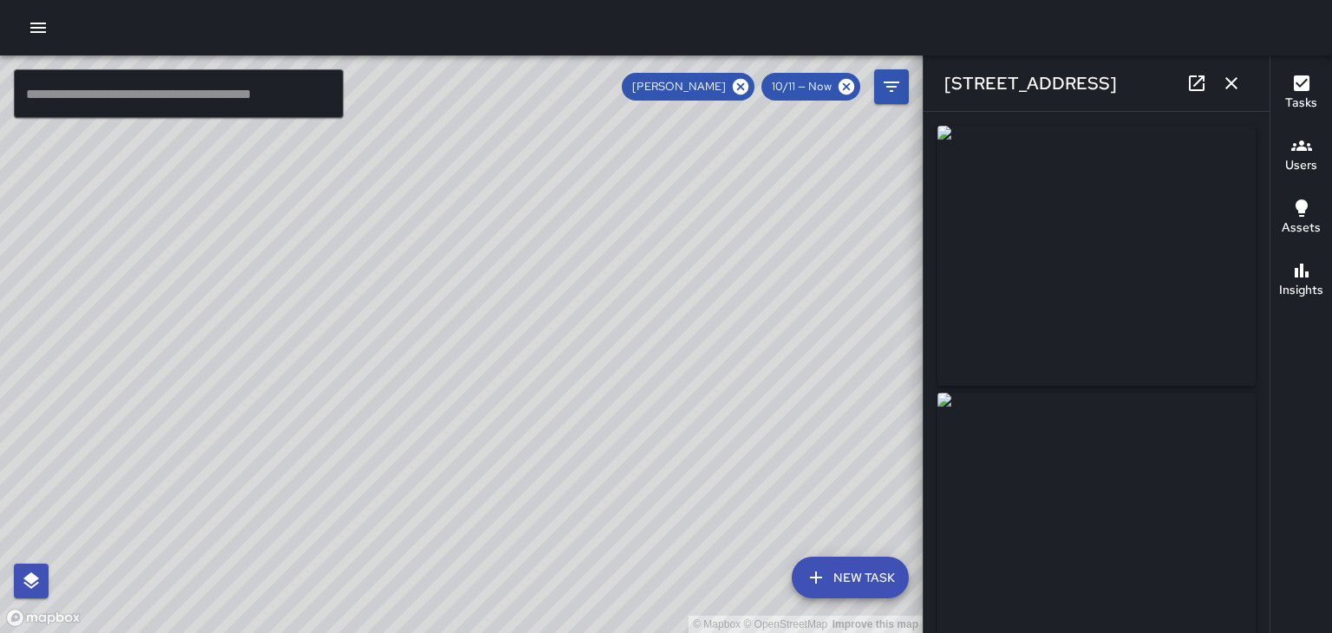
type input "**********"
click at [1245, 89] on button "button" at bounding box center [1231, 83] width 35 height 35
click at [922, 85] on div "Tasks Newest Tasks First * ​ 58 tasks [PERSON_NAME] [STREET_ADDRESS][PERSON_NAM…" at bounding box center [922, 343] width 0 height 577
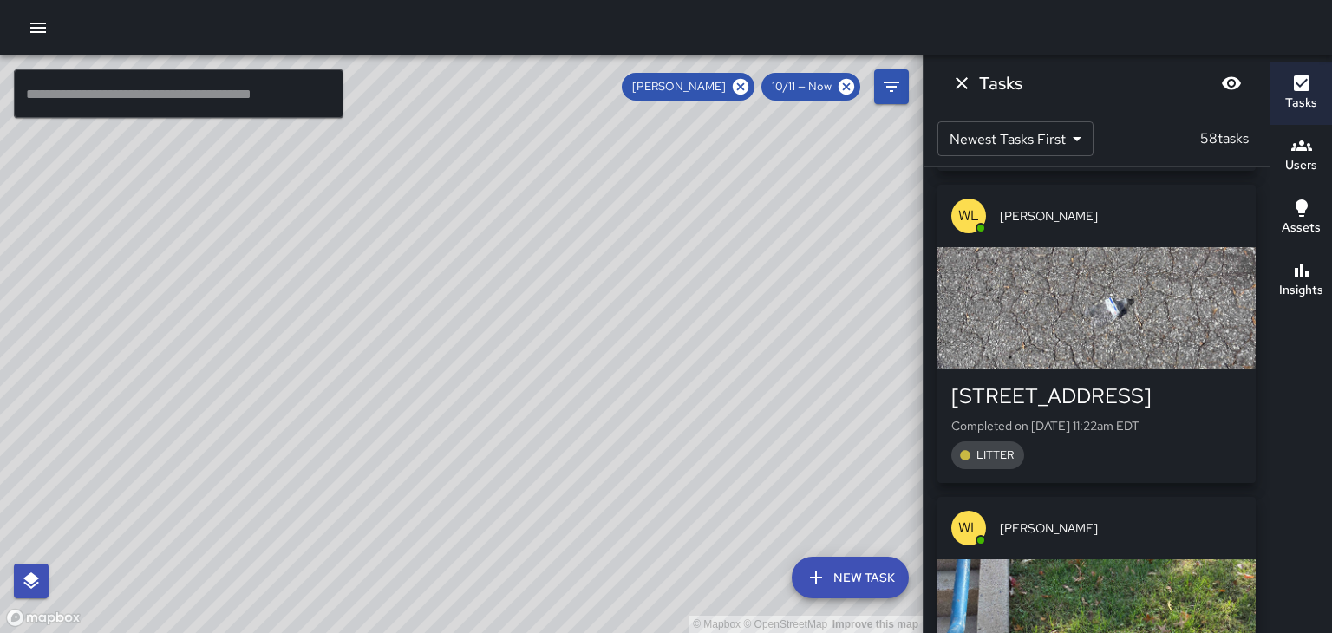
scroll to position [5633, 0]
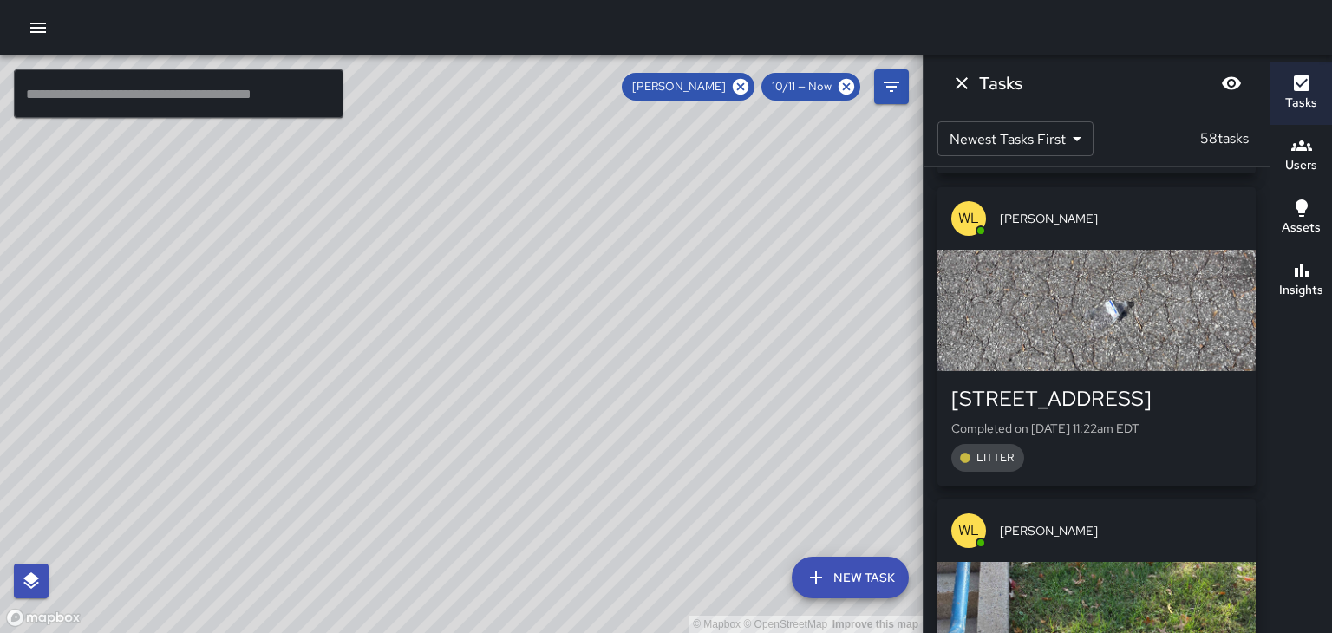
click at [1202, 522] on span "[PERSON_NAME]" at bounding box center [1121, 530] width 242 height 17
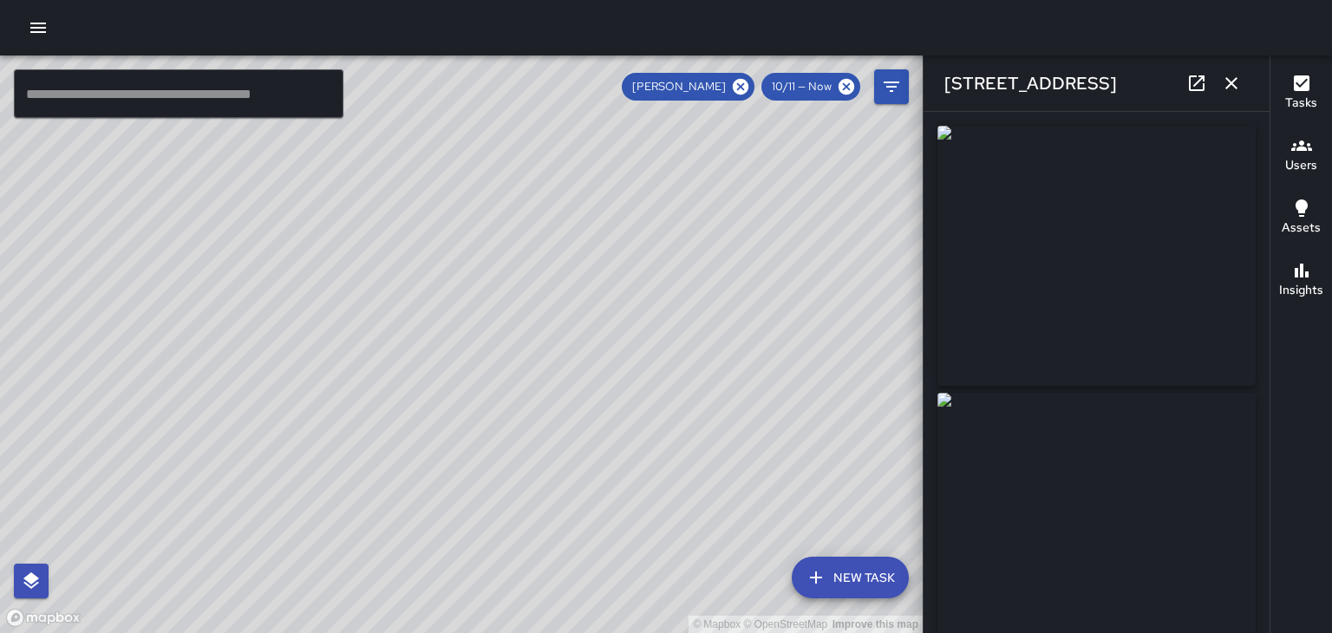
click at [1239, 94] on button "button" at bounding box center [1231, 83] width 35 height 35
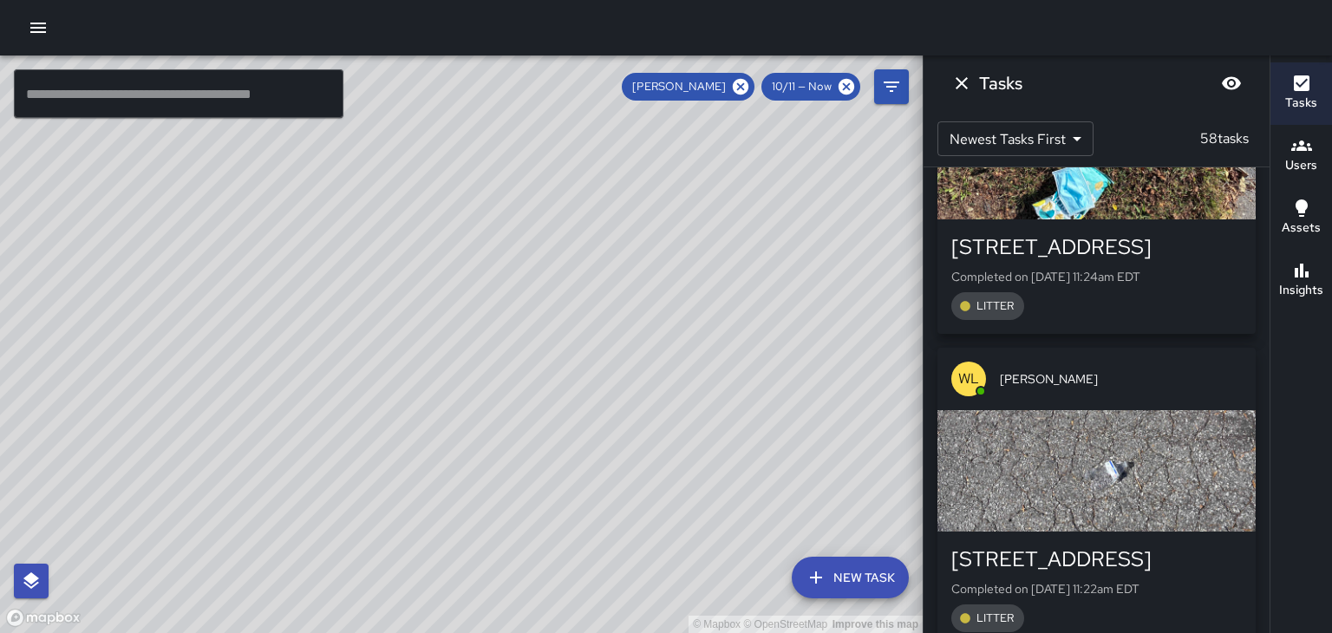
scroll to position [5471, 0]
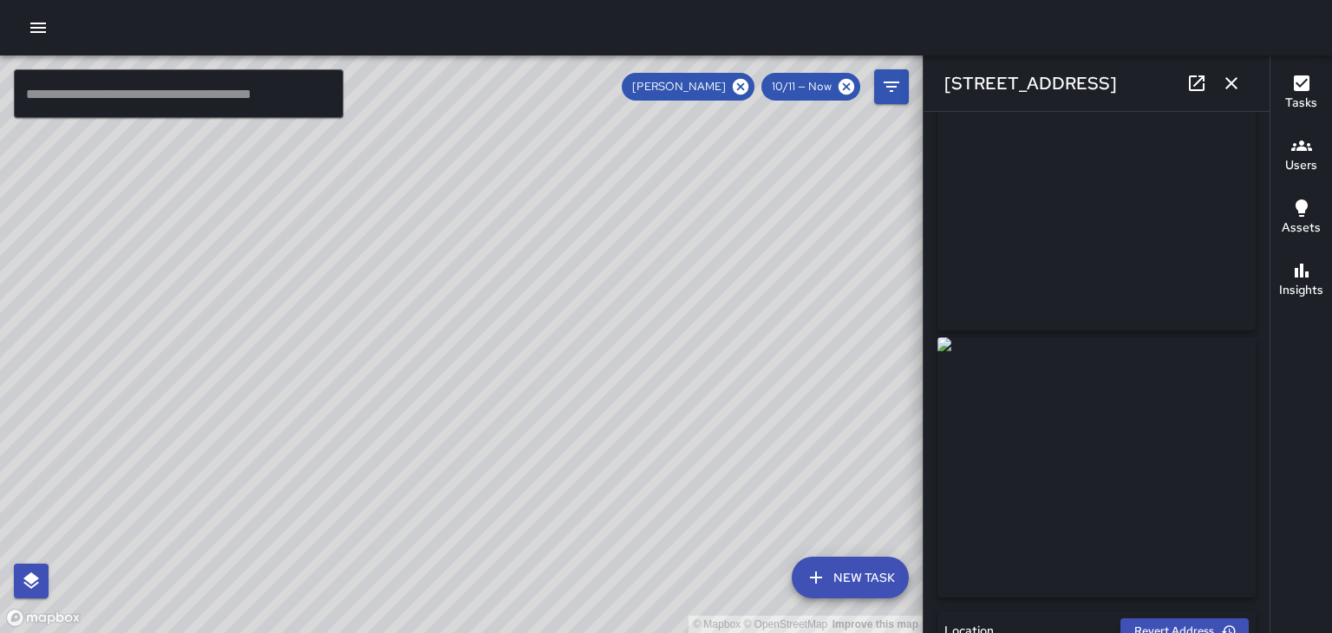
scroll to position [0, 0]
click at [1247, 87] on button "button" at bounding box center [1231, 83] width 35 height 35
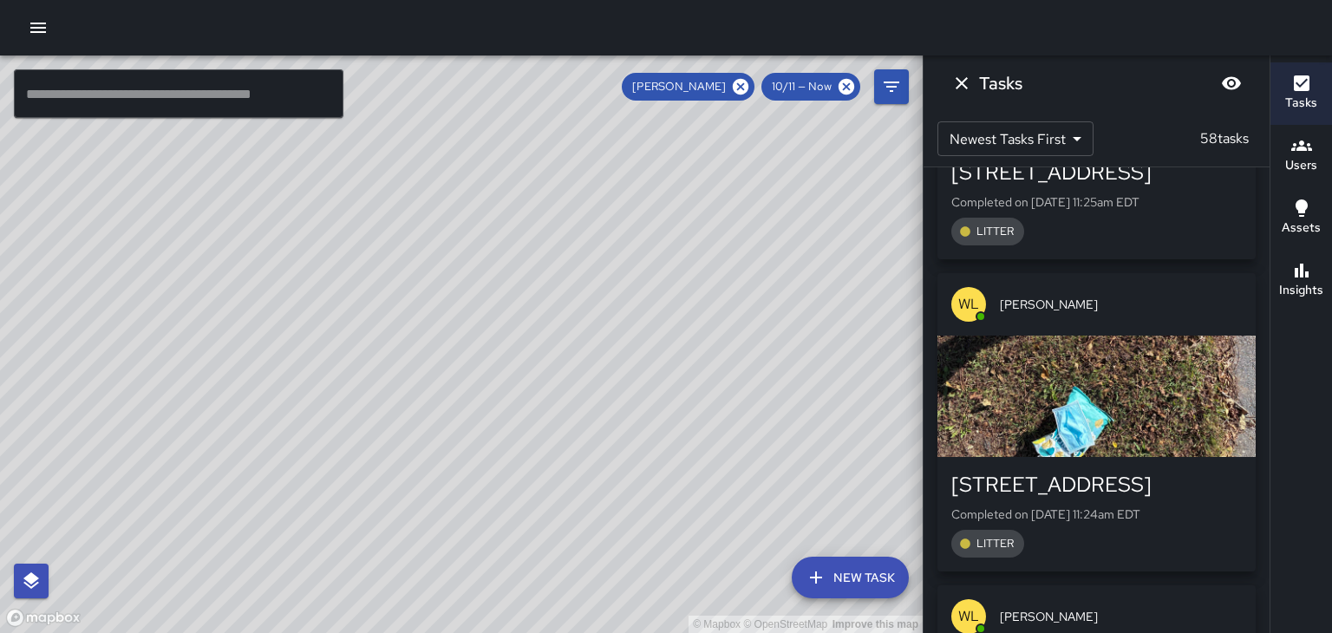
scroll to position [5220, 0]
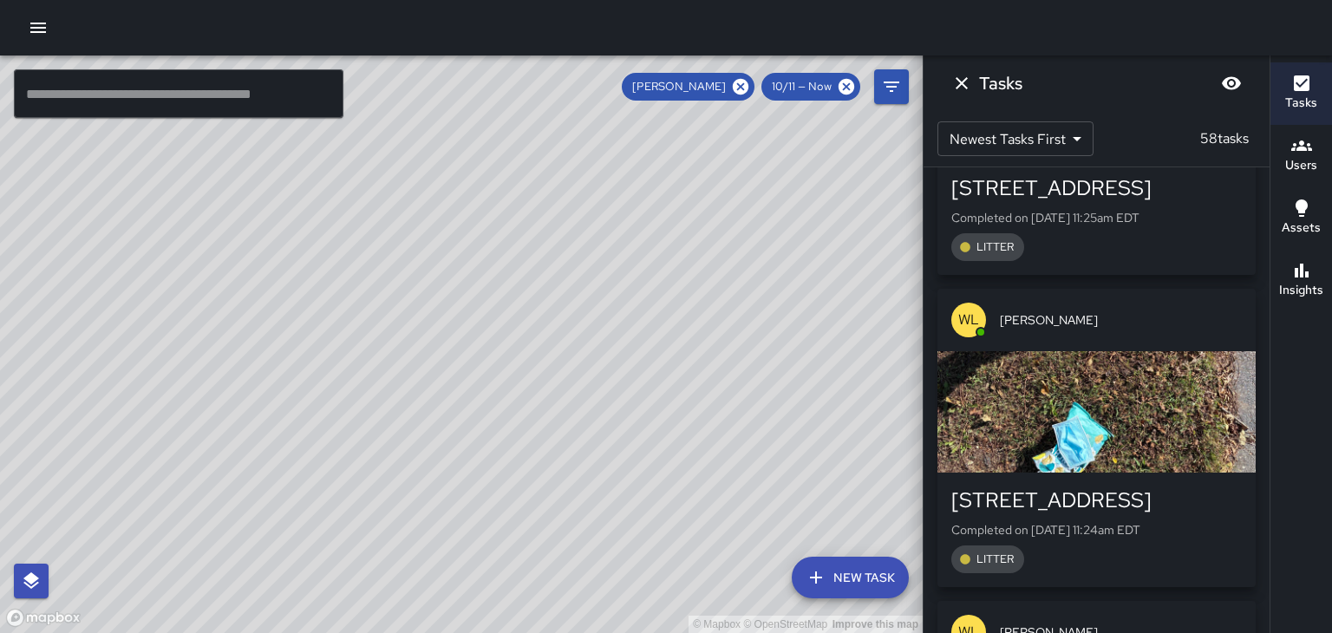
click at [1180, 601] on div "[PERSON_NAME]" at bounding box center [1096, 632] width 318 height 62
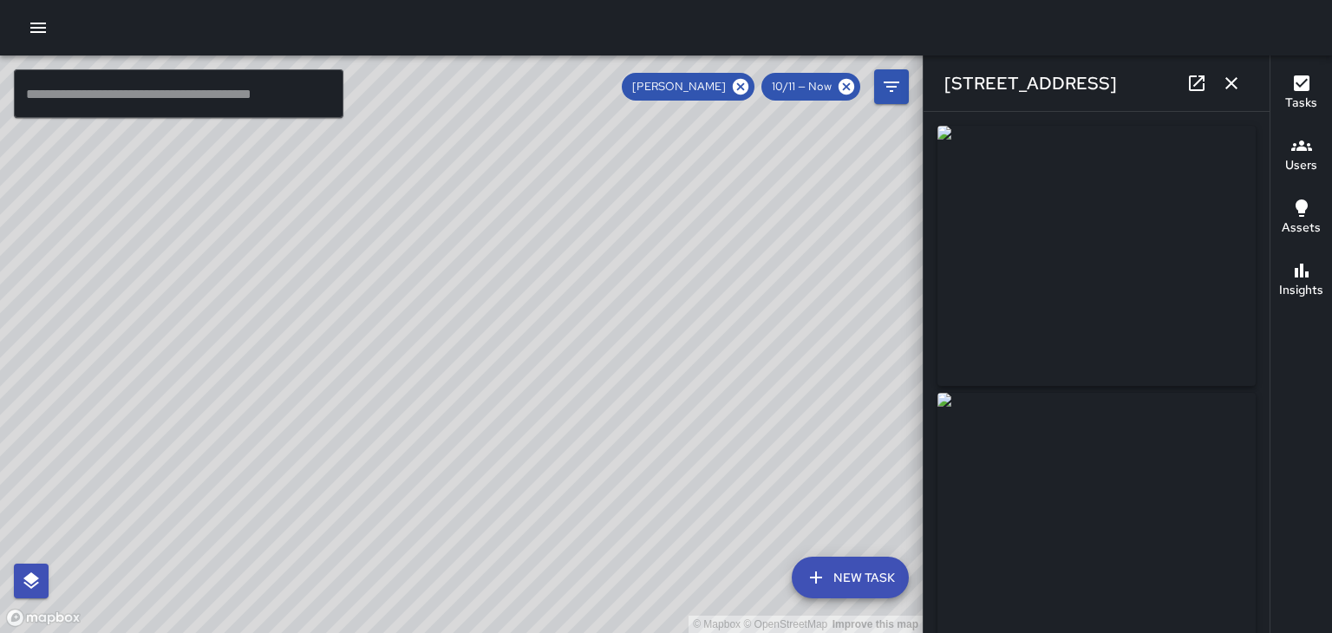
type input "**********"
click at [1246, 90] on button "button" at bounding box center [1231, 83] width 35 height 35
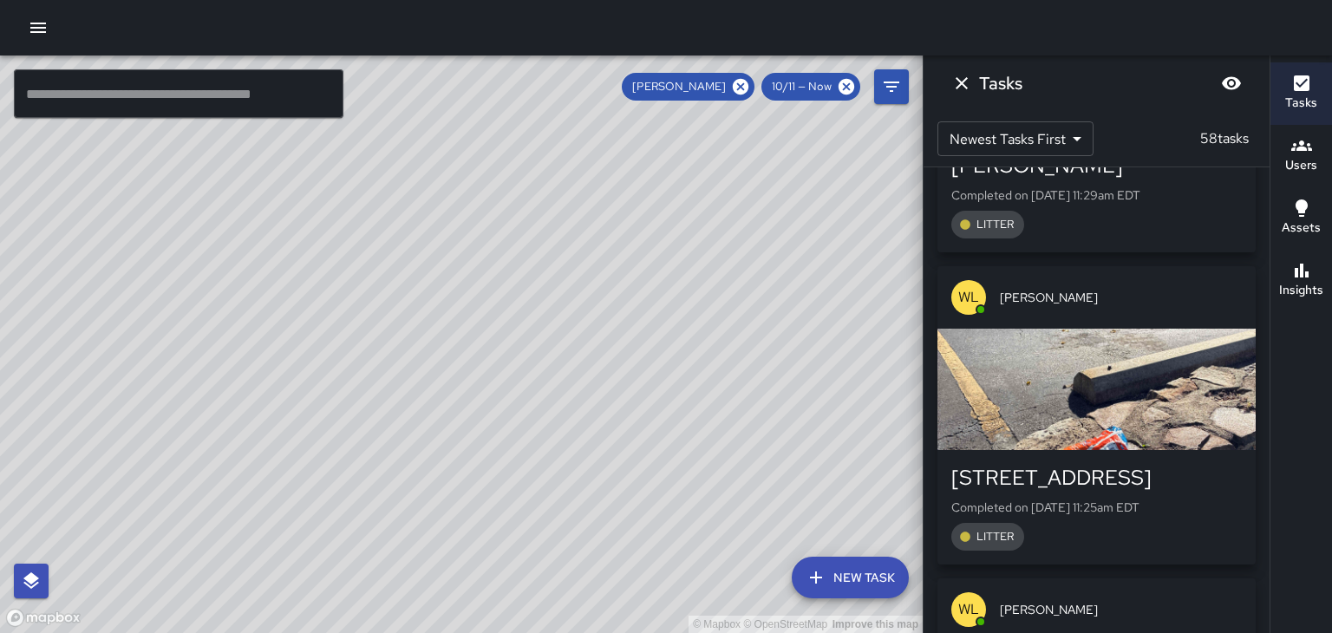
scroll to position [4928, 0]
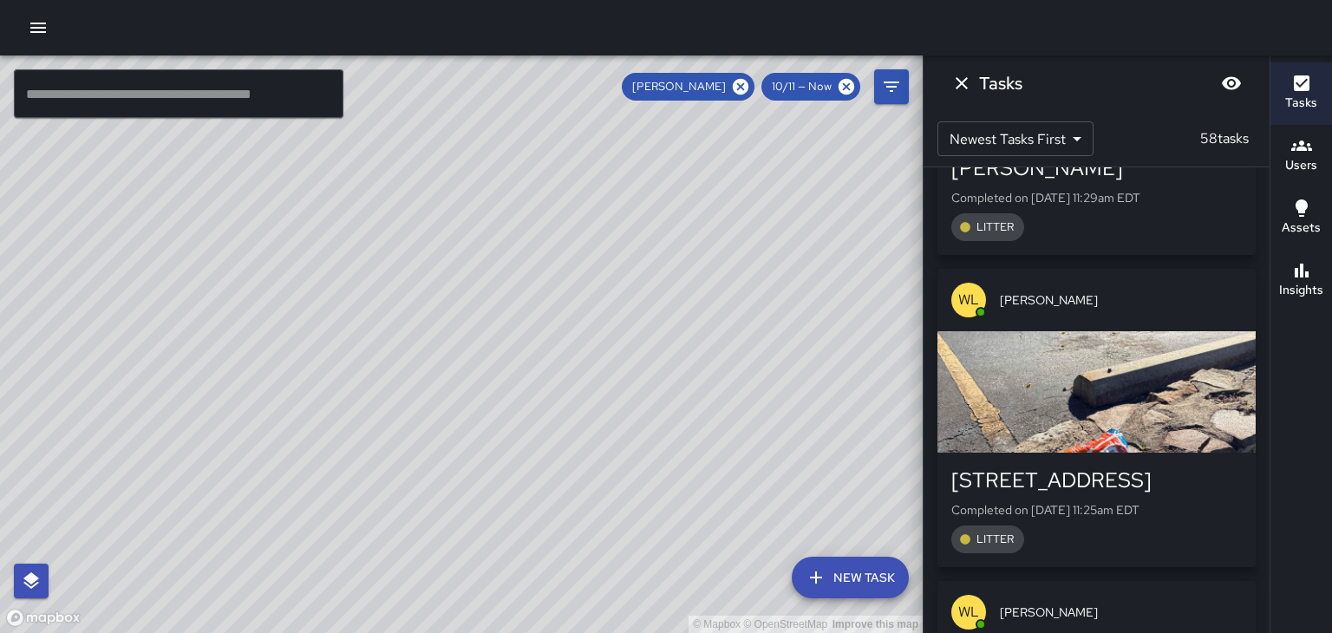
click at [1200, 603] on span "[PERSON_NAME]" at bounding box center [1121, 611] width 242 height 17
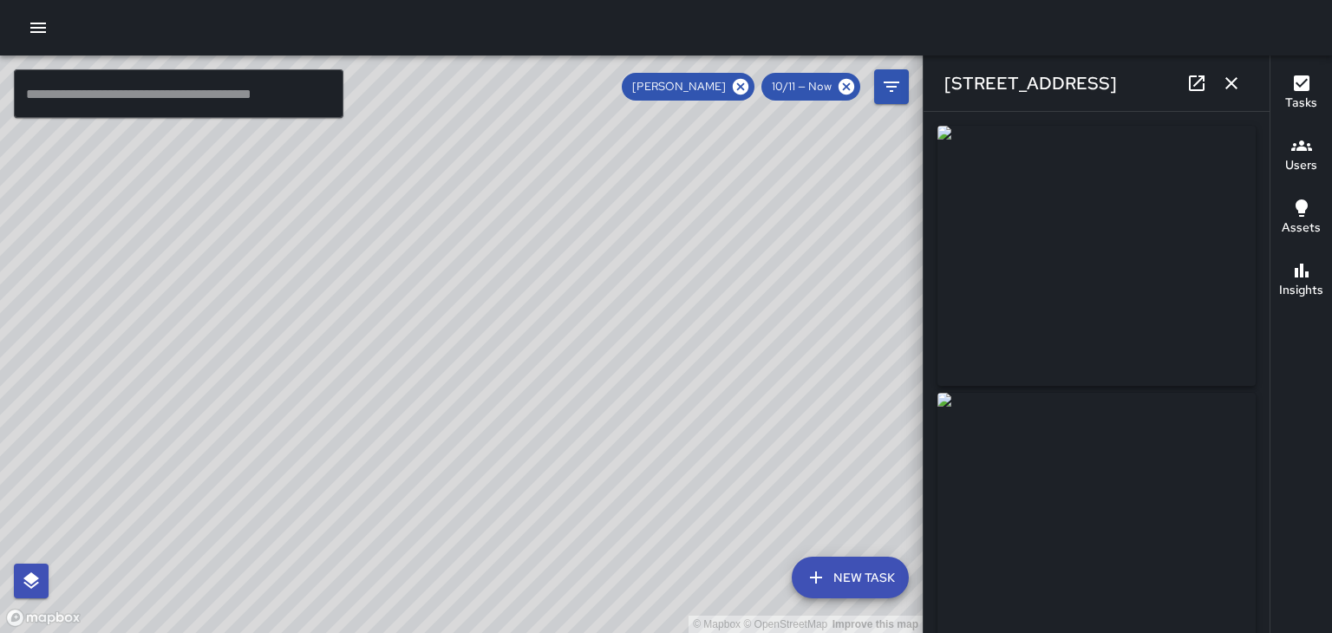
type input "**********"
click at [1231, 83] on icon "button" at bounding box center [1231, 83] width 12 height 12
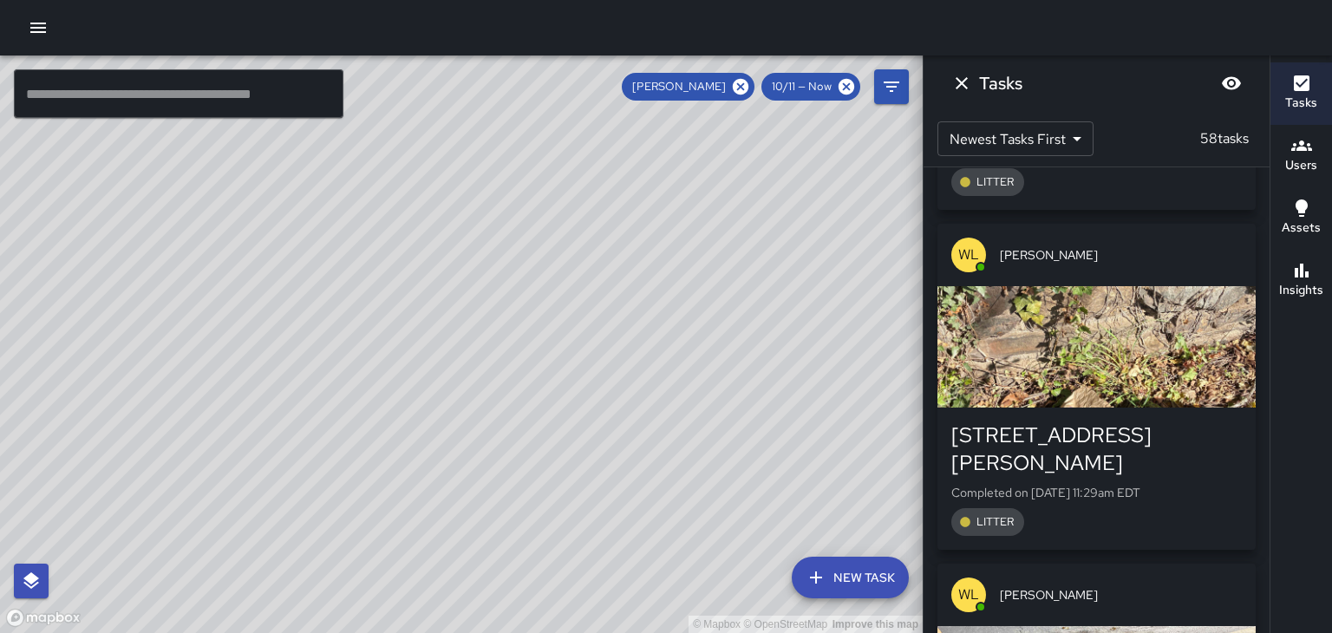
scroll to position [4633, 0]
click at [1217, 586] on span "[PERSON_NAME]" at bounding box center [1121, 594] width 242 height 17
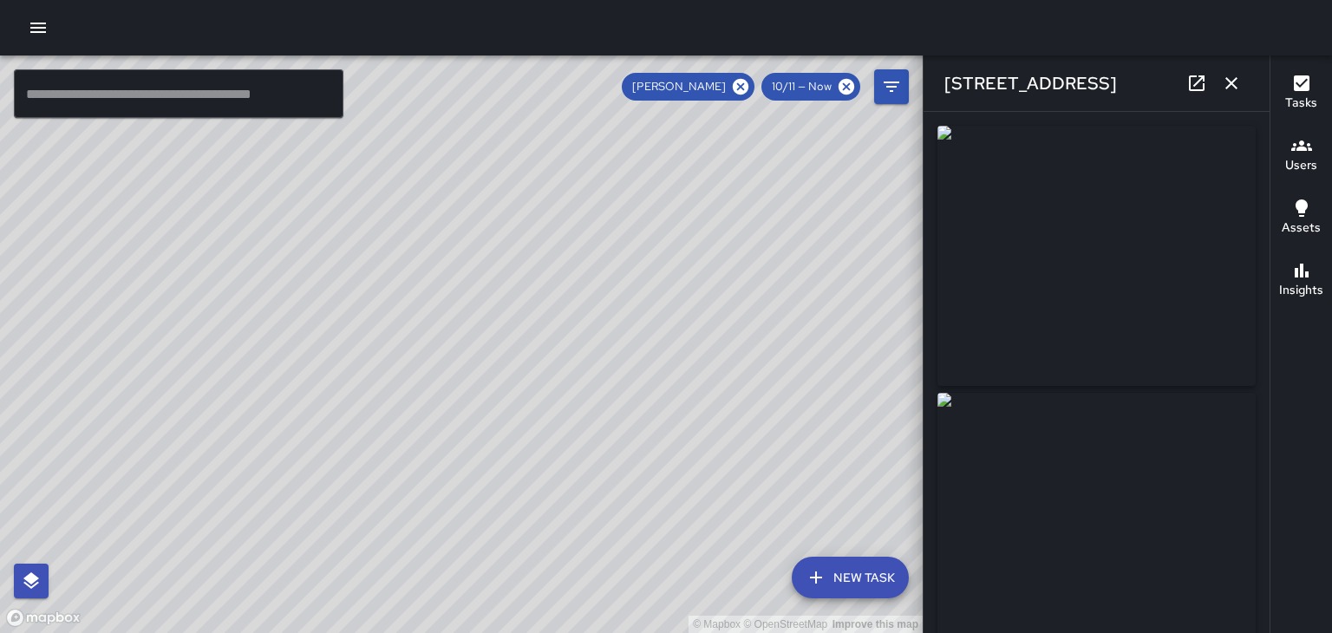
type input "**********"
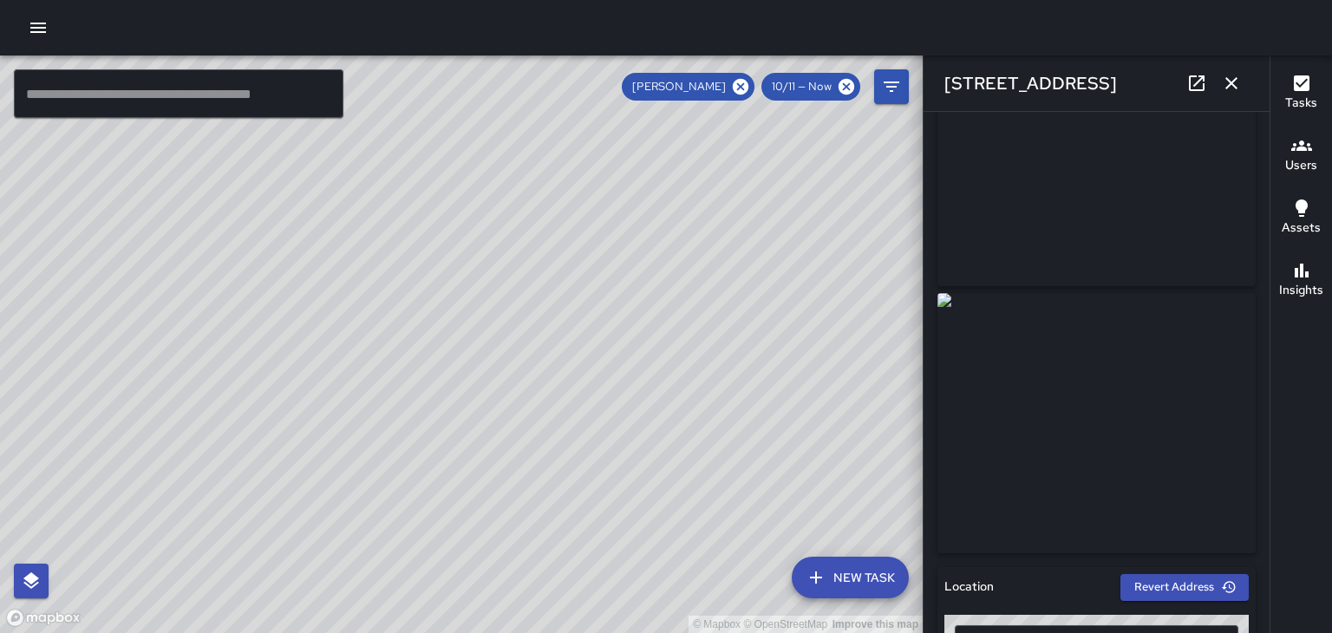
scroll to position [0, 0]
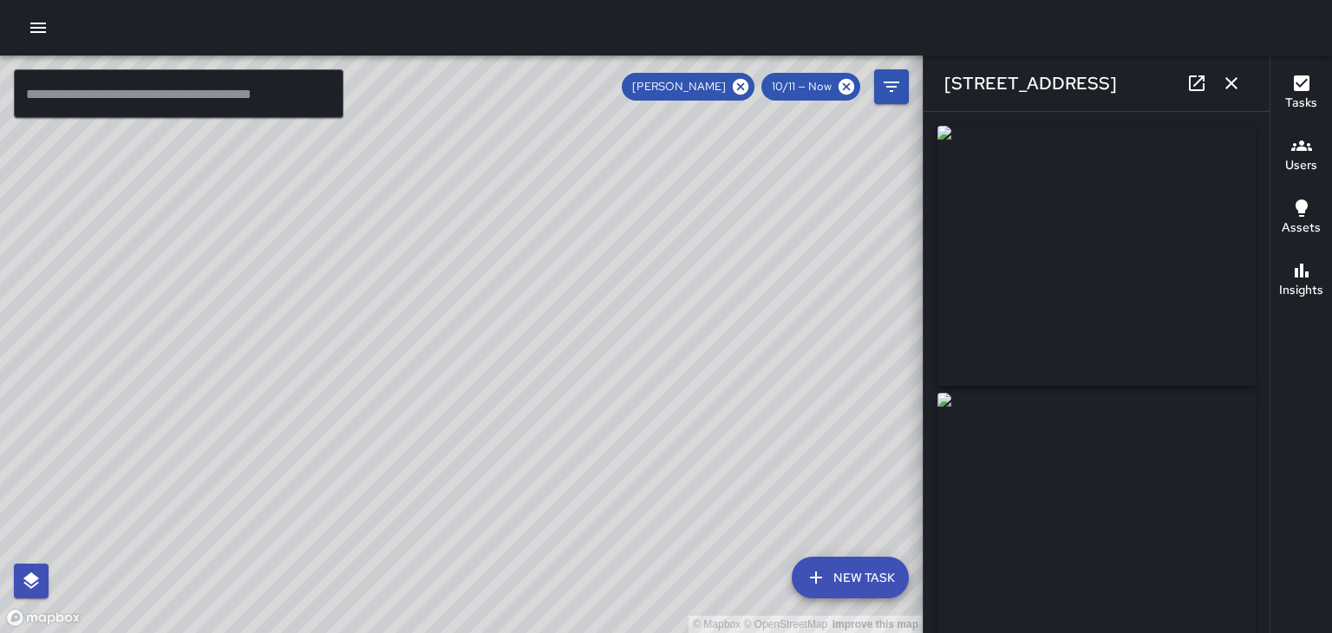
click at [1241, 87] on button "button" at bounding box center [1231, 83] width 35 height 35
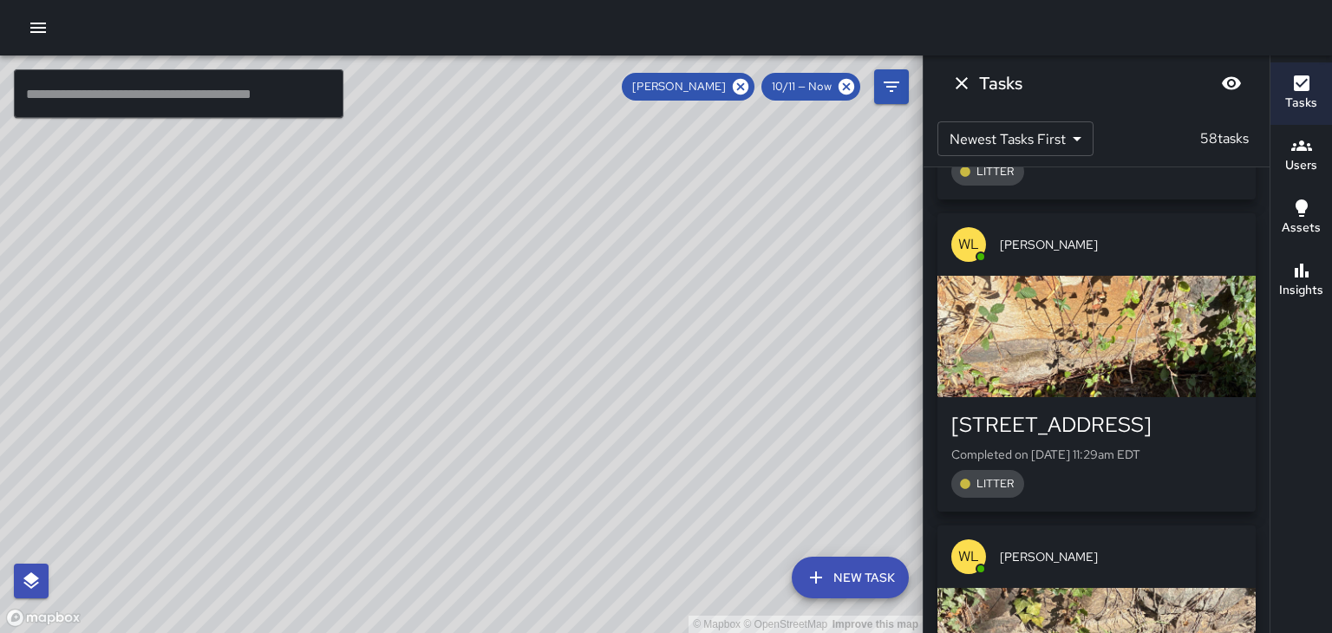
scroll to position [4328, 0]
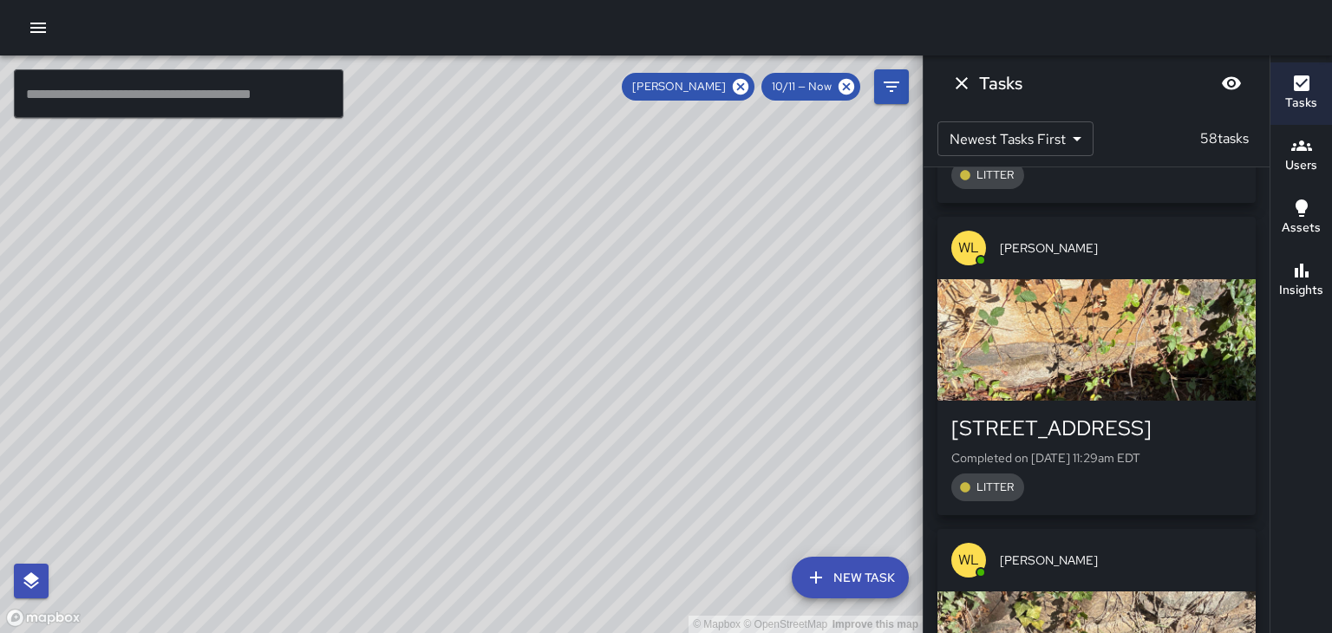
click at [1206, 529] on div "[PERSON_NAME]" at bounding box center [1096, 560] width 318 height 62
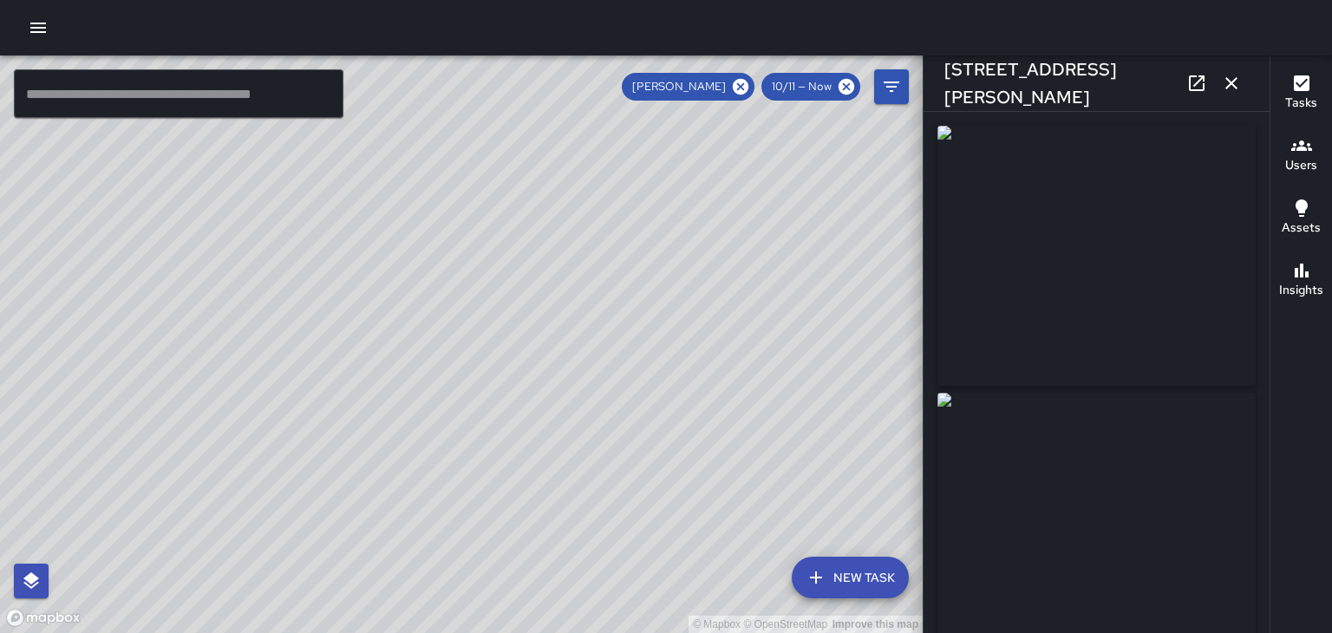
type input "**********"
click at [1247, 90] on div "[STREET_ADDRESS][PERSON_NAME]" at bounding box center [1096, 82] width 346 height 55
click at [1243, 92] on button "button" at bounding box center [1231, 83] width 35 height 35
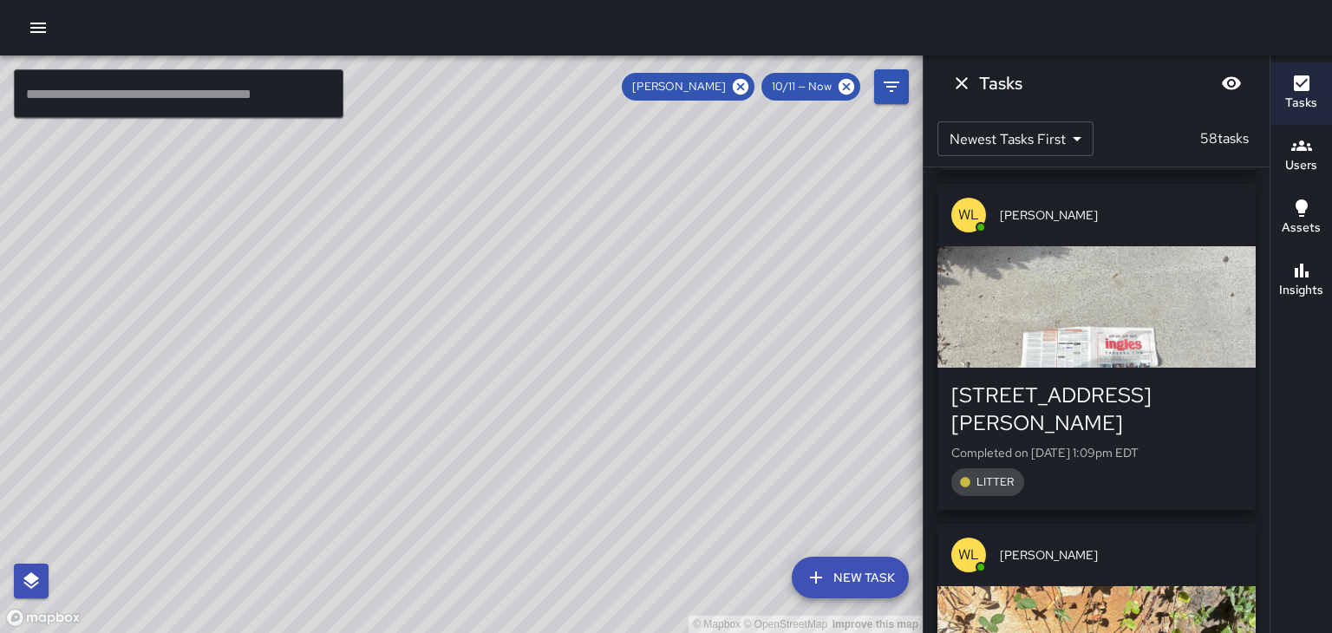
scroll to position [3960, 0]
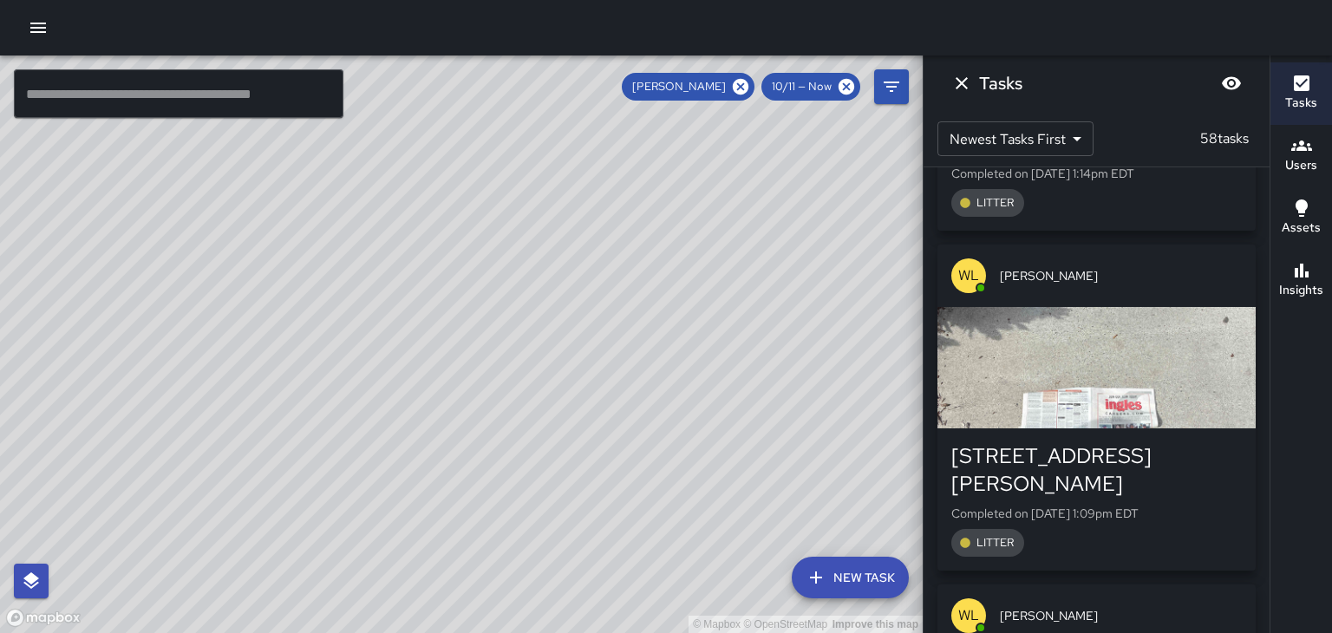
click at [1215, 584] on div "[PERSON_NAME]" at bounding box center [1096, 615] width 318 height 62
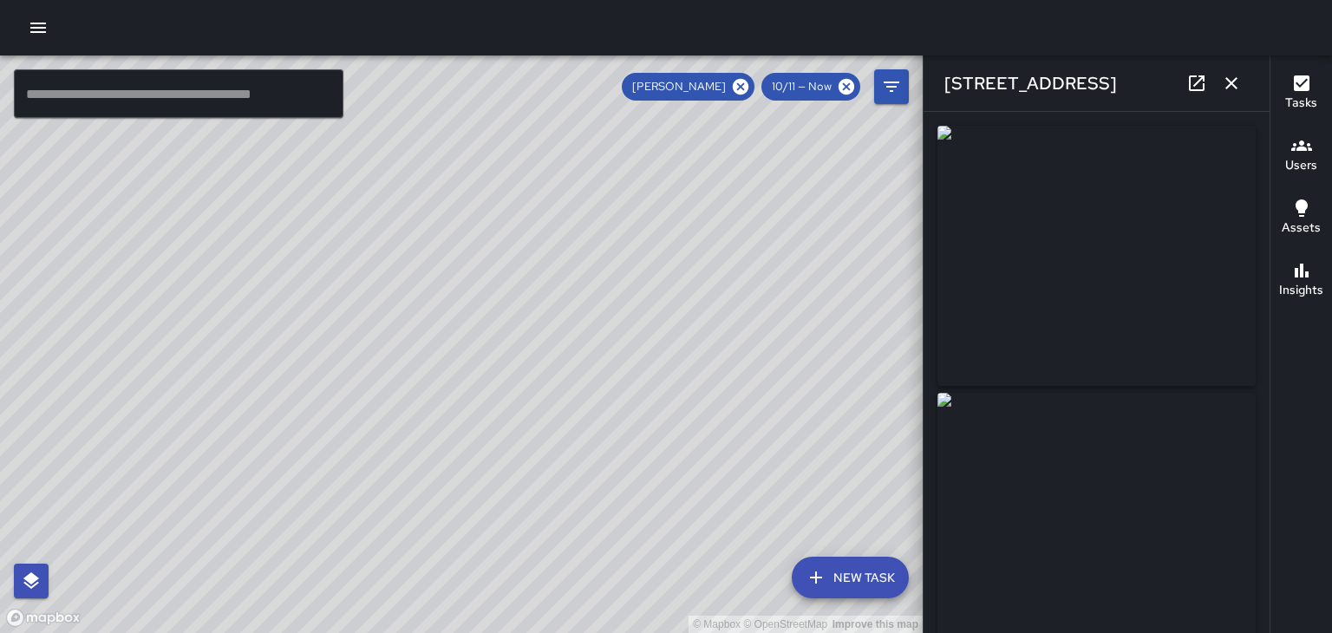
click at [1220, 306] on img at bounding box center [1096, 256] width 318 height 260
click at [1242, 81] on button "button" at bounding box center [1231, 83] width 35 height 35
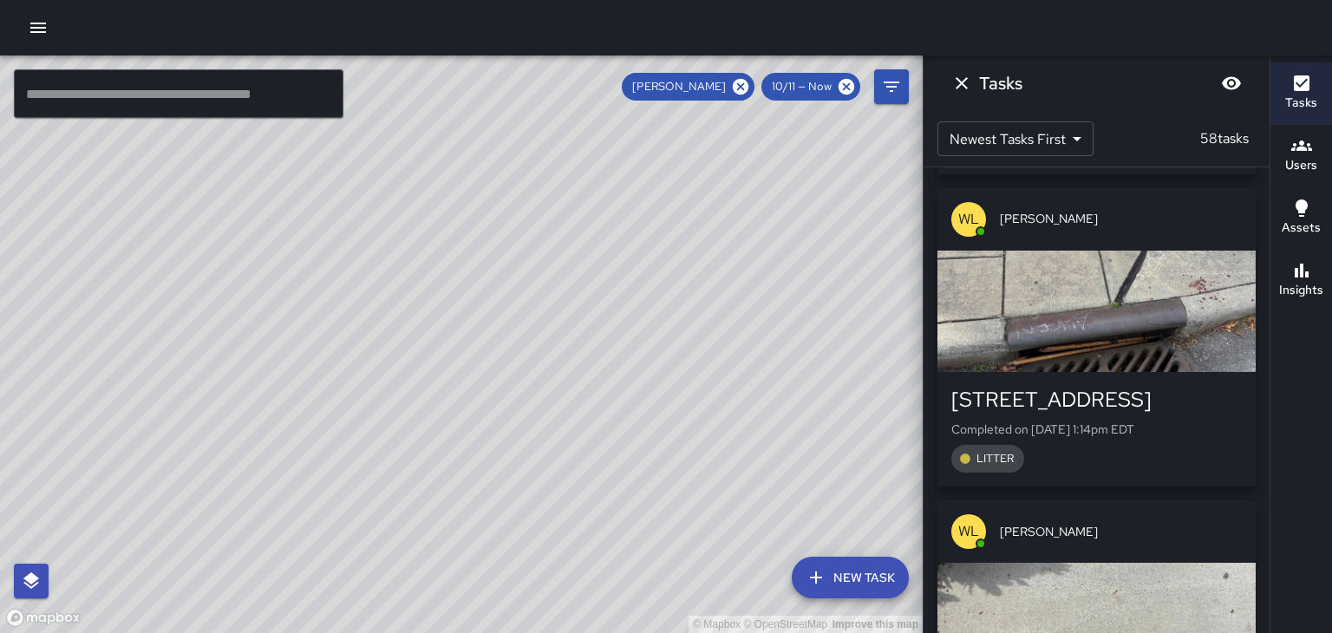
scroll to position [3704, 0]
click at [1214, 524] on span "[PERSON_NAME]" at bounding box center [1121, 532] width 242 height 17
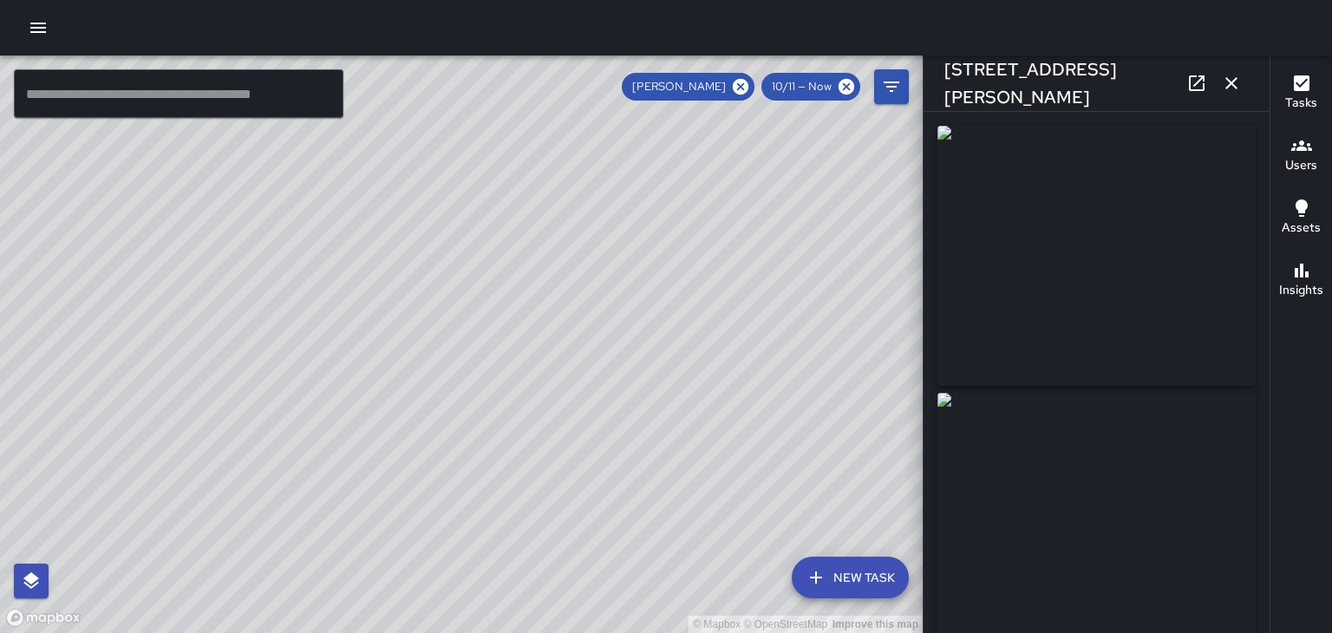
click at [1241, 90] on button "button" at bounding box center [1231, 83] width 35 height 35
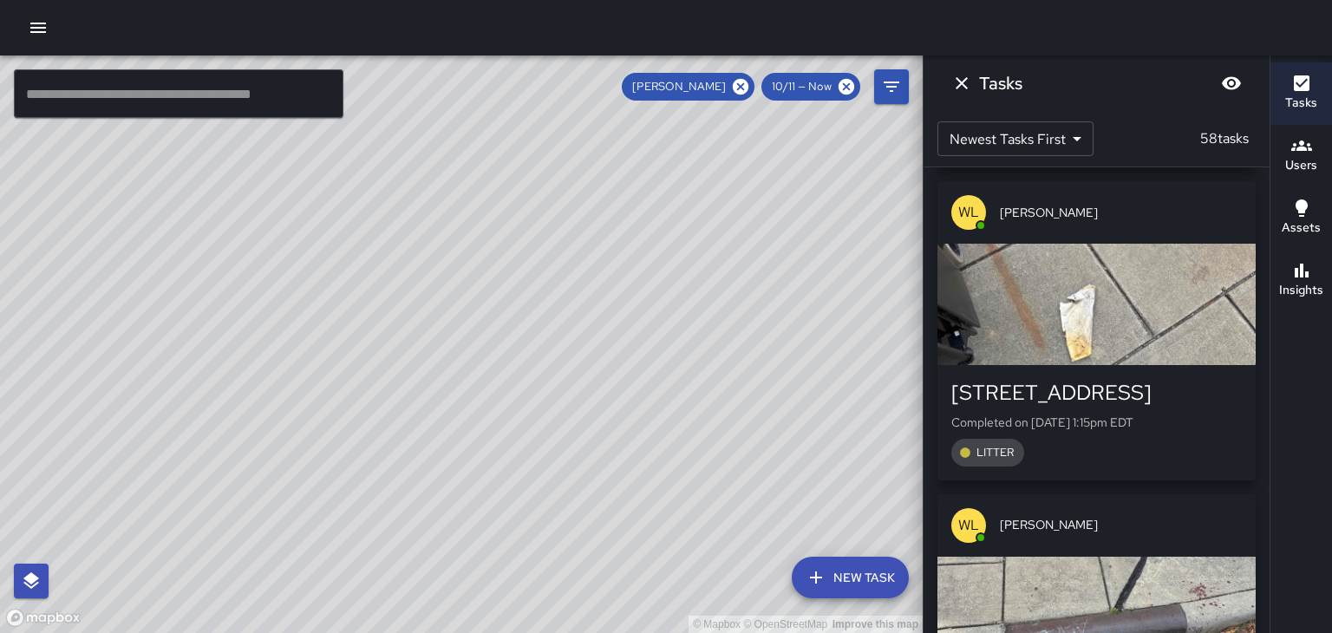
scroll to position [3396, 0]
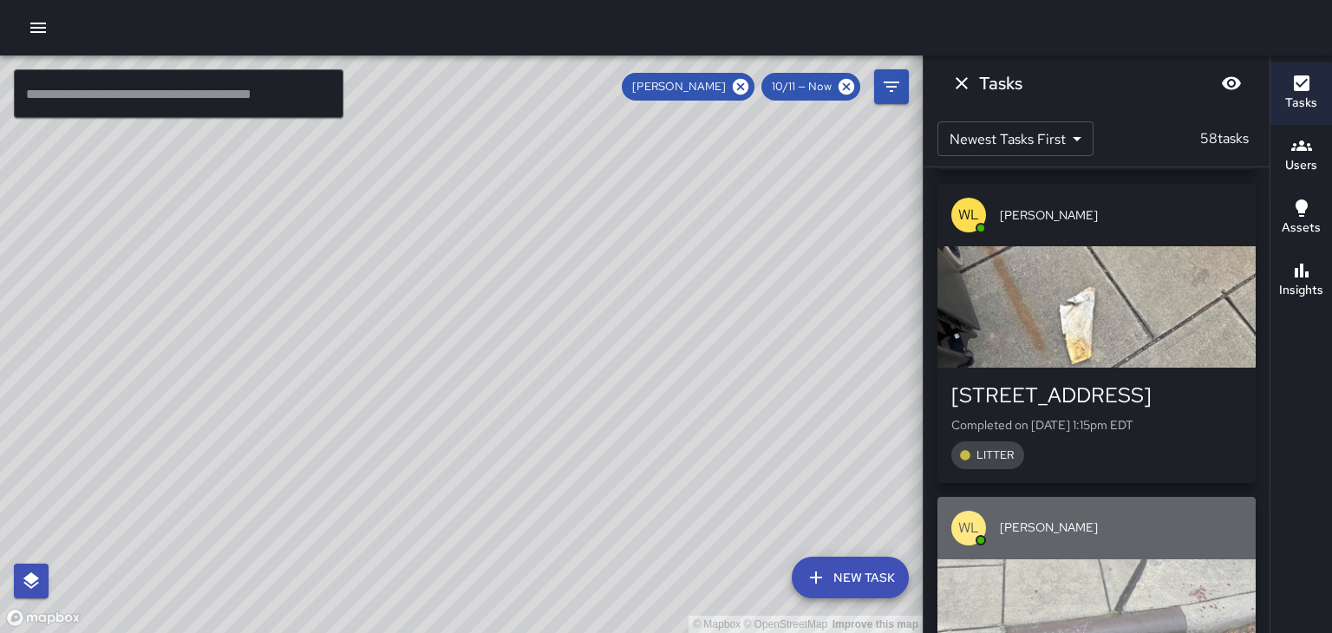
click at [1202, 518] on span "[PERSON_NAME]" at bounding box center [1121, 526] width 242 height 17
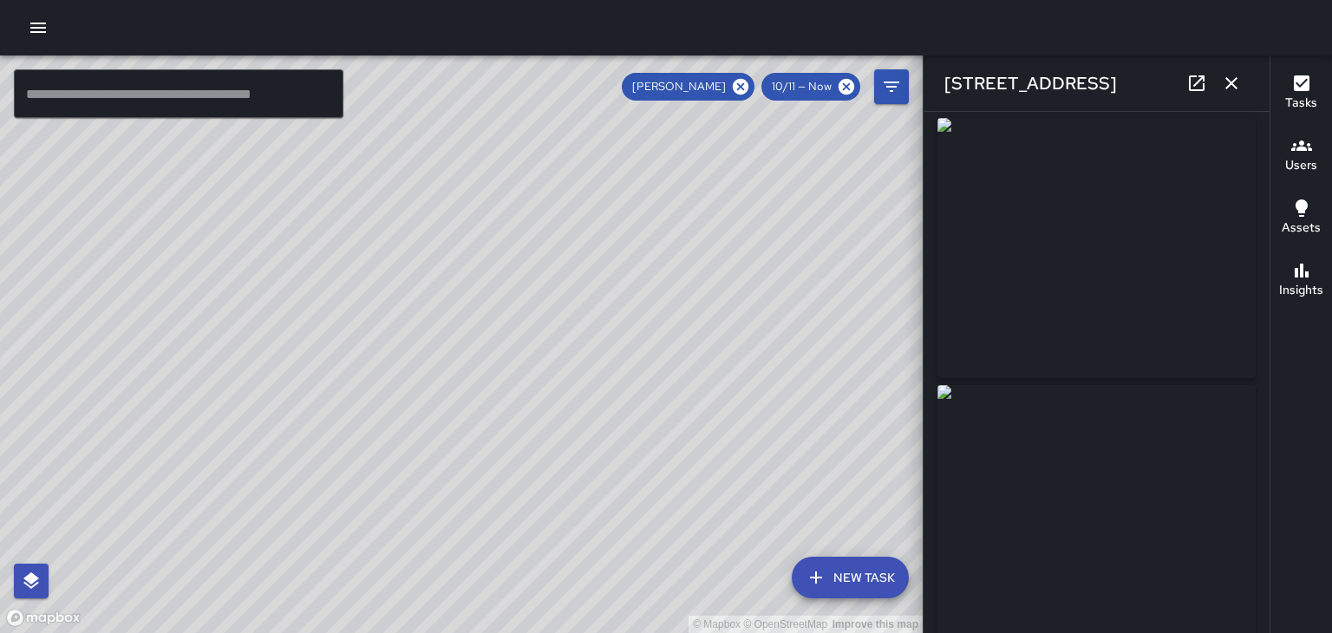
scroll to position [3, 0]
click at [1242, 89] on button "button" at bounding box center [1231, 83] width 35 height 35
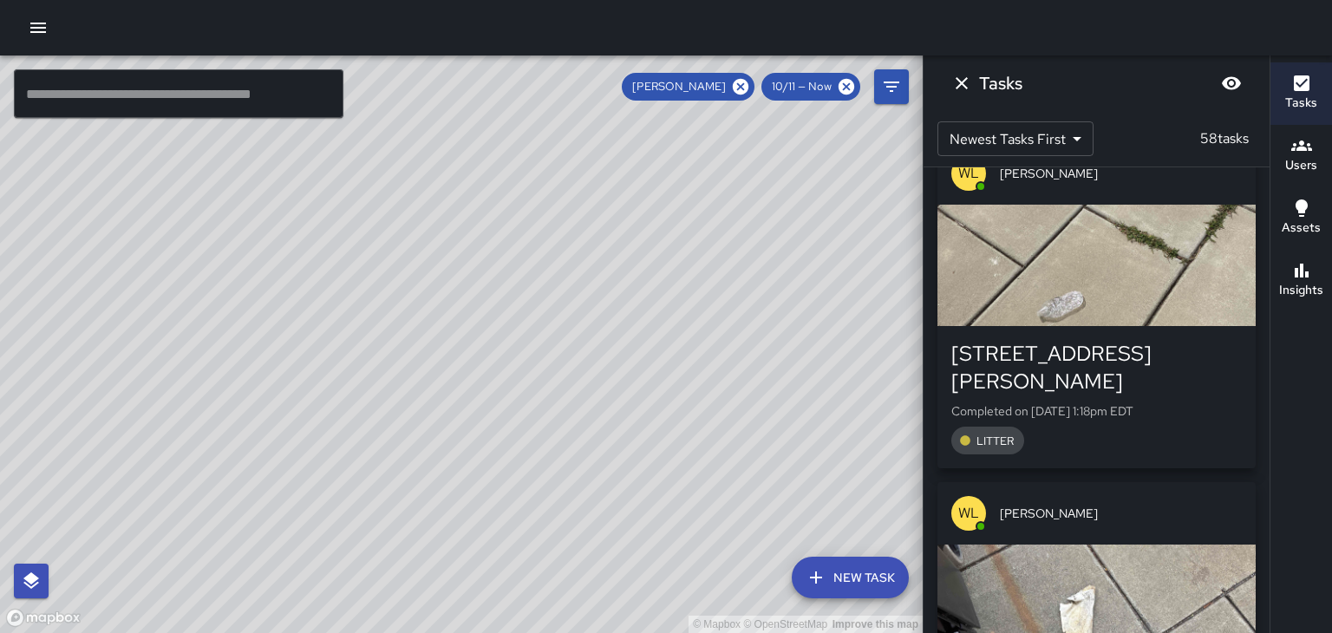
scroll to position [3096, 0]
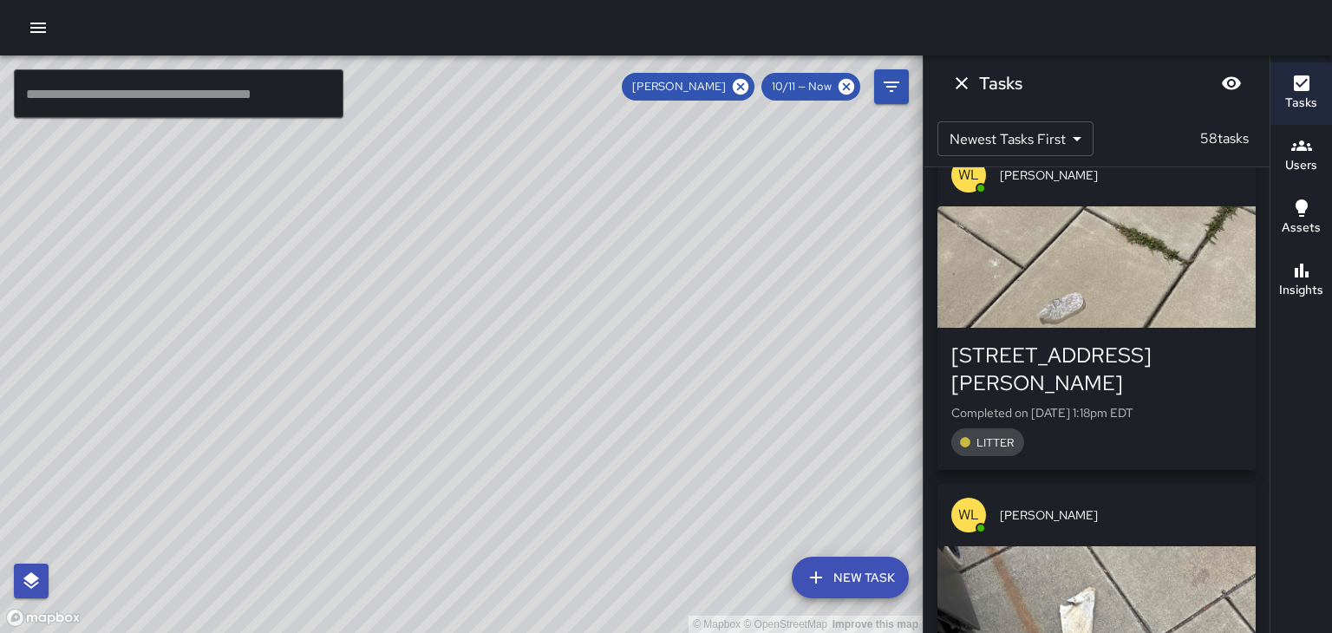
click at [1193, 506] on span "[PERSON_NAME]" at bounding box center [1121, 514] width 242 height 17
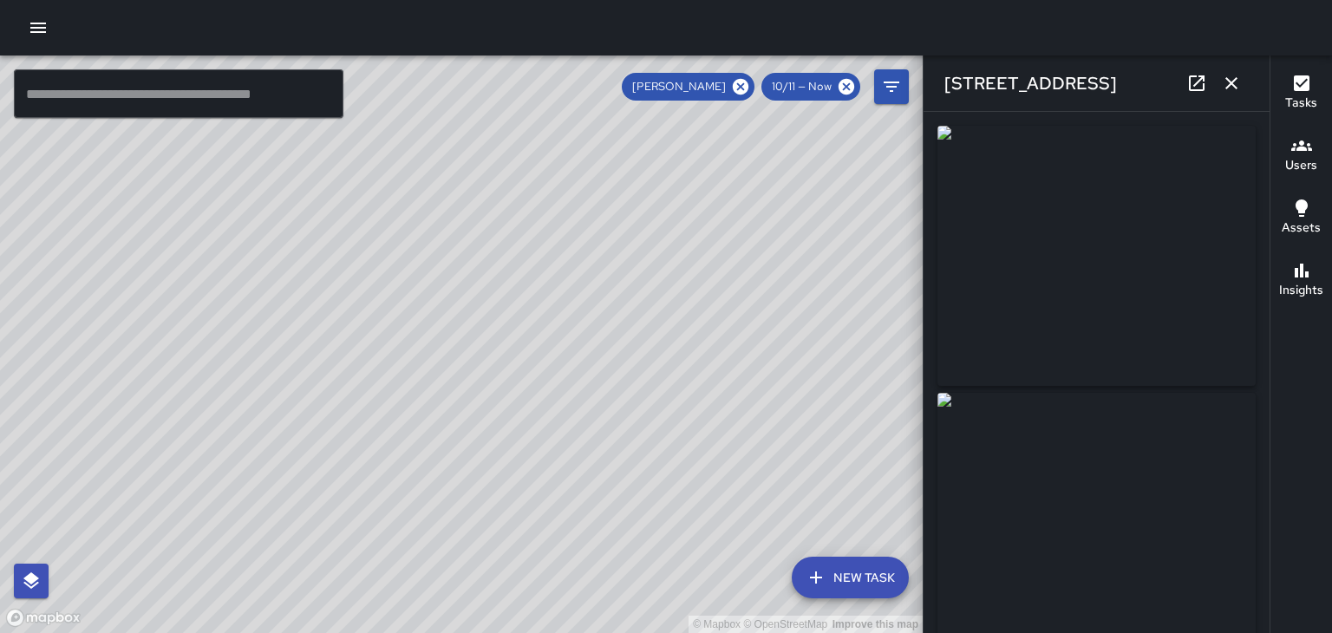
type input "**********"
click at [1231, 83] on icon "button" at bounding box center [1231, 83] width 12 height 12
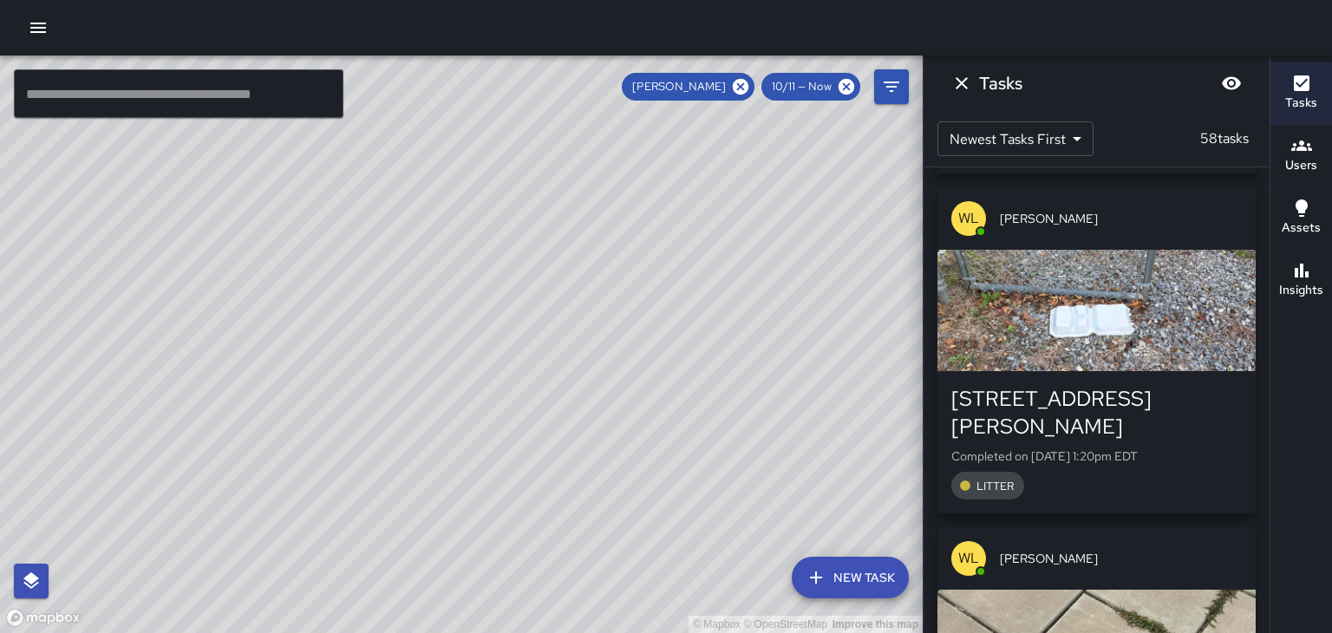
scroll to position [2711, 0]
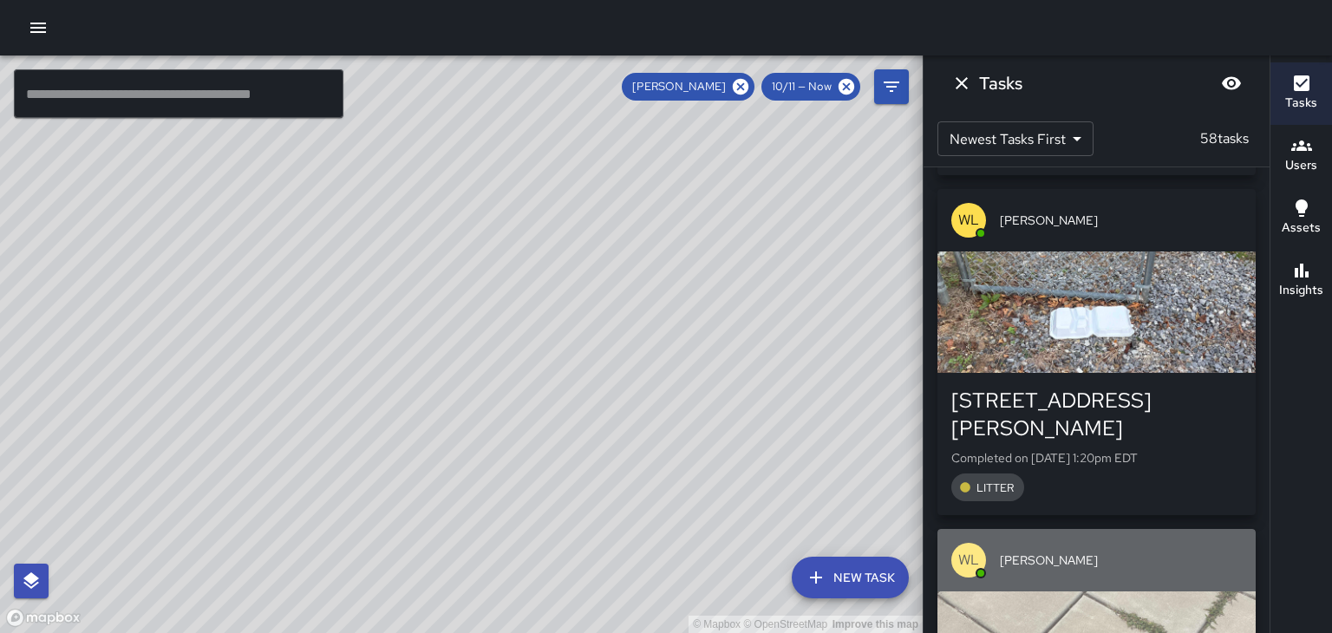
click at [1181, 551] on span "[PERSON_NAME]" at bounding box center [1121, 559] width 242 height 17
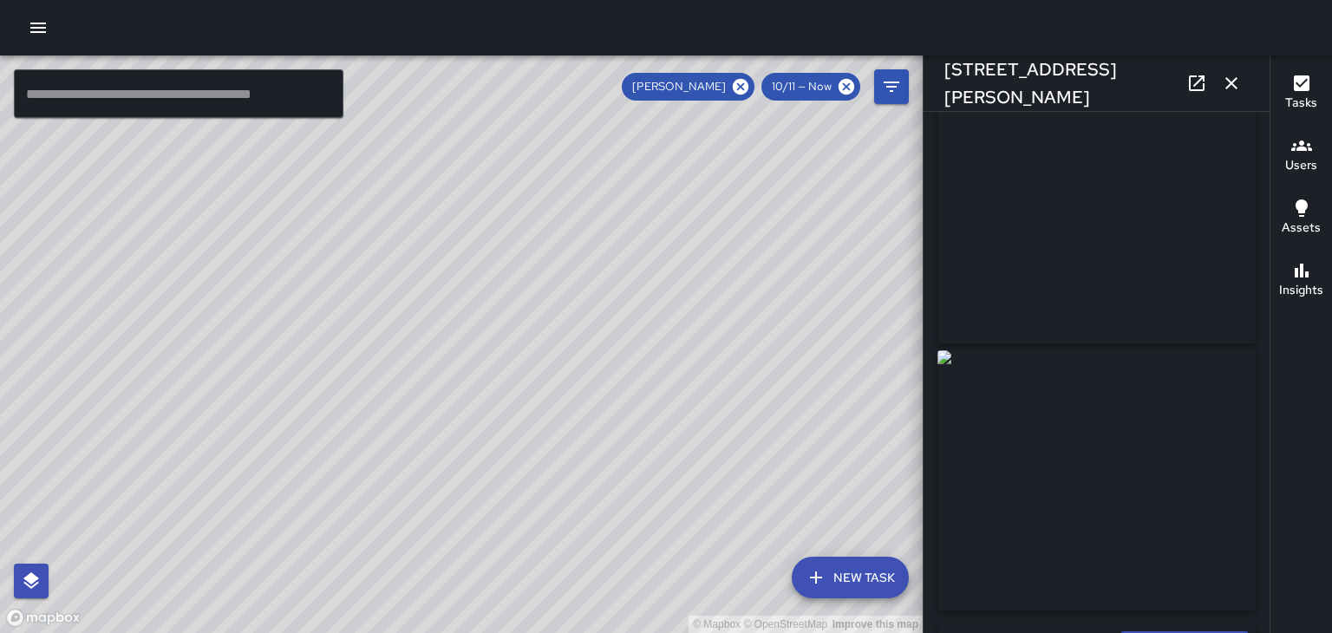
scroll to position [32, 0]
click at [1231, 93] on icon "button" at bounding box center [1231, 83] width 21 height 21
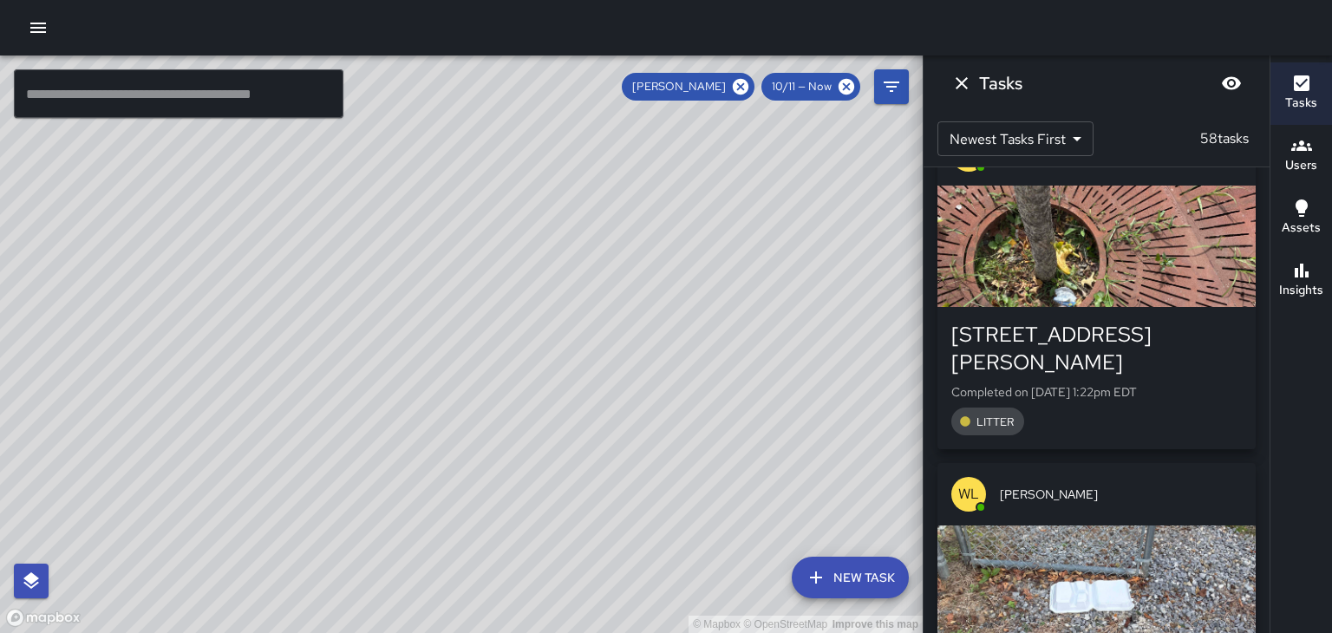
scroll to position [2421, 0]
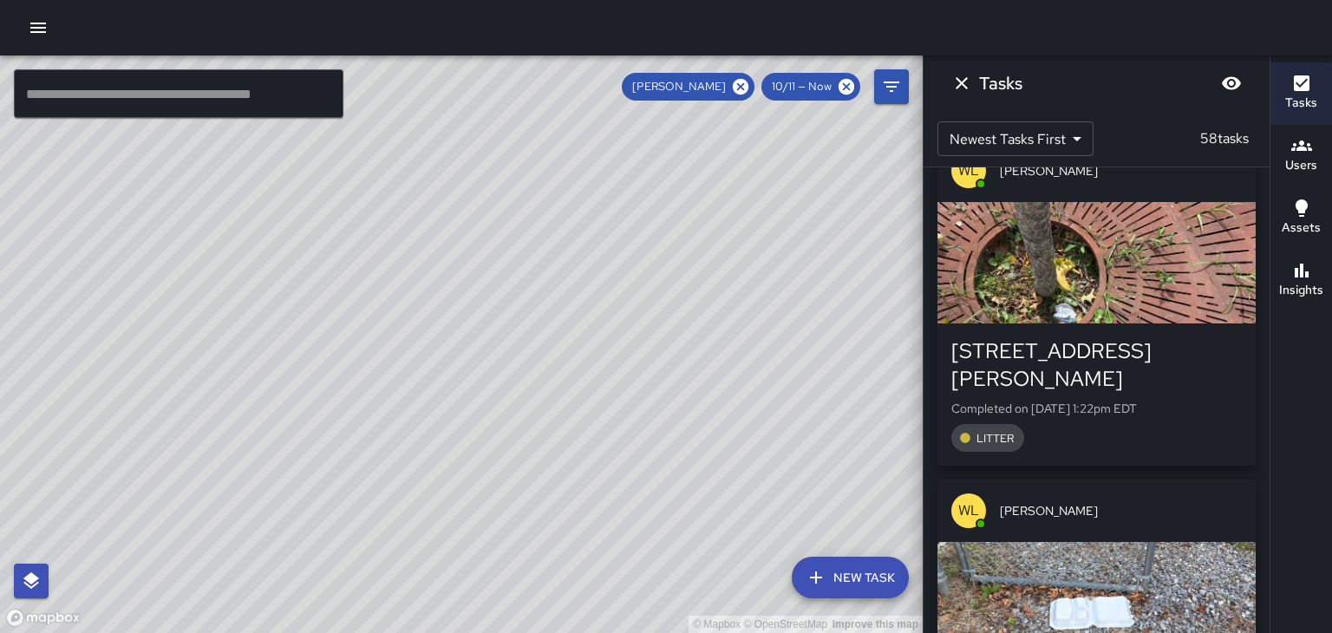
click at [1183, 502] on span "[PERSON_NAME]" at bounding box center [1121, 510] width 242 height 17
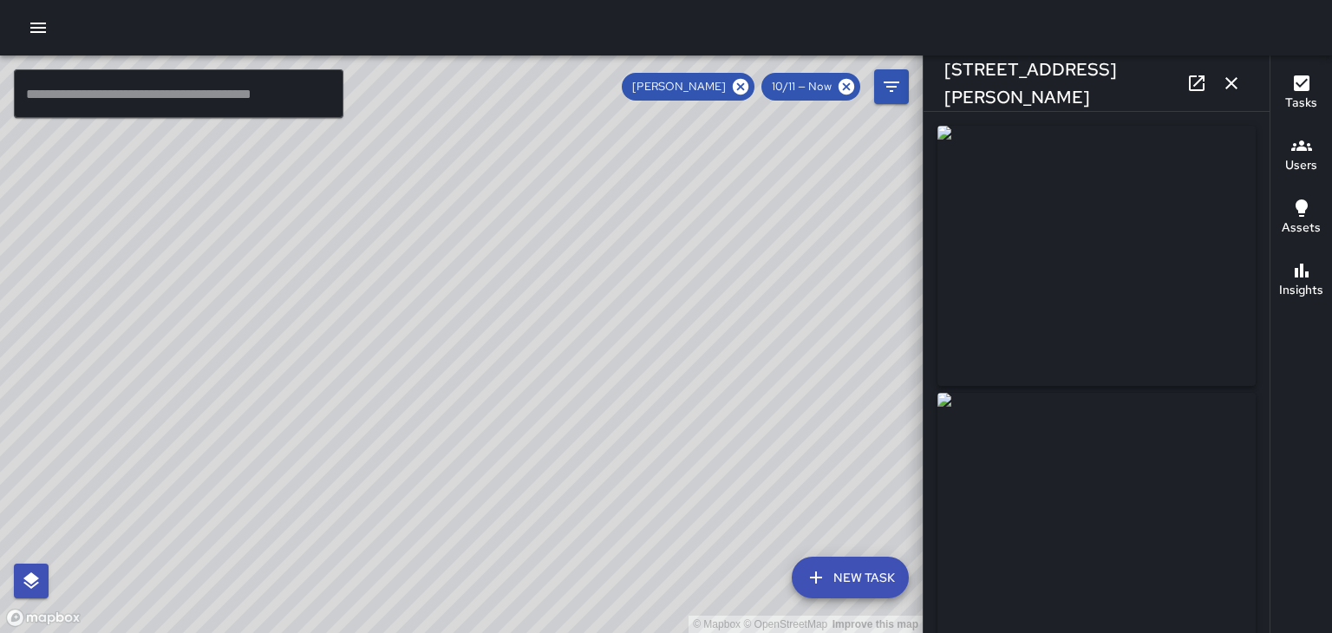
click at [1231, 83] on icon "button" at bounding box center [1231, 83] width 12 height 12
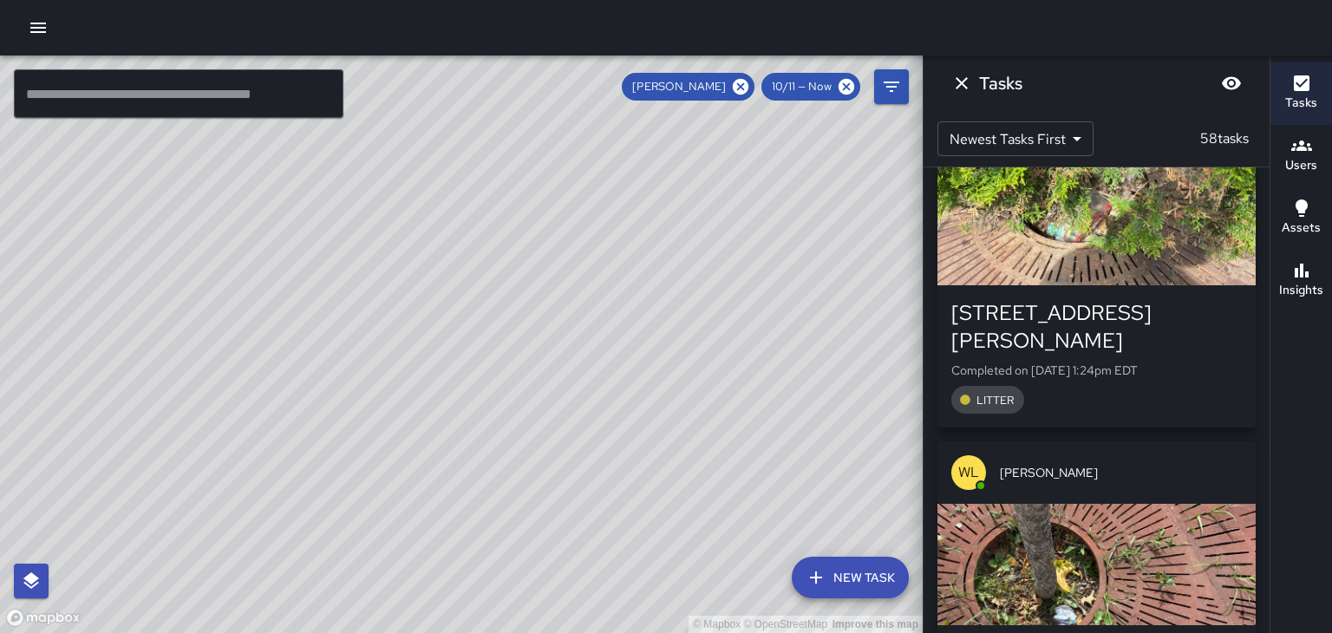
scroll to position [2093, 0]
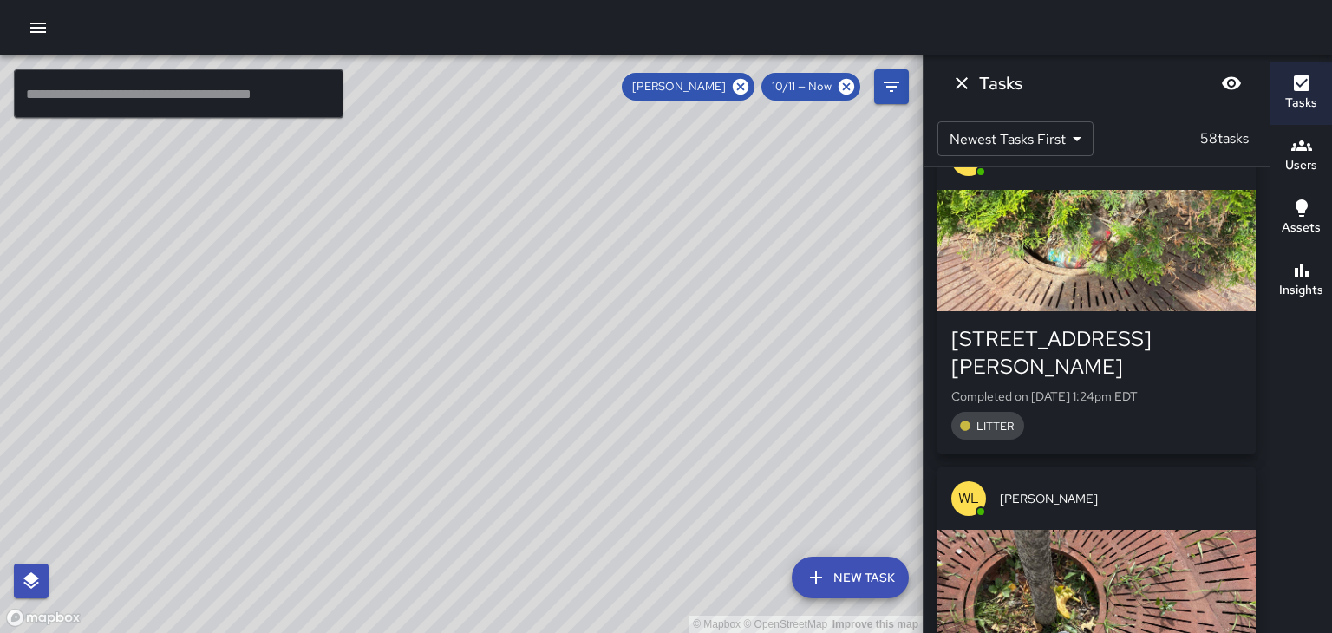
click at [1199, 490] on span "[PERSON_NAME]" at bounding box center [1121, 498] width 242 height 17
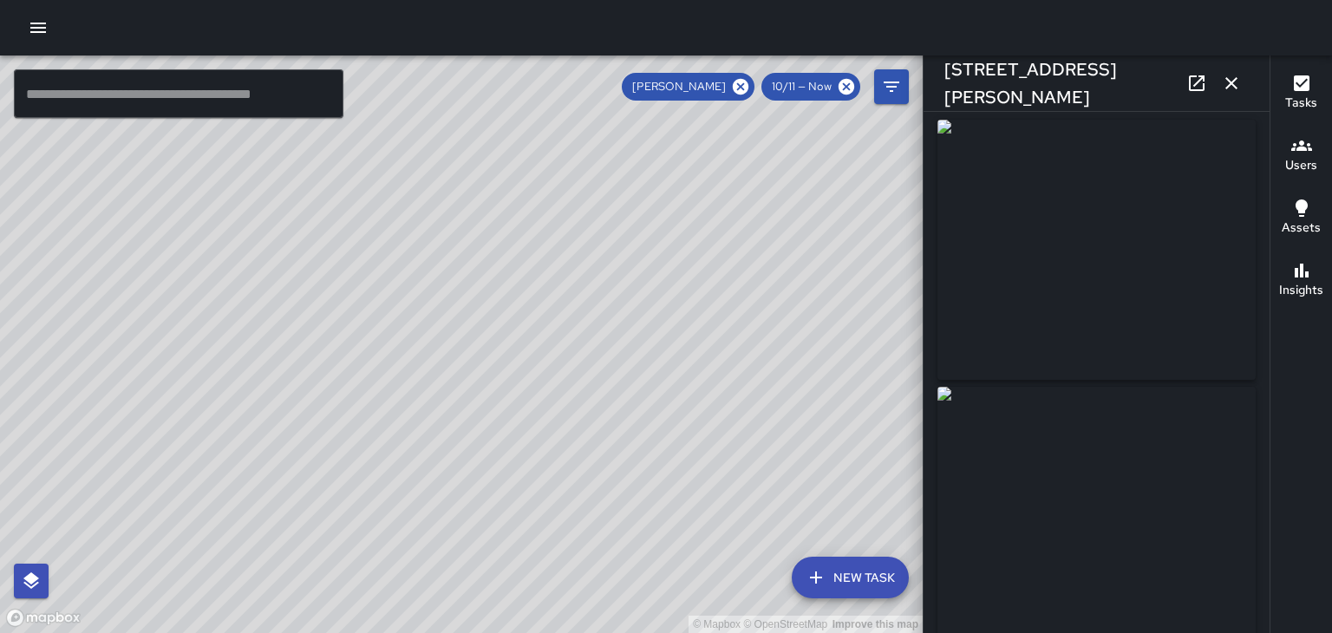
scroll to position [0, 0]
click at [1231, 83] on icon "button" at bounding box center [1231, 83] width 12 height 12
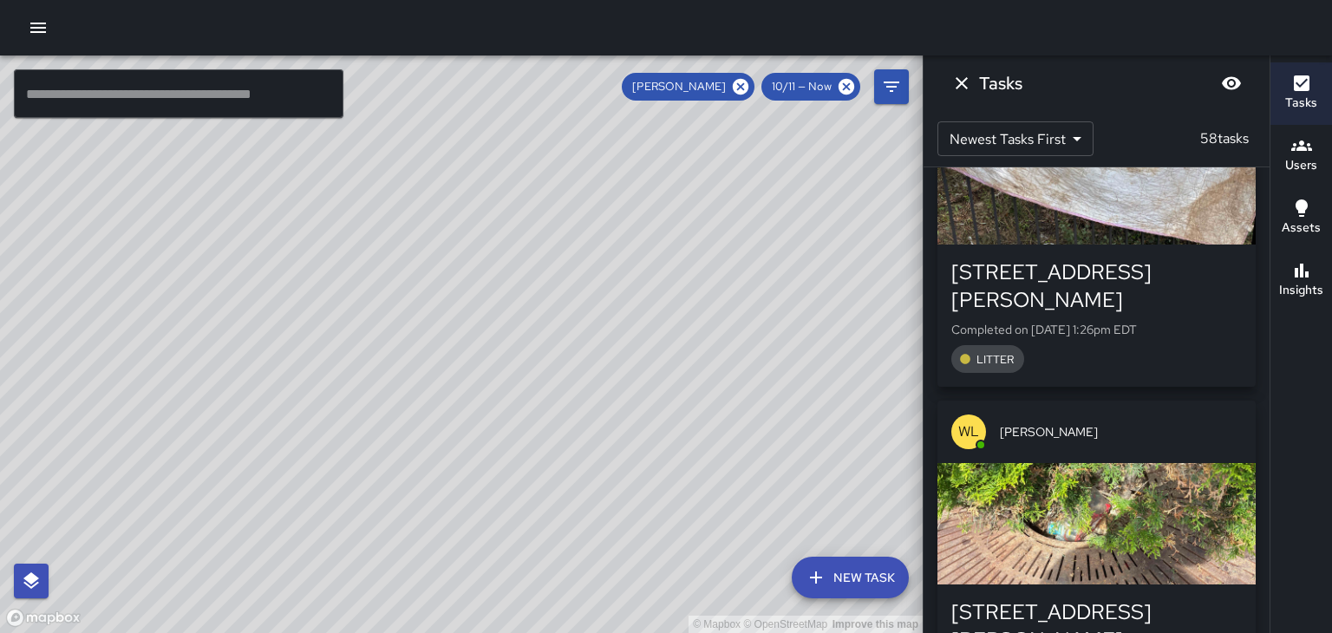
scroll to position [1819, 0]
click at [1195, 424] on span "[PERSON_NAME]" at bounding box center [1121, 432] width 242 height 17
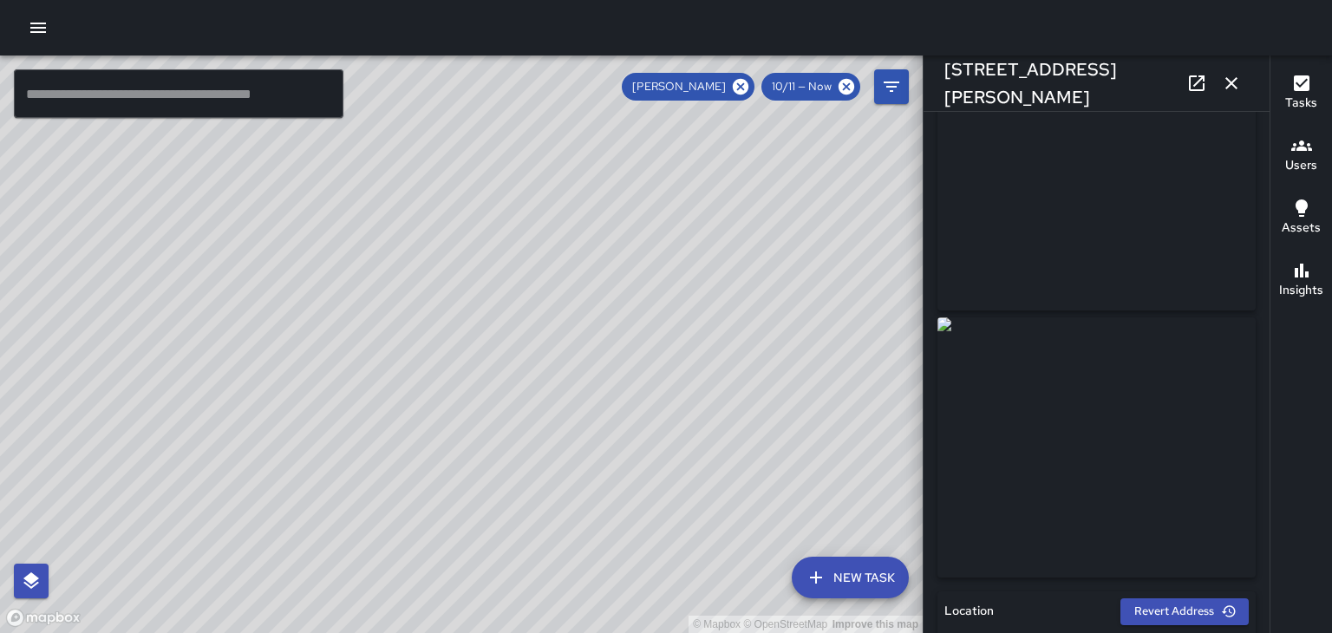
scroll to position [0, 0]
click at [1231, 83] on icon "button" at bounding box center [1231, 83] width 12 height 12
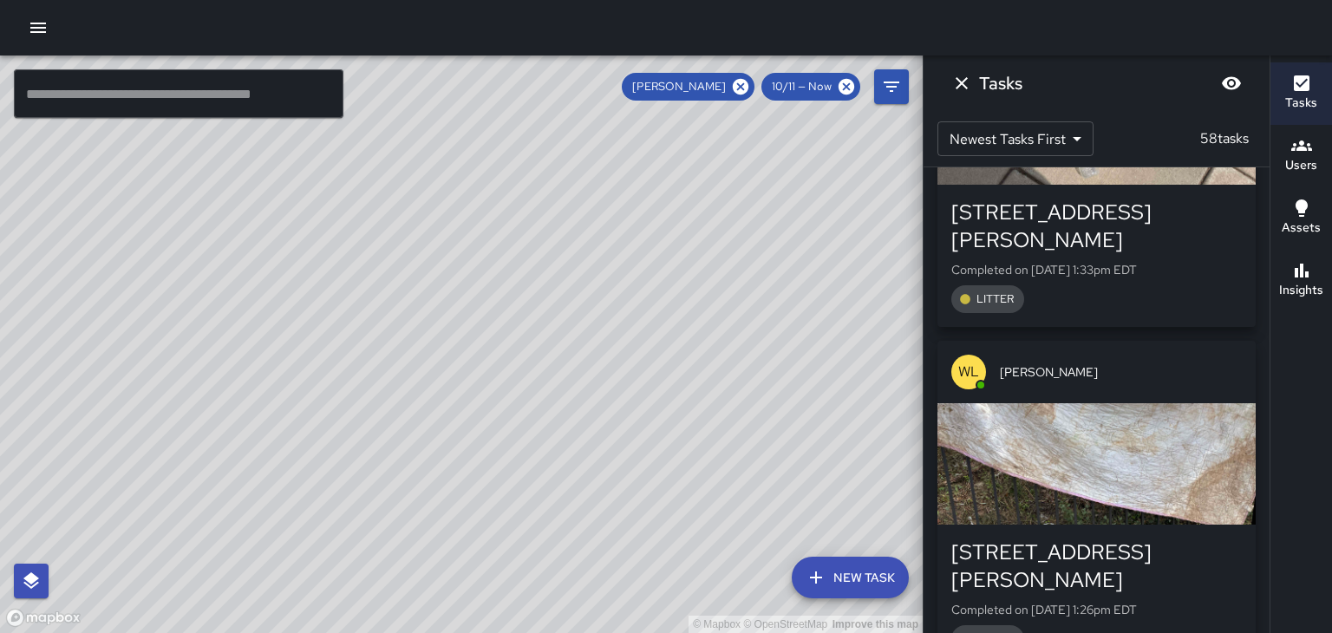
scroll to position [1535, 0]
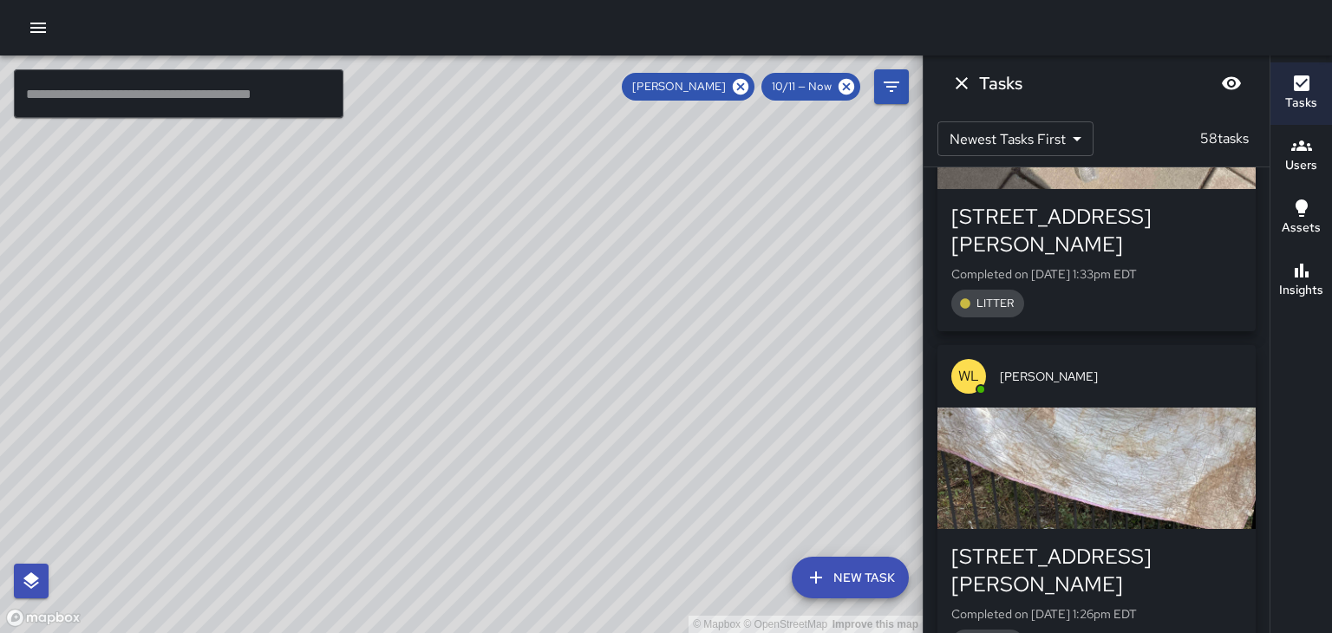
click at [1210, 368] on span "[PERSON_NAME]" at bounding box center [1121, 376] width 242 height 17
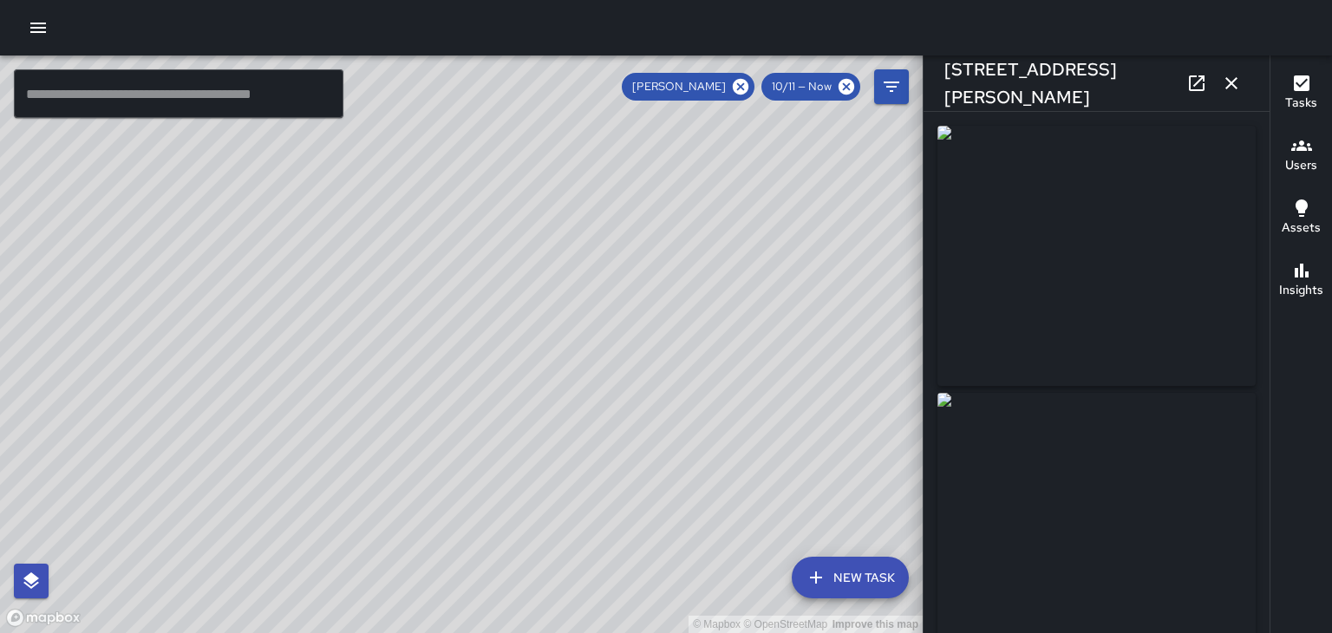
type input "**********"
click at [1246, 83] on button "button" at bounding box center [1231, 83] width 35 height 35
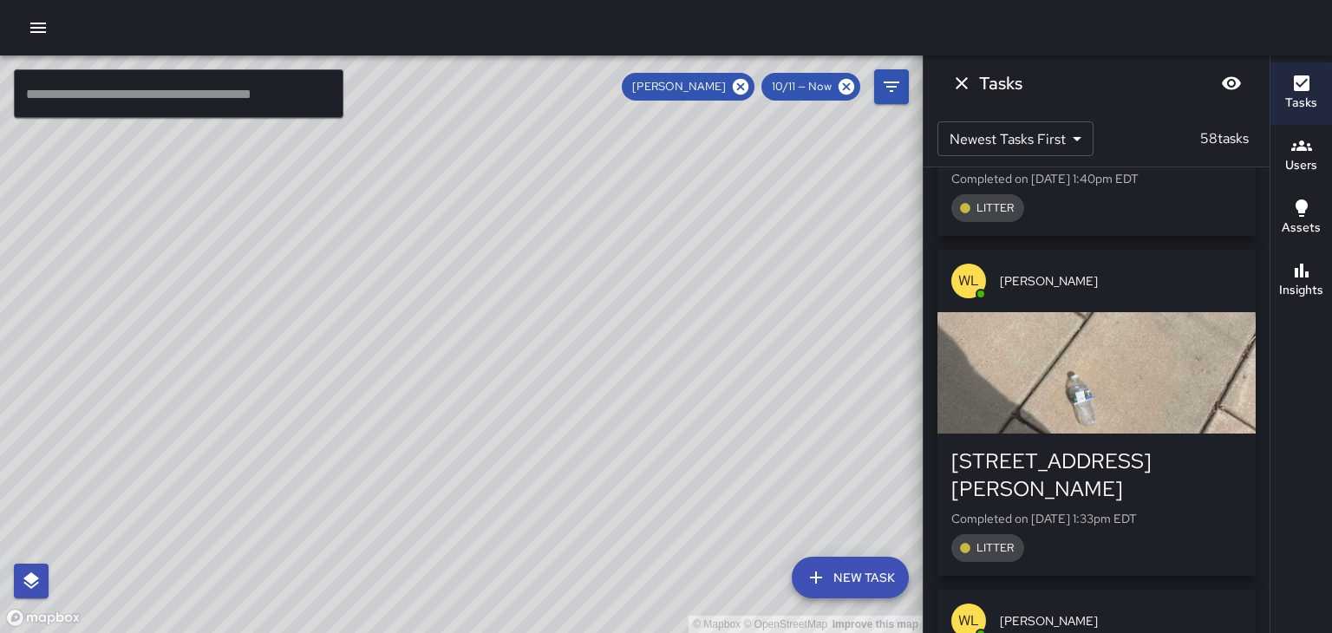
scroll to position [1290, 0]
click at [1174, 448] on div "[STREET_ADDRESS][PERSON_NAME] Completed on [DATE] 1:33pm EDT LITTER" at bounding box center [1096, 505] width 290 height 114
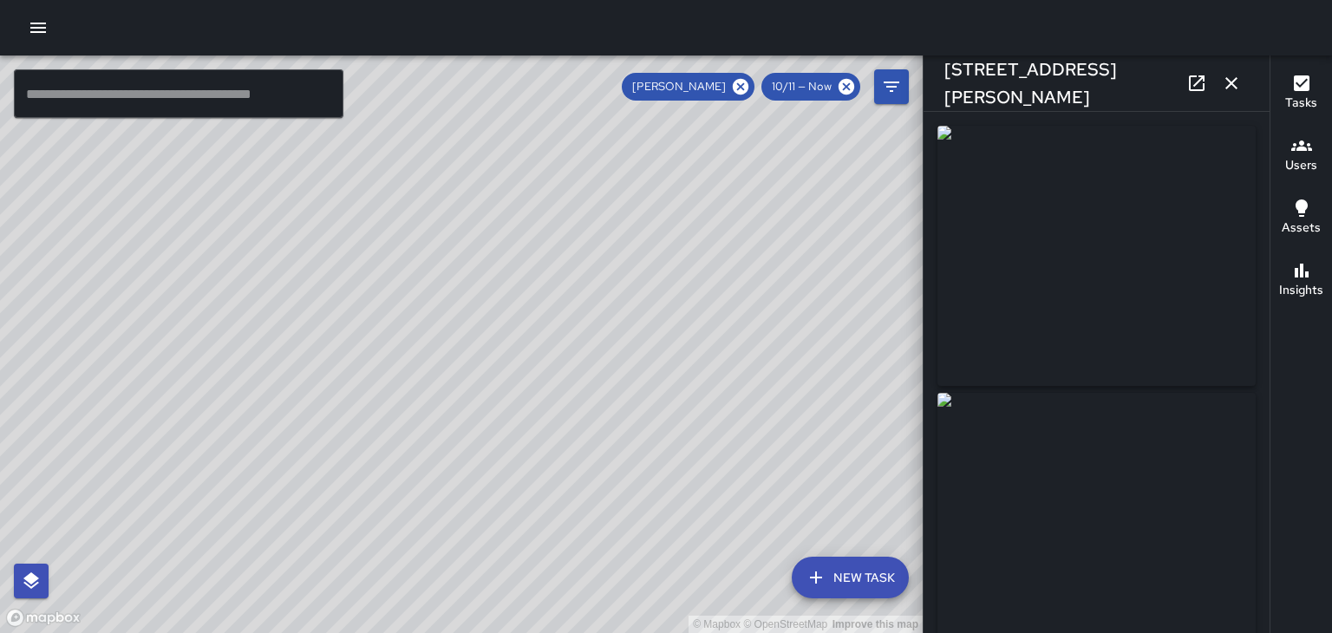
type input "**********"
click at [1235, 90] on icon "button" at bounding box center [1231, 83] width 21 height 21
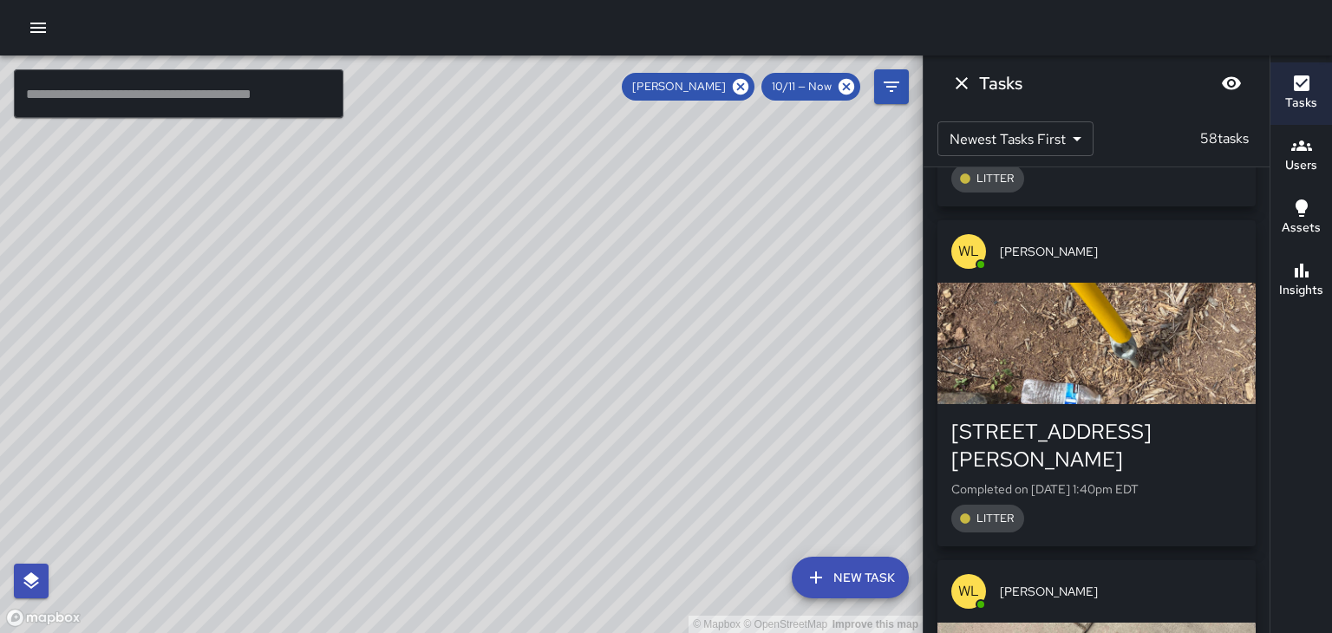
scroll to position [974, 0]
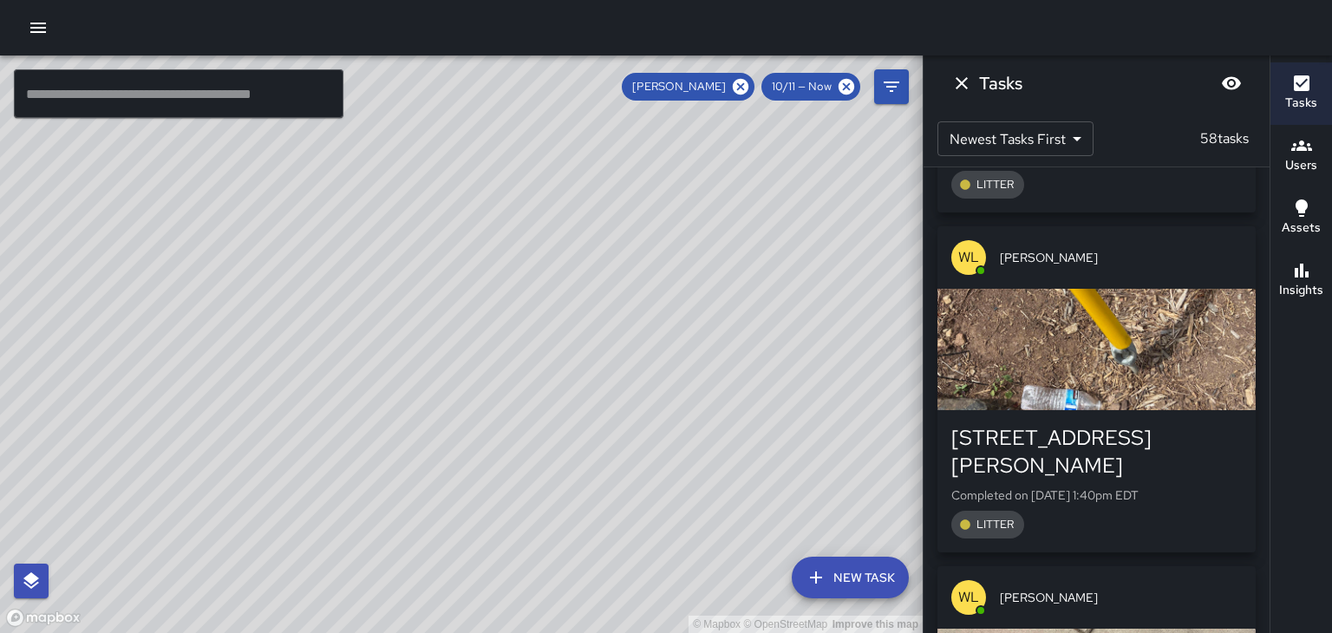
click at [1168, 486] on p "Completed on [DATE] 1:40pm EDT" at bounding box center [1096, 494] width 290 height 17
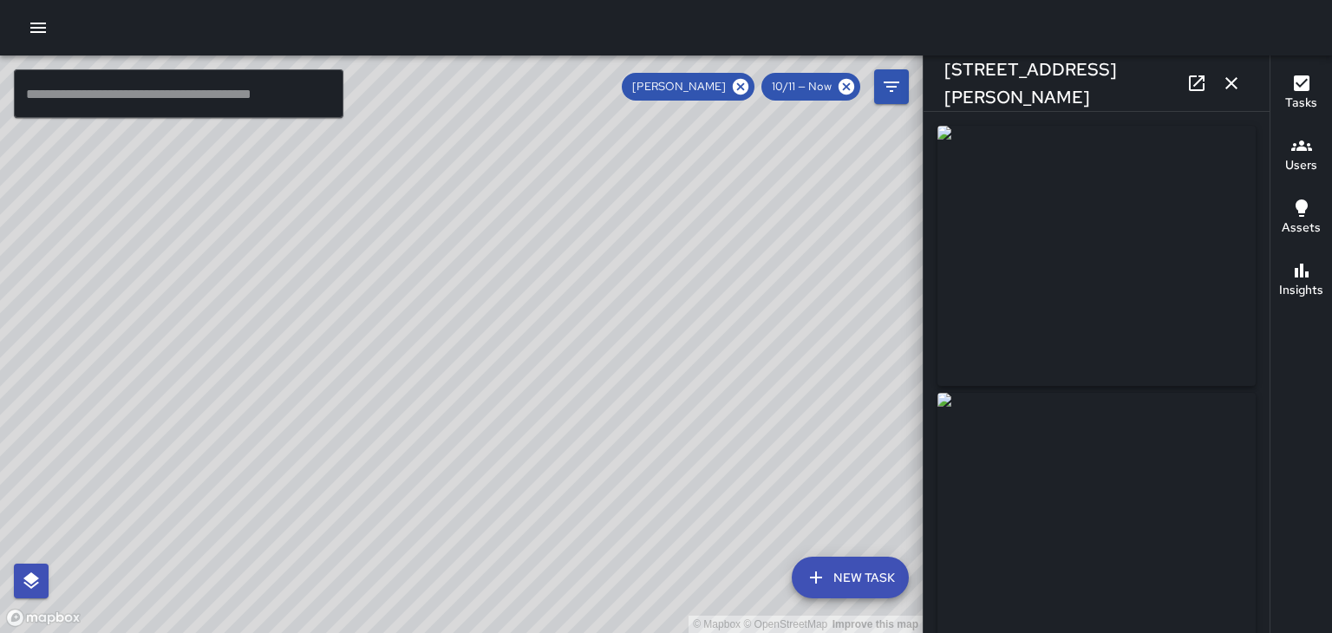
click at [1239, 86] on icon "button" at bounding box center [1231, 83] width 21 height 21
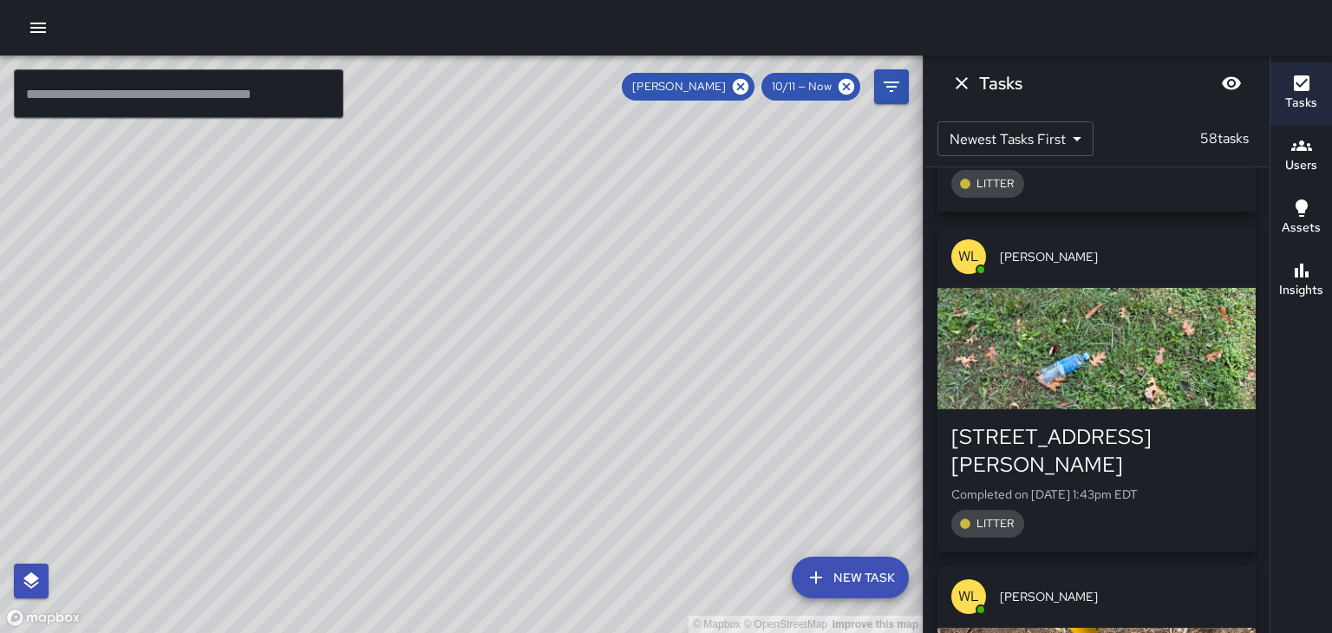
scroll to position [631, 0]
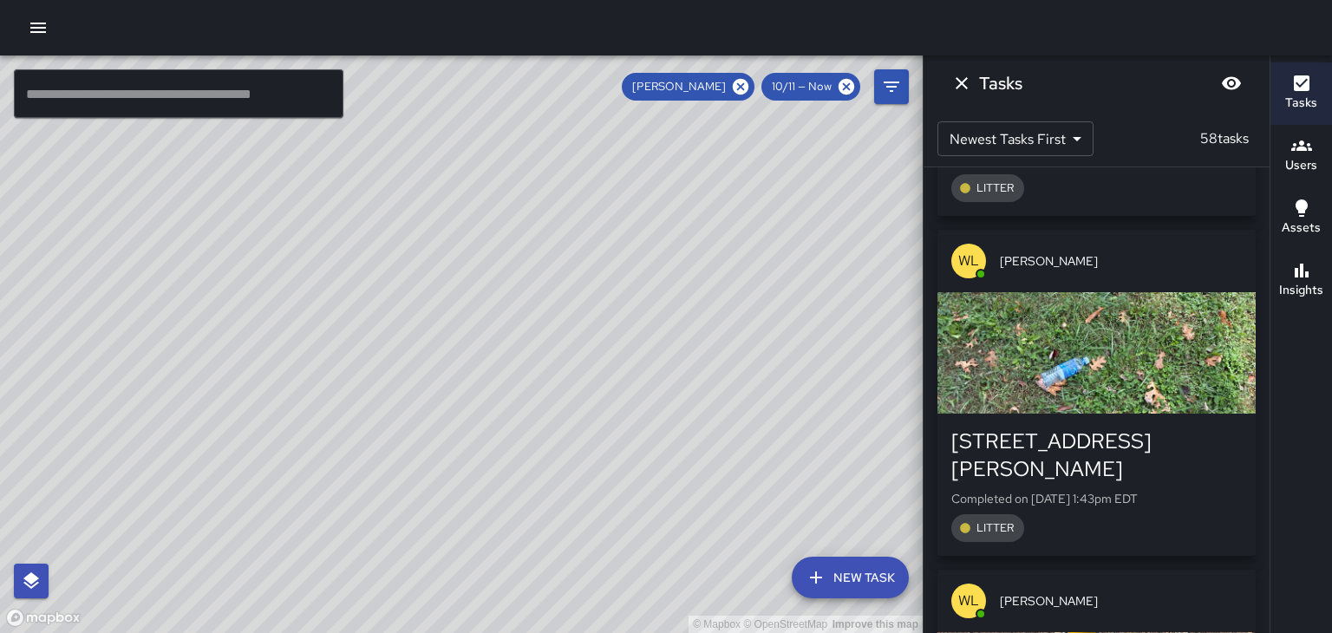
click at [1152, 490] on p "Completed on [DATE] 1:43pm EDT" at bounding box center [1096, 498] width 290 height 17
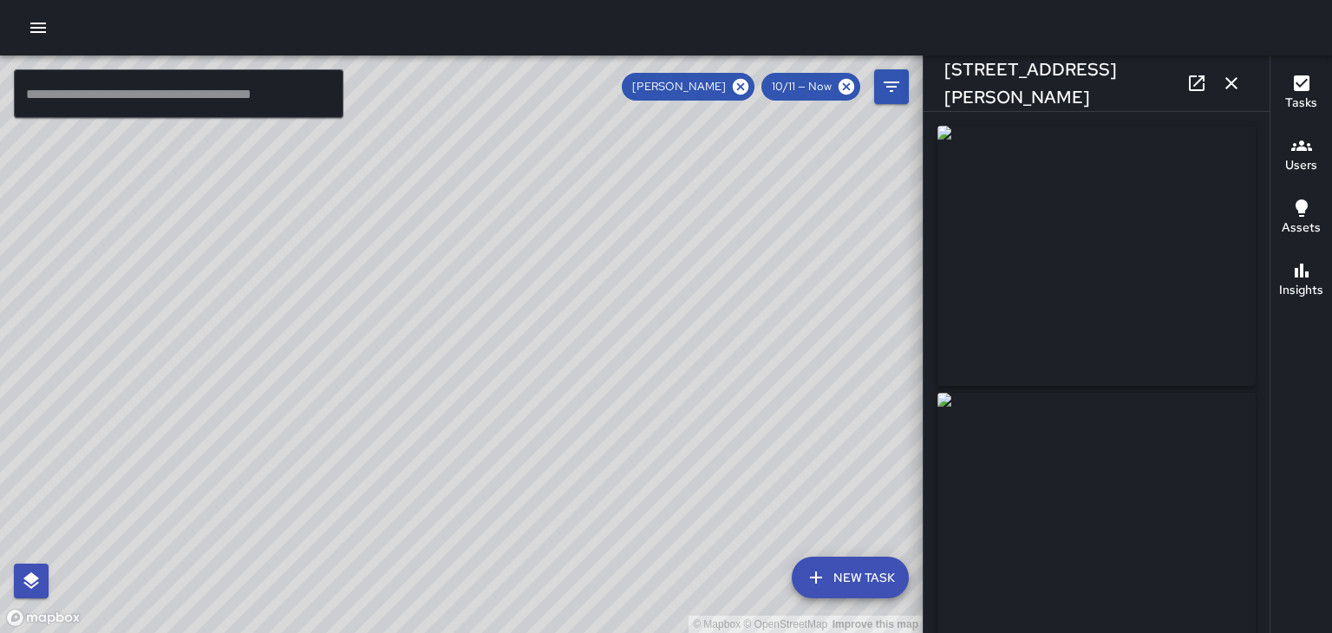
click at [1231, 78] on icon "button" at bounding box center [1231, 83] width 21 height 21
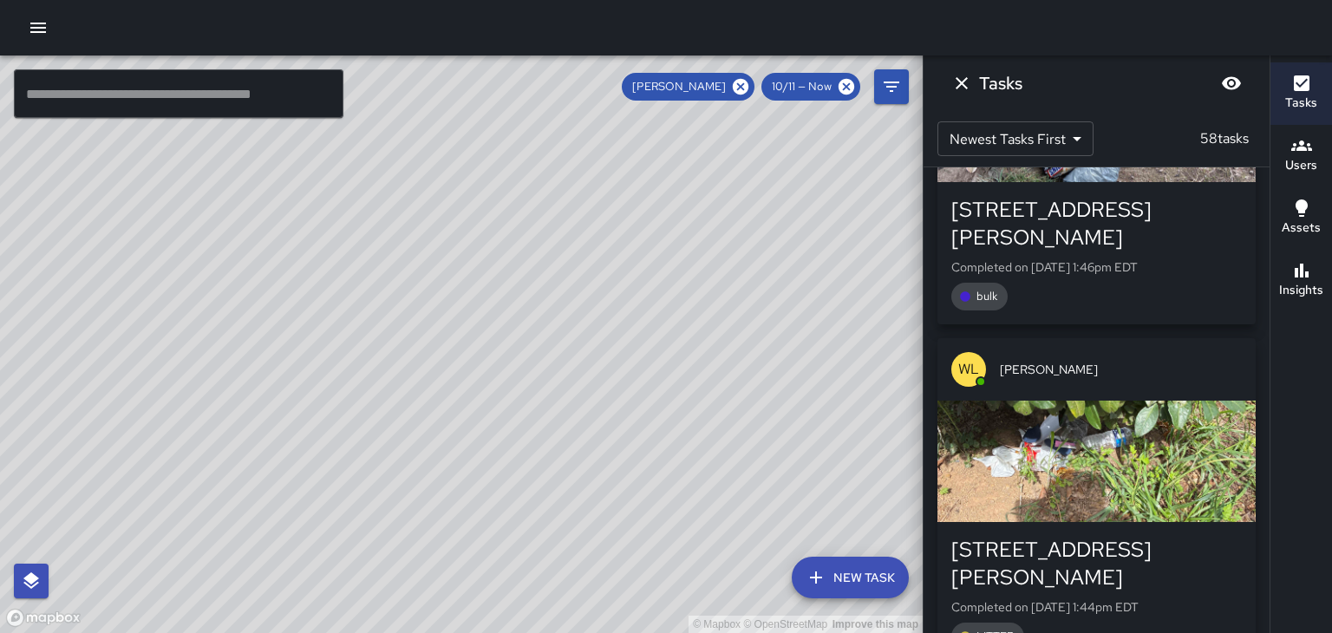
scroll to position [180, 0]
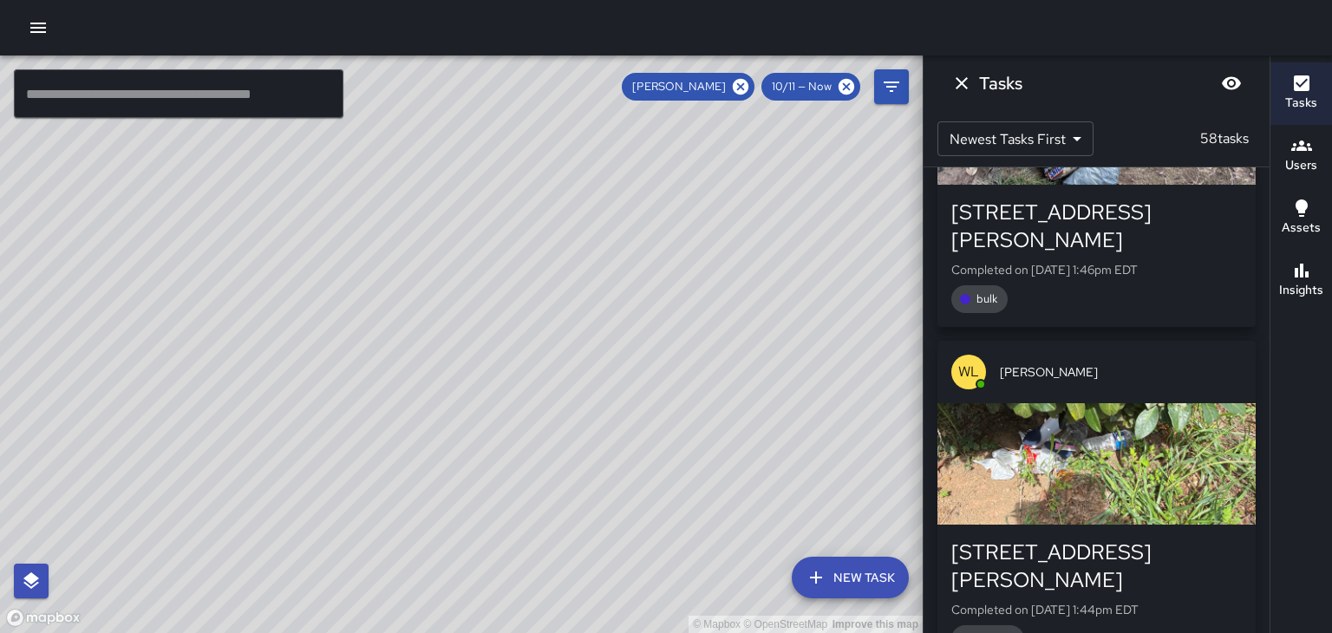
click at [1181, 355] on div "[PERSON_NAME]" at bounding box center [1096, 372] width 318 height 62
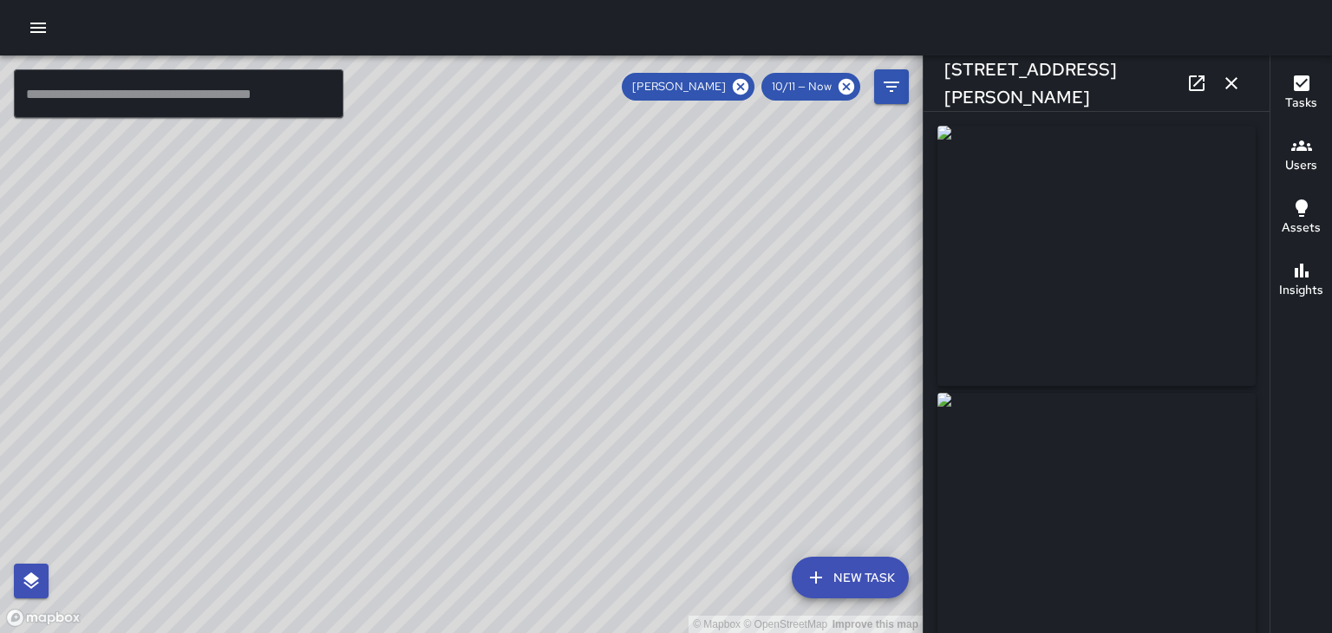
type input "**********"
click at [1231, 83] on icon "button" at bounding box center [1231, 83] width 12 height 12
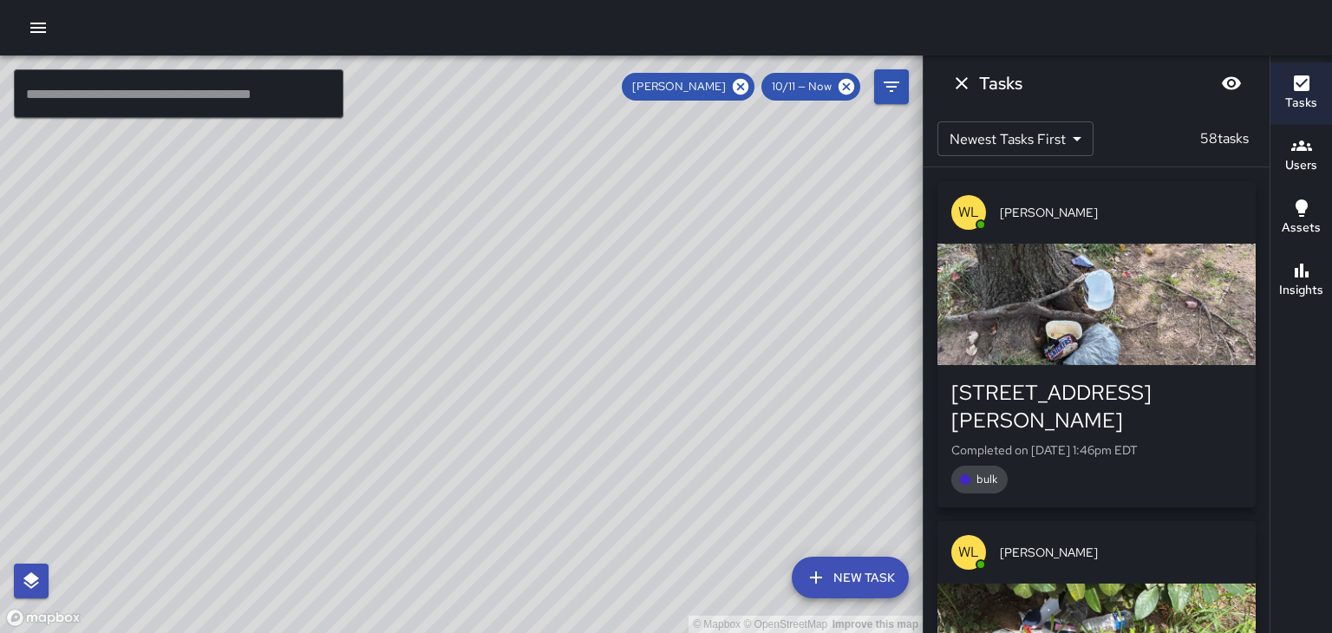
scroll to position [0, 0]
click at [1210, 222] on div "[PERSON_NAME]" at bounding box center [1096, 212] width 318 height 62
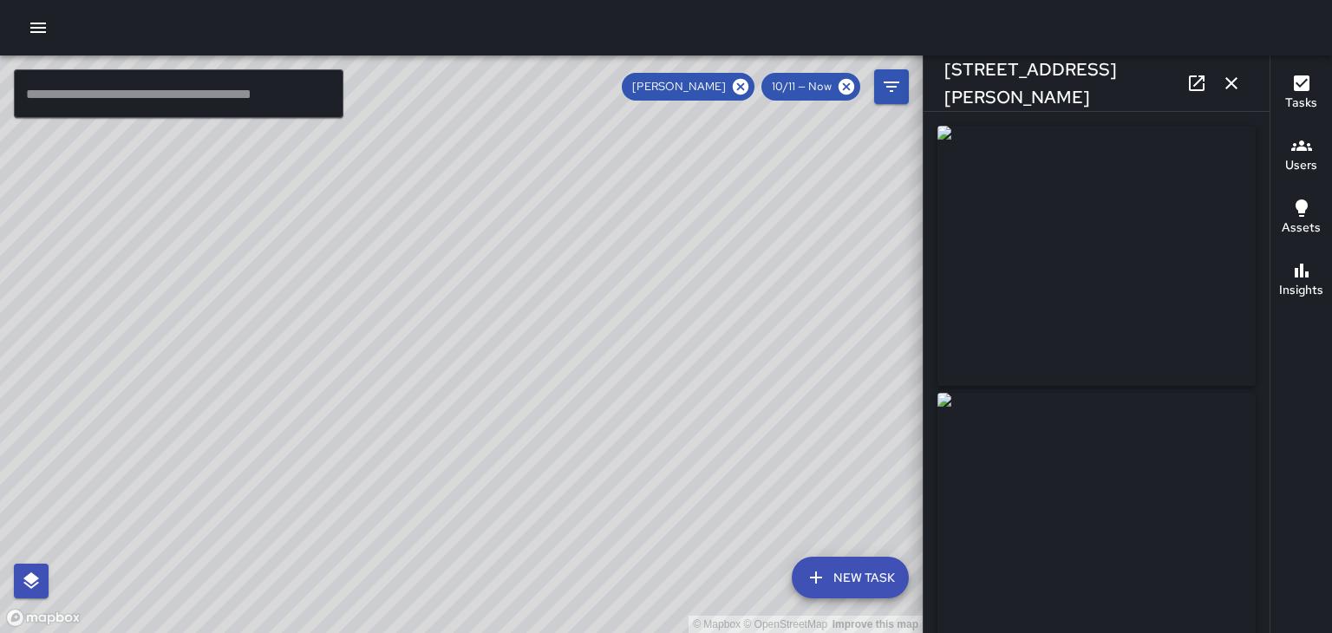
click at [1231, 83] on icon "button" at bounding box center [1231, 83] width 12 height 12
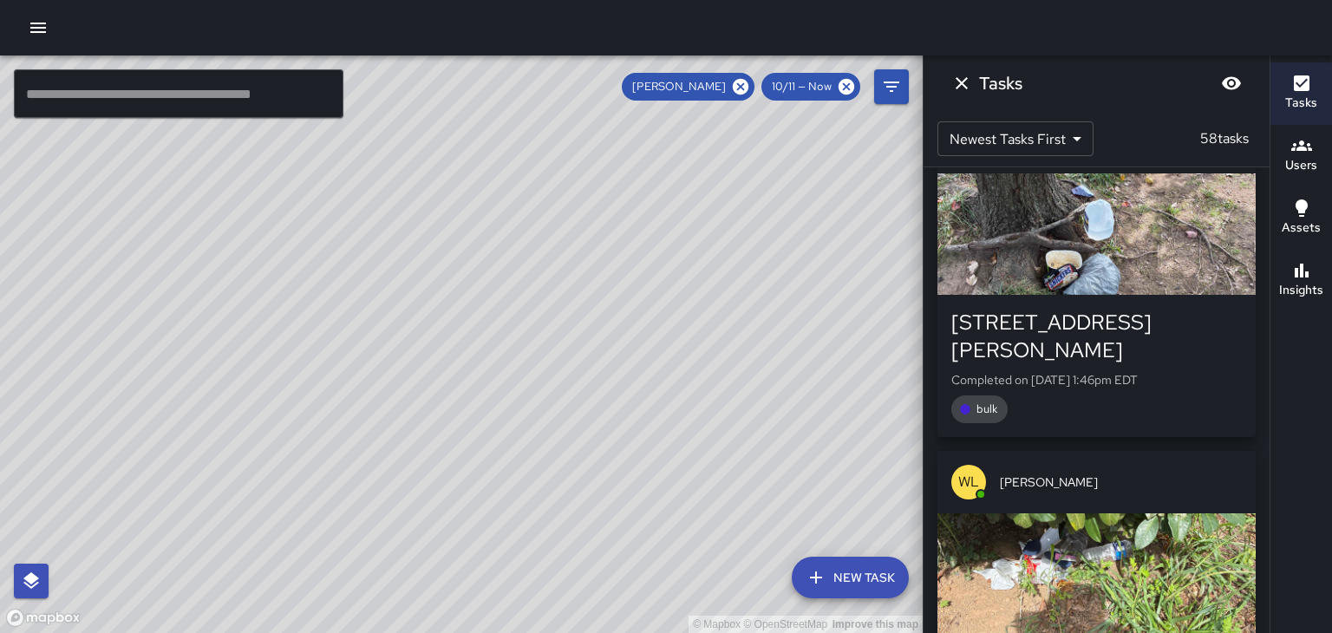
scroll to position [141, 0]
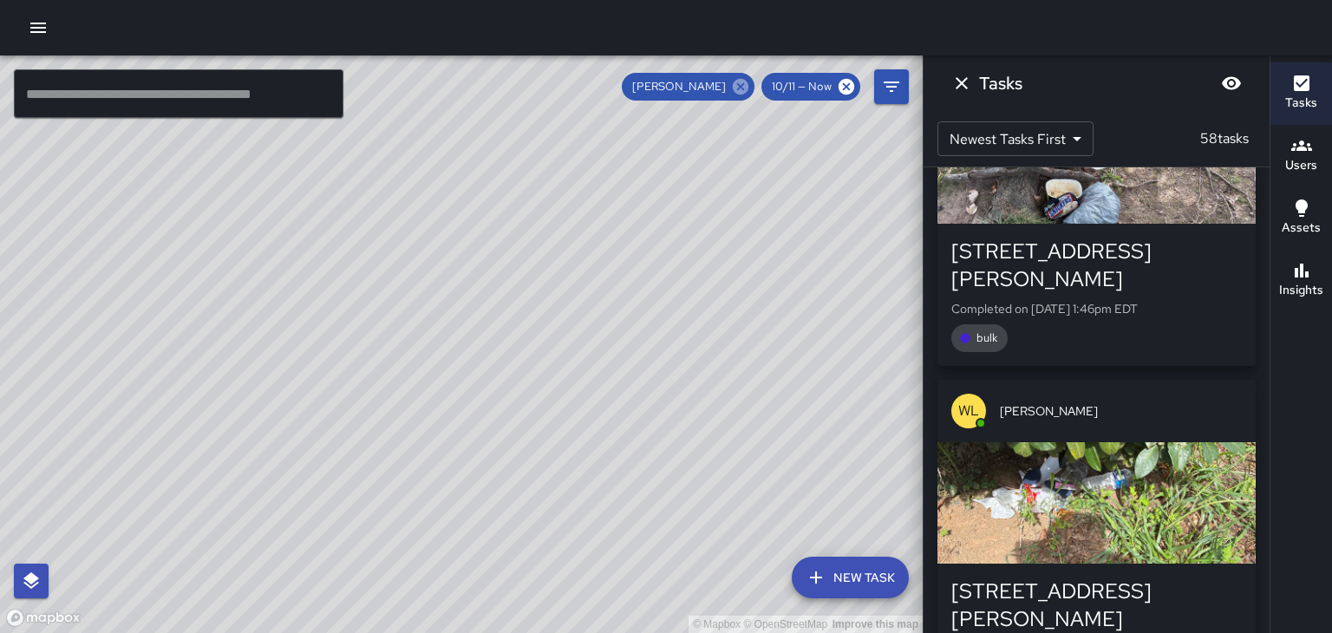
click at [737, 83] on icon at bounding box center [741, 87] width 16 height 16
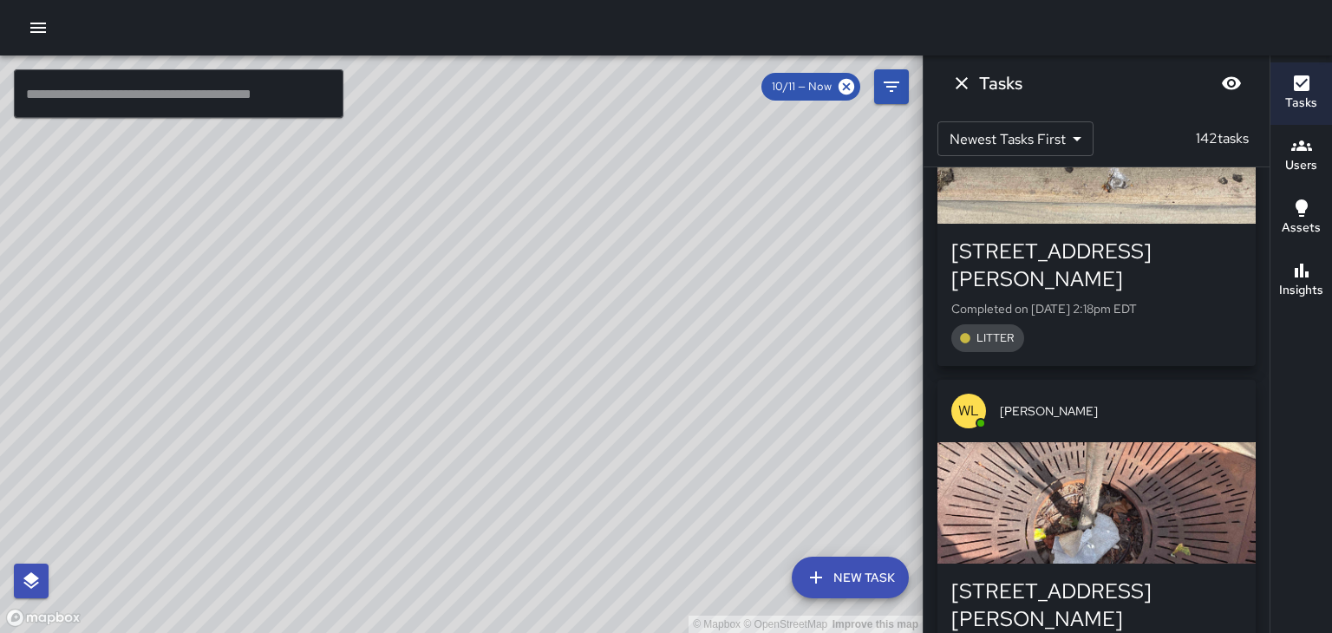
click at [1310, 153] on icon "button" at bounding box center [1301, 145] width 21 height 21
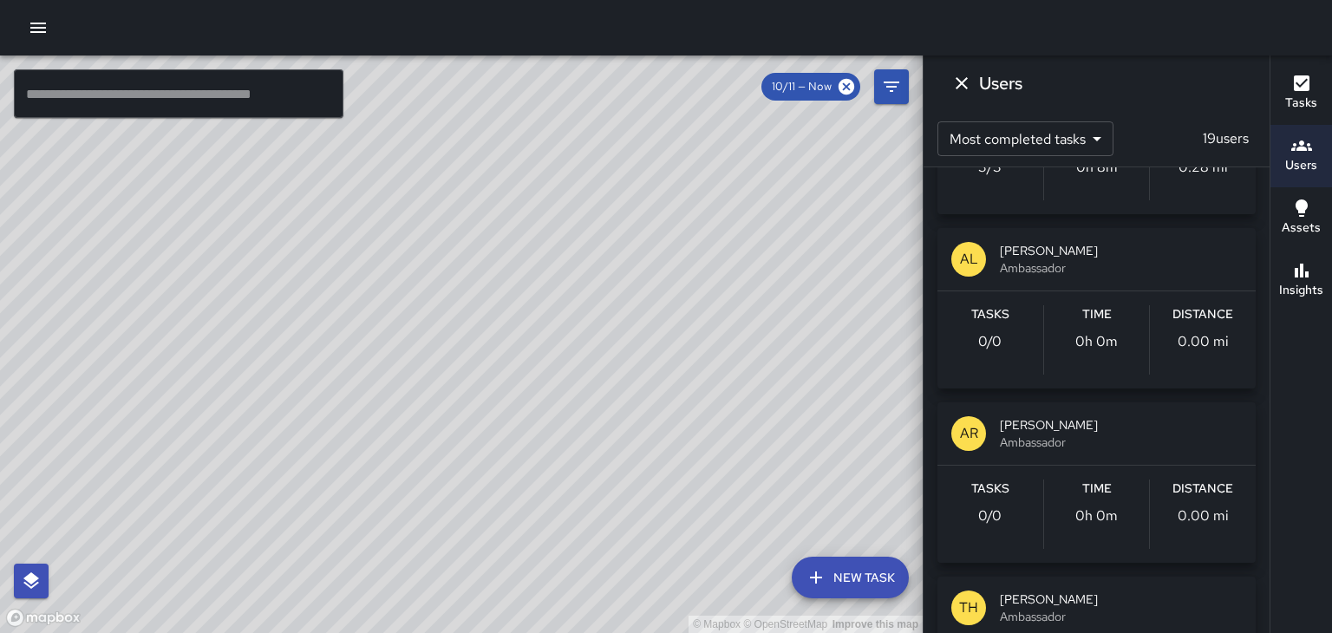
scroll to position [469, 0]
